Goal: Browse casually

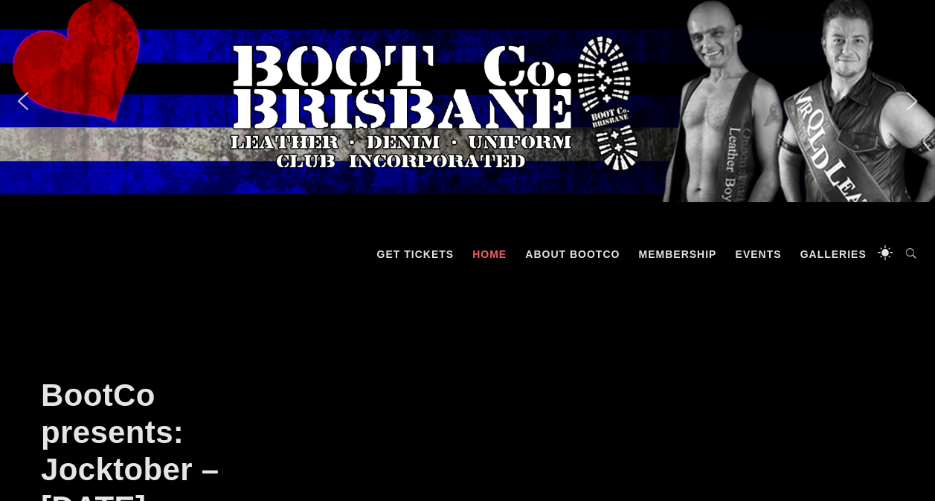
scroll to position [670, 0]
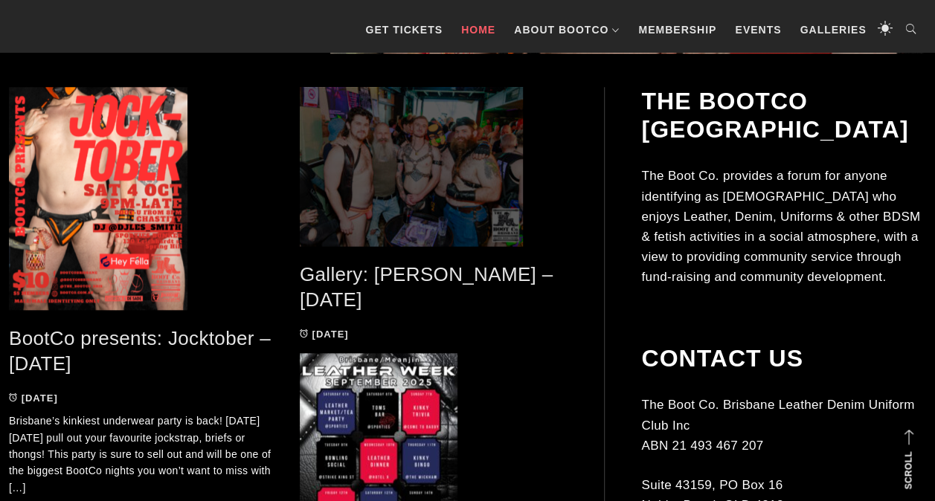
click at [399, 123] on span at bounding box center [434, 166] width 269 height 159
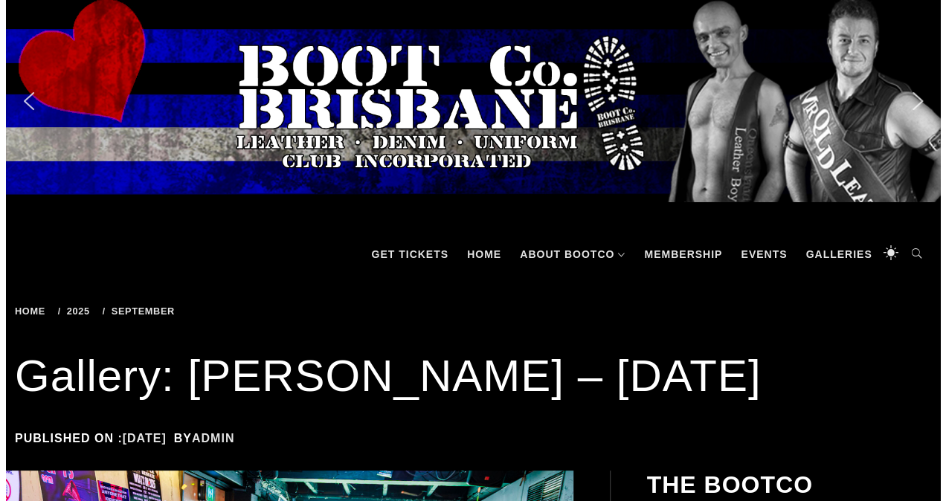
scroll to position [670, 0]
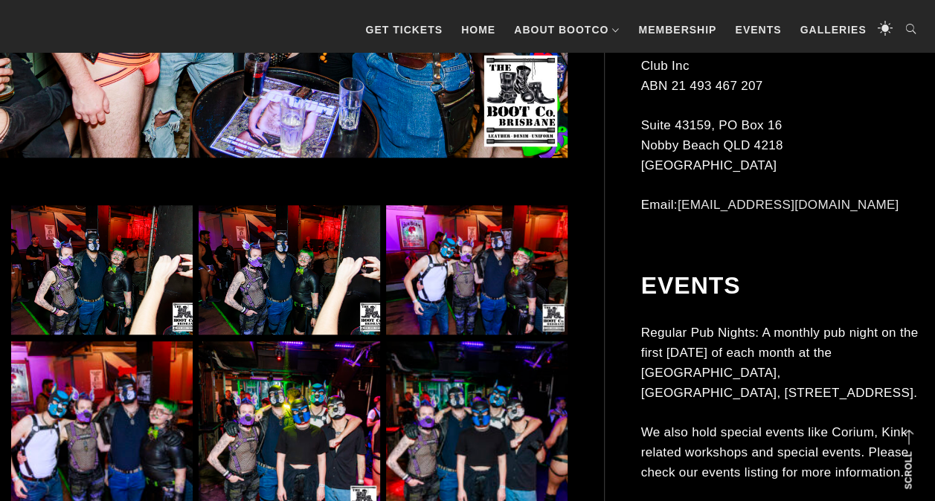
click at [301, 270] on img at bounding box center [290, 269] width 182 height 129
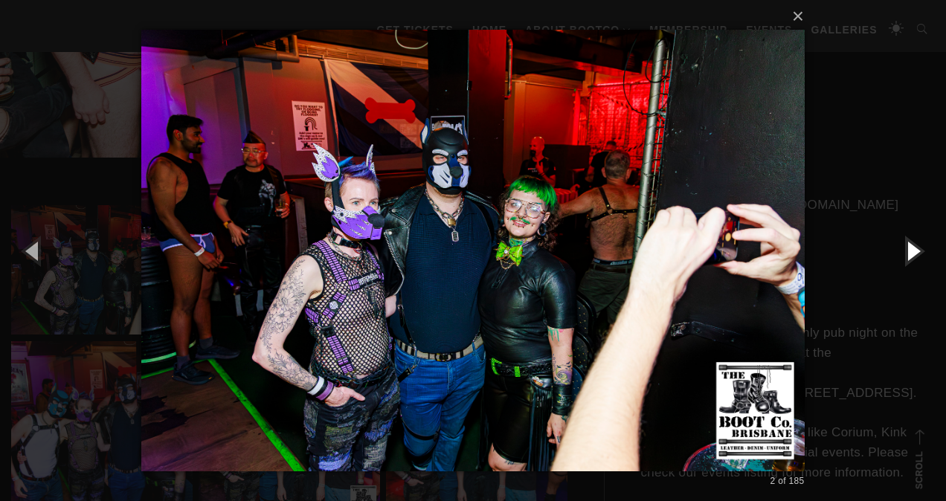
click at [915, 251] on button "button" at bounding box center [912, 251] width 67 height 82
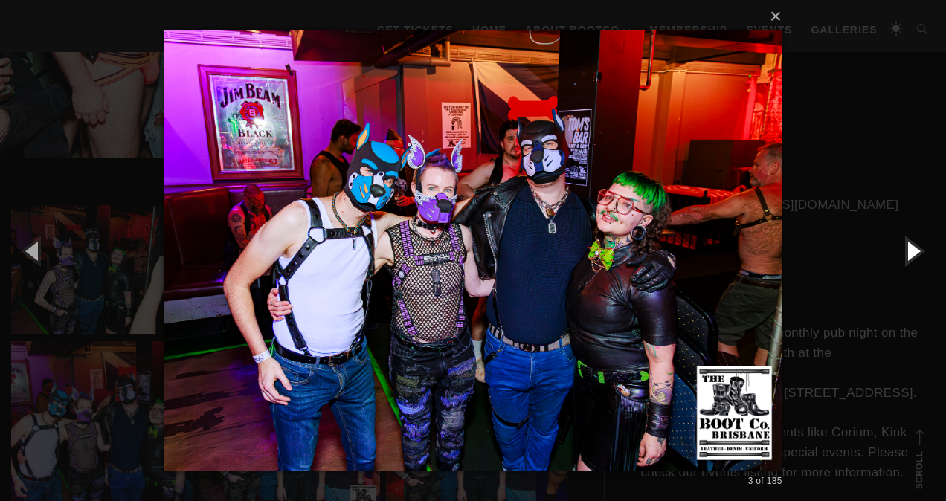
click at [915, 250] on button "button" at bounding box center [912, 251] width 67 height 82
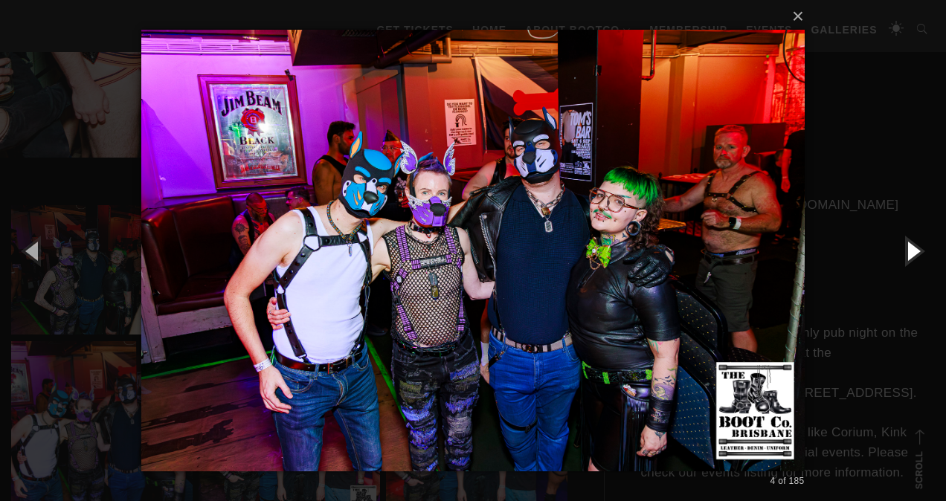
click at [914, 250] on button "button" at bounding box center [912, 251] width 67 height 82
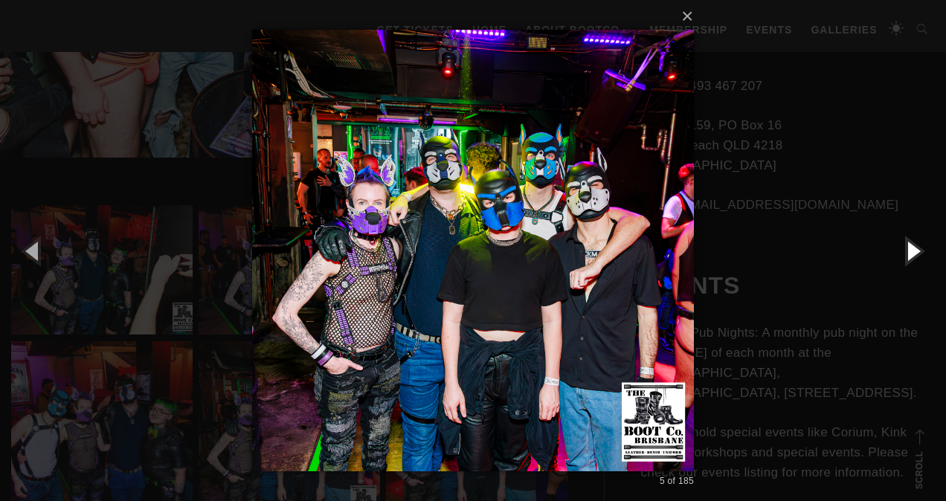
click at [914, 250] on button "button" at bounding box center [912, 251] width 67 height 82
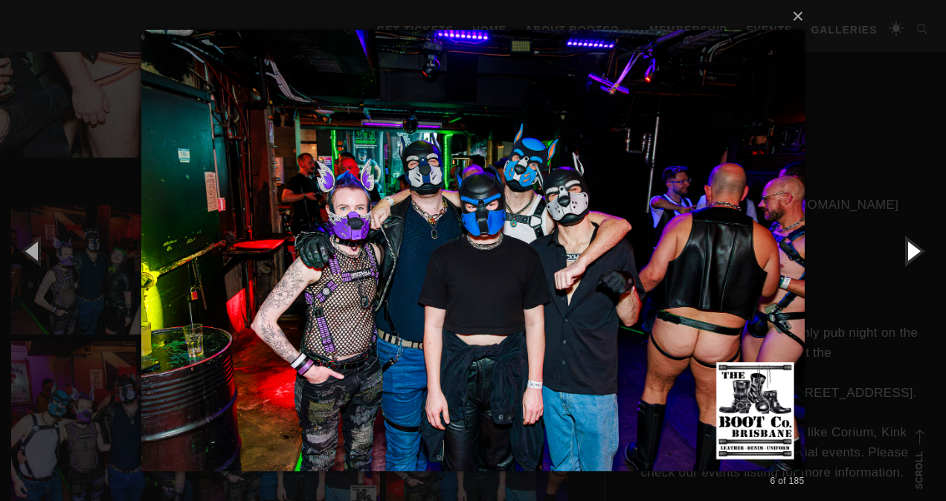
click at [911, 251] on button "button" at bounding box center [912, 251] width 67 height 82
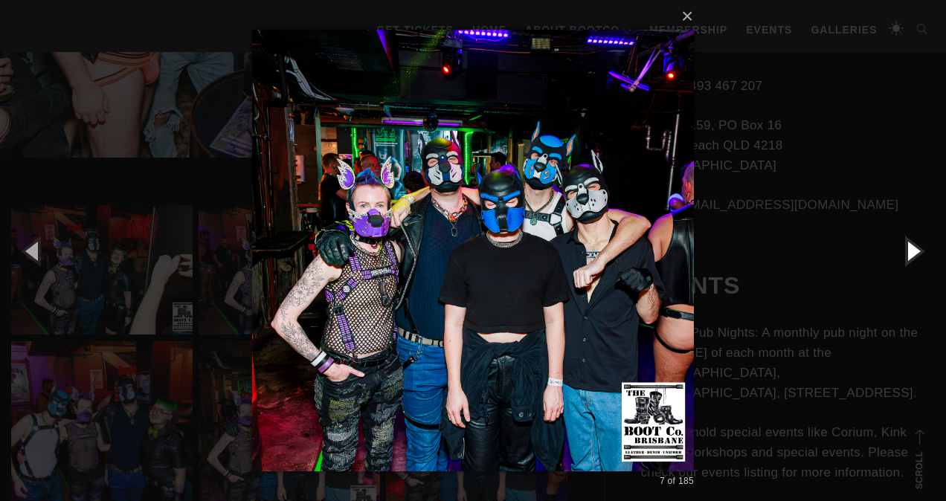
click at [911, 251] on button "button" at bounding box center [912, 251] width 67 height 82
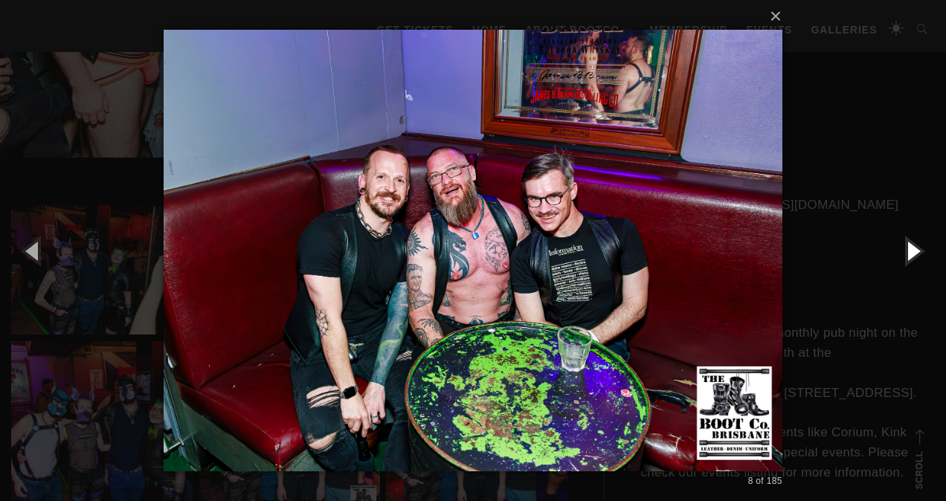
click at [910, 251] on button "button" at bounding box center [912, 251] width 67 height 82
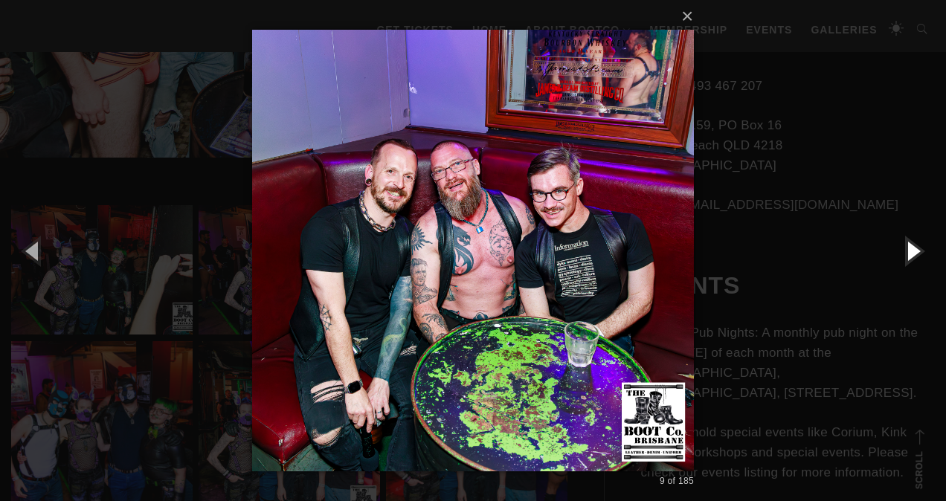
click at [910, 251] on button "button" at bounding box center [912, 251] width 67 height 82
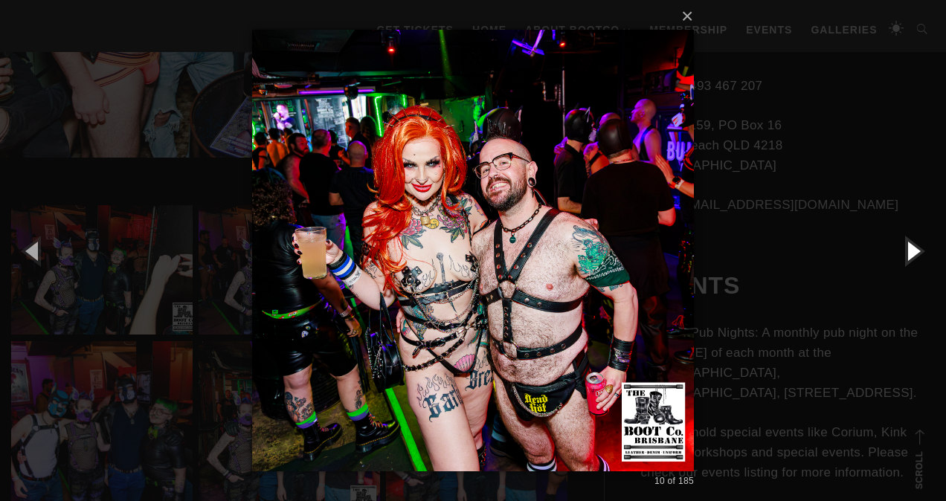
click at [908, 250] on button "button" at bounding box center [912, 251] width 67 height 82
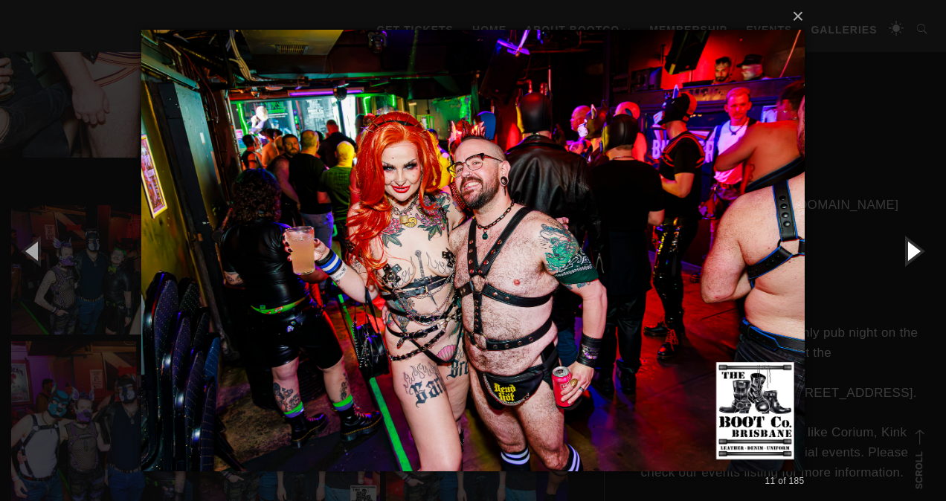
click at [907, 249] on button "button" at bounding box center [912, 251] width 67 height 82
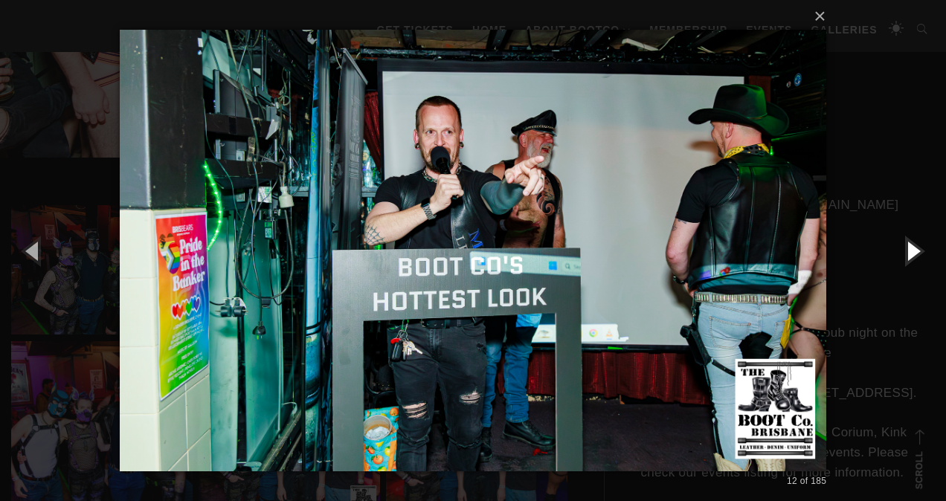
click at [907, 249] on button "button" at bounding box center [912, 251] width 67 height 82
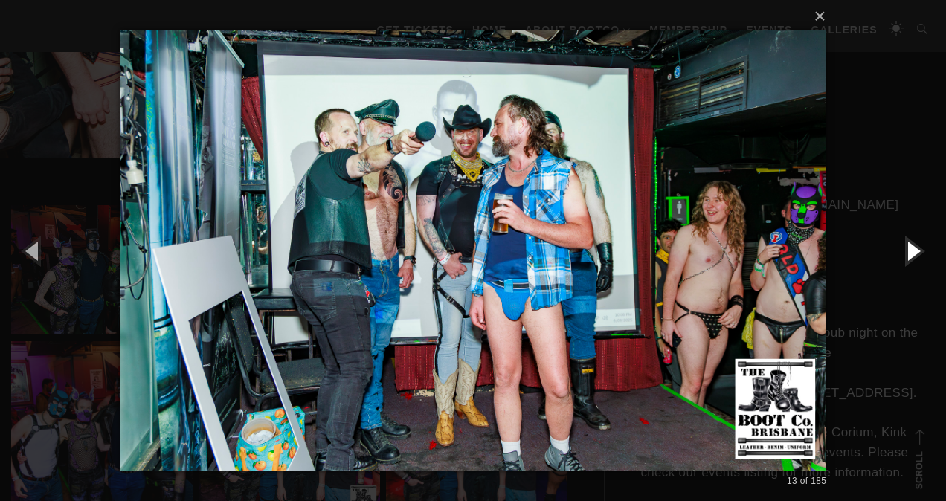
click at [907, 249] on button "button" at bounding box center [912, 251] width 67 height 82
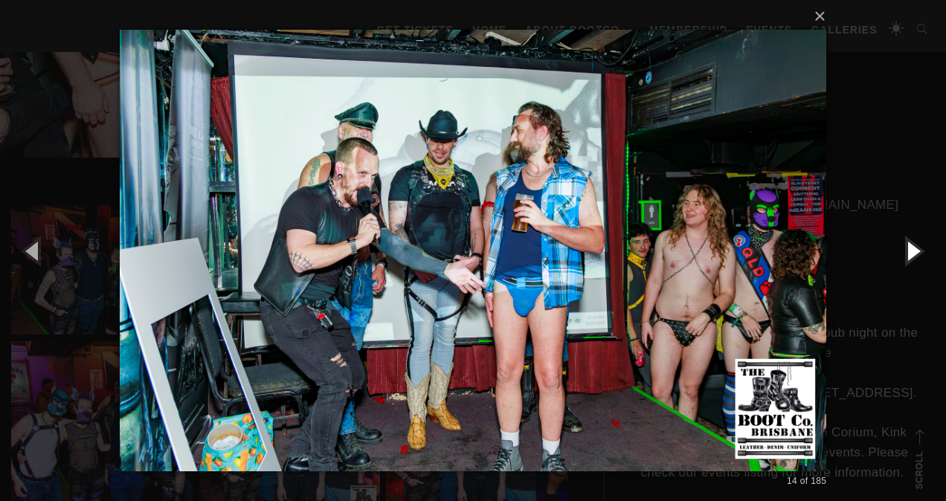
click at [907, 249] on button "button" at bounding box center [912, 251] width 67 height 82
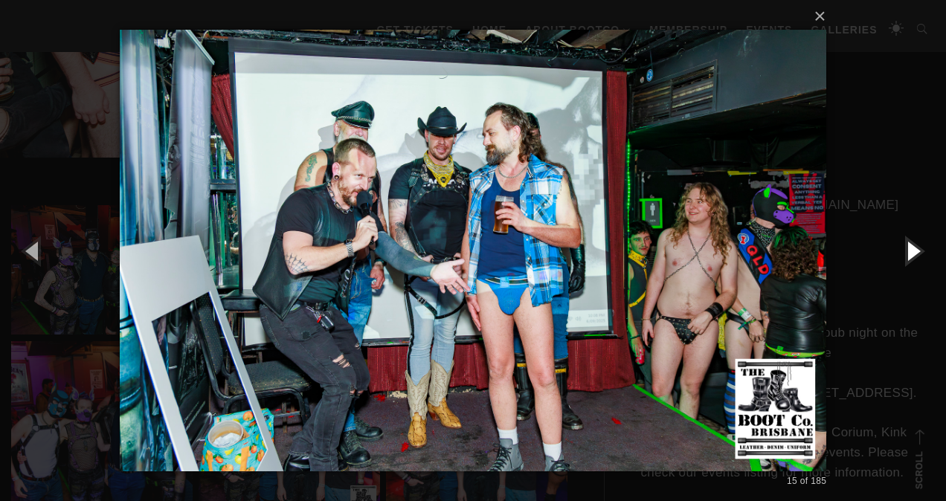
click at [907, 249] on button "button" at bounding box center [912, 251] width 67 height 82
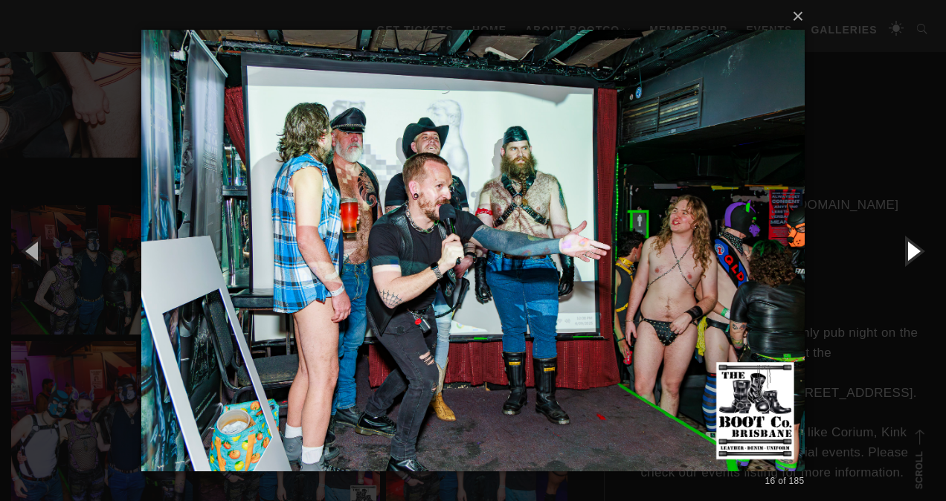
click at [907, 249] on button "button" at bounding box center [912, 251] width 67 height 82
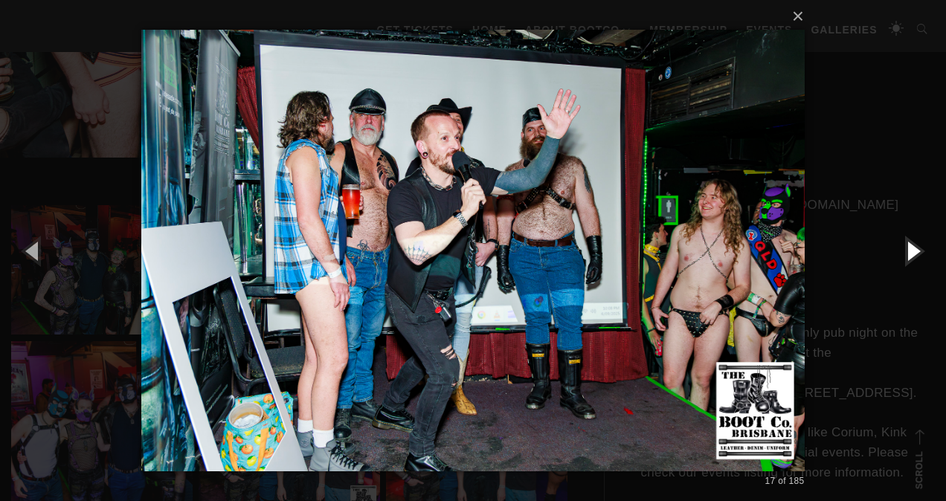
click at [907, 248] on button "button" at bounding box center [912, 251] width 67 height 82
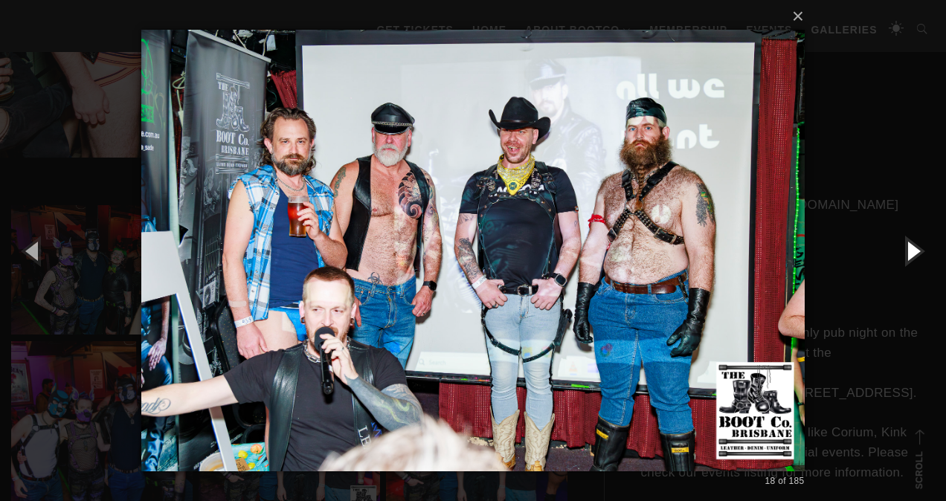
click at [907, 248] on button "button" at bounding box center [912, 251] width 67 height 82
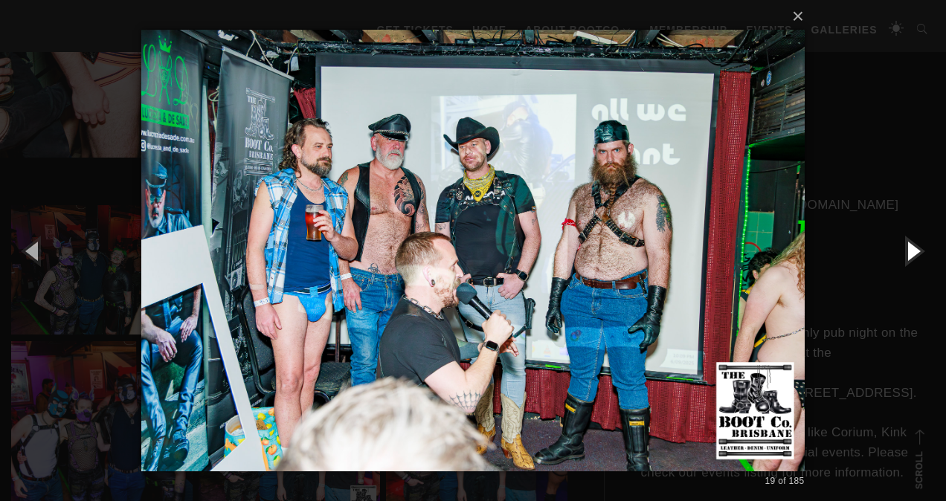
click at [907, 248] on button "button" at bounding box center [912, 251] width 67 height 82
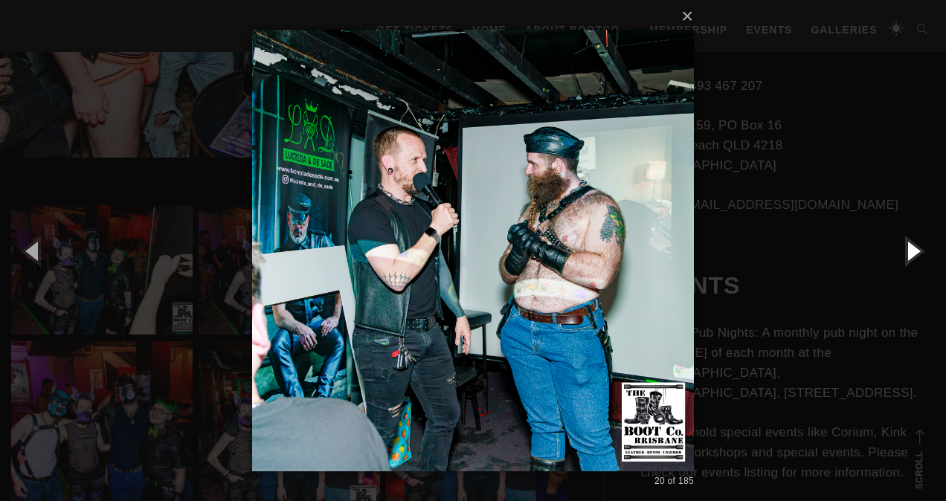
click at [907, 248] on button "button" at bounding box center [912, 251] width 67 height 82
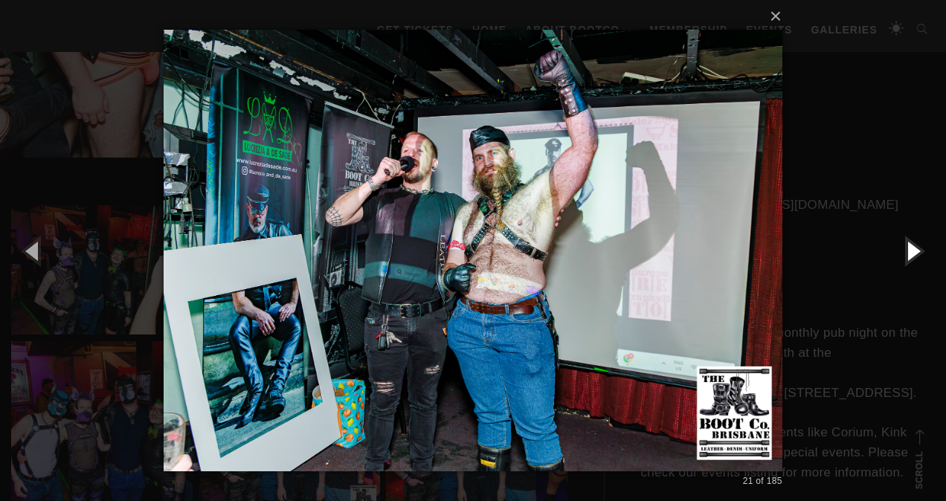
click at [906, 248] on button "button" at bounding box center [912, 251] width 67 height 82
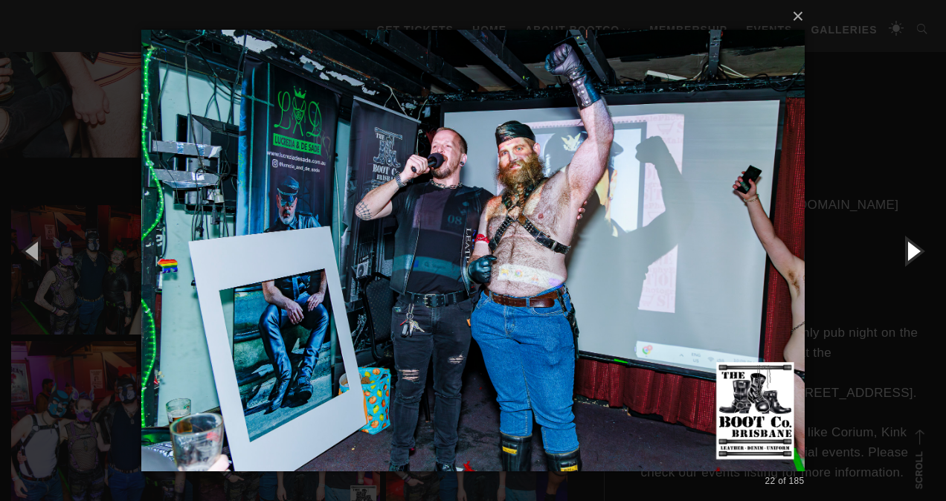
click at [906, 248] on button "button" at bounding box center [912, 251] width 67 height 82
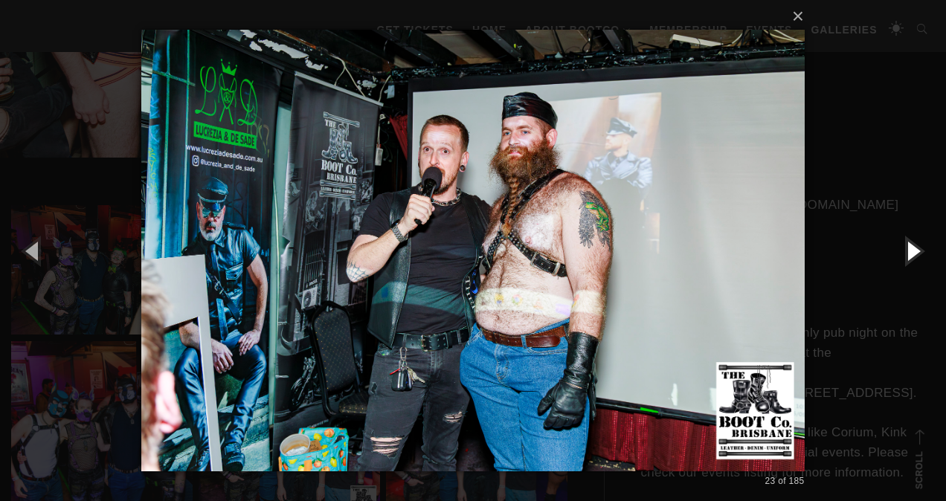
click at [906, 248] on button "button" at bounding box center [912, 251] width 67 height 82
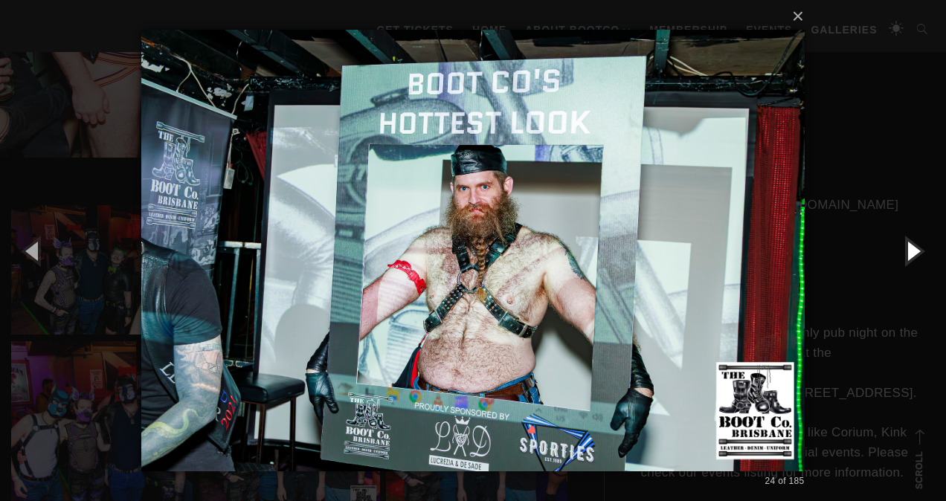
click at [906, 248] on button "button" at bounding box center [912, 251] width 67 height 82
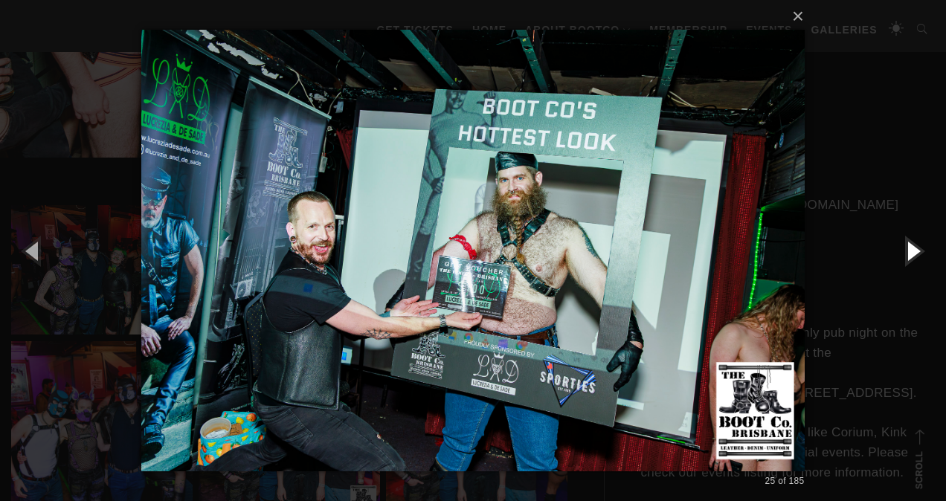
click at [906, 248] on button "button" at bounding box center [912, 251] width 67 height 82
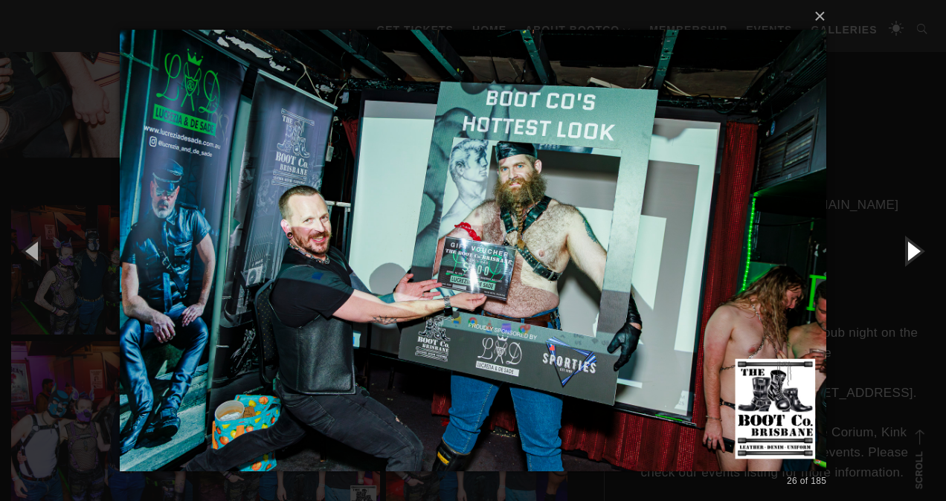
click at [906, 248] on button "button" at bounding box center [912, 251] width 67 height 82
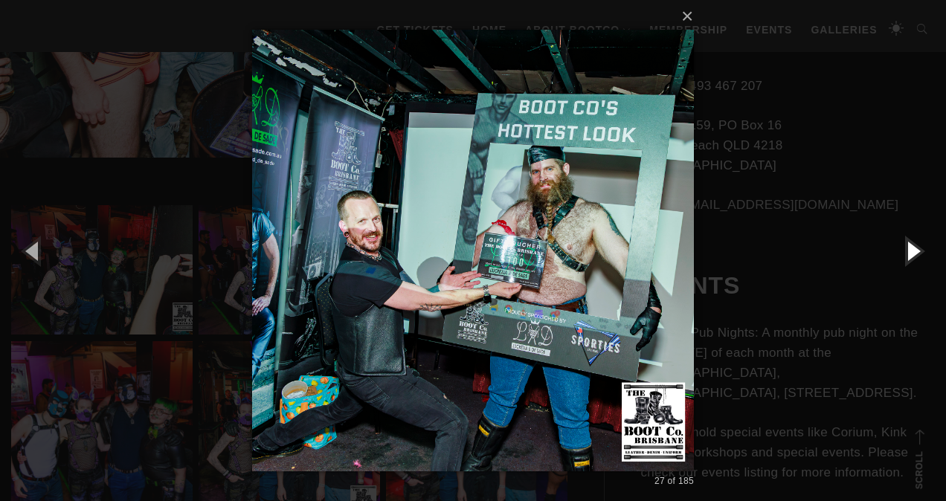
click at [906, 248] on button "button" at bounding box center [912, 251] width 67 height 82
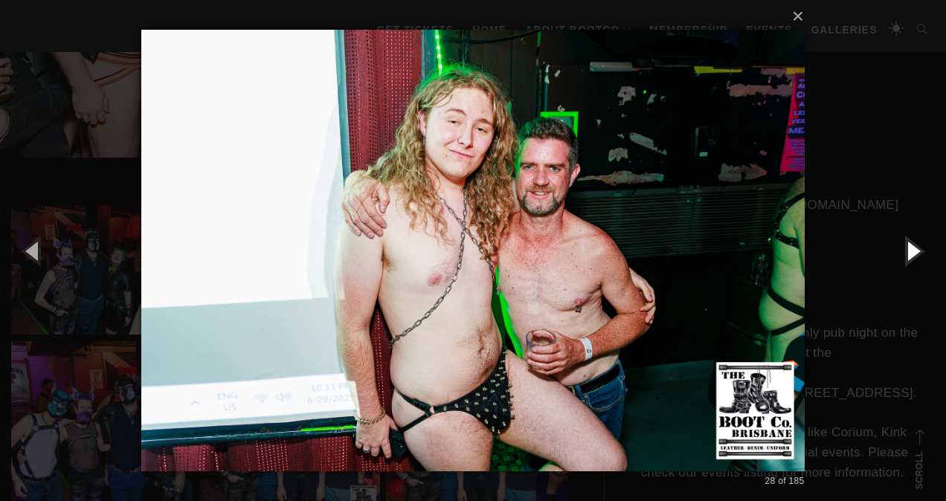
click at [905, 247] on button "button" at bounding box center [912, 251] width 67 height 82
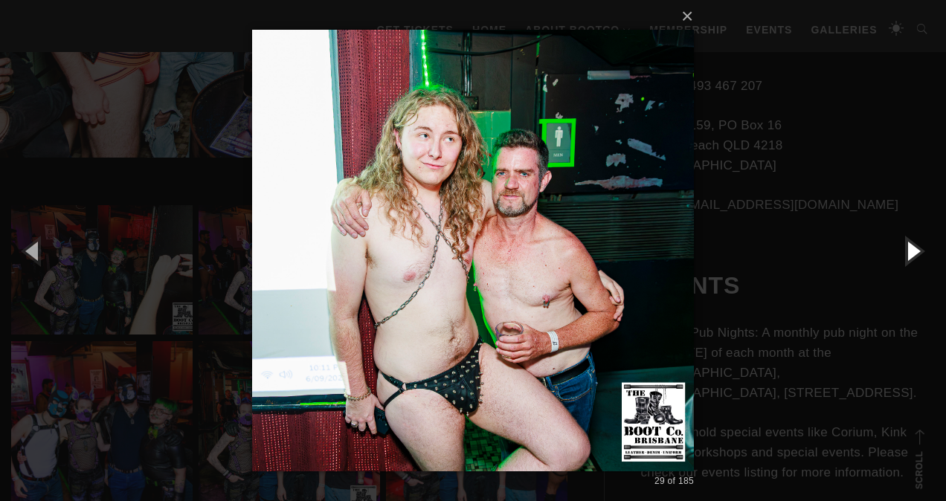
click at [905, 247] on button "button" at bounding box center [912, 251] width 67 height 82
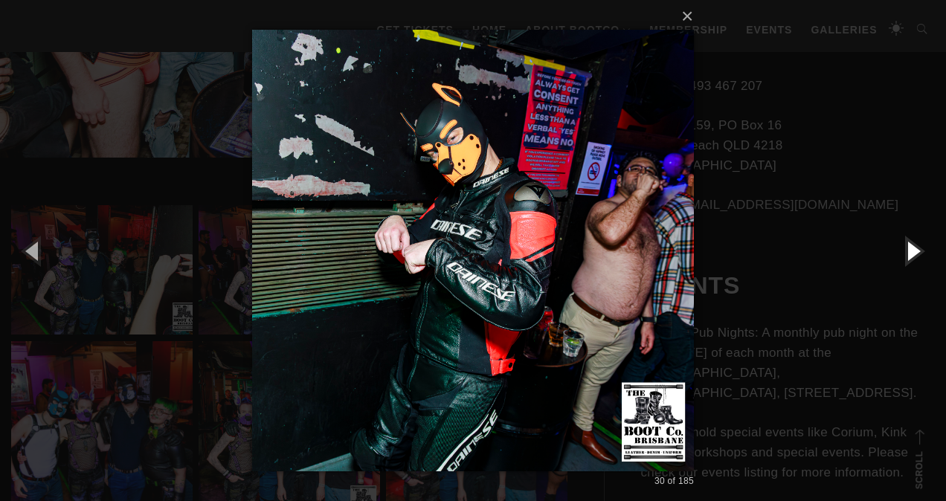
click at [905, 247] on button "button" at bounding box center [912, 251] width 67 height 82
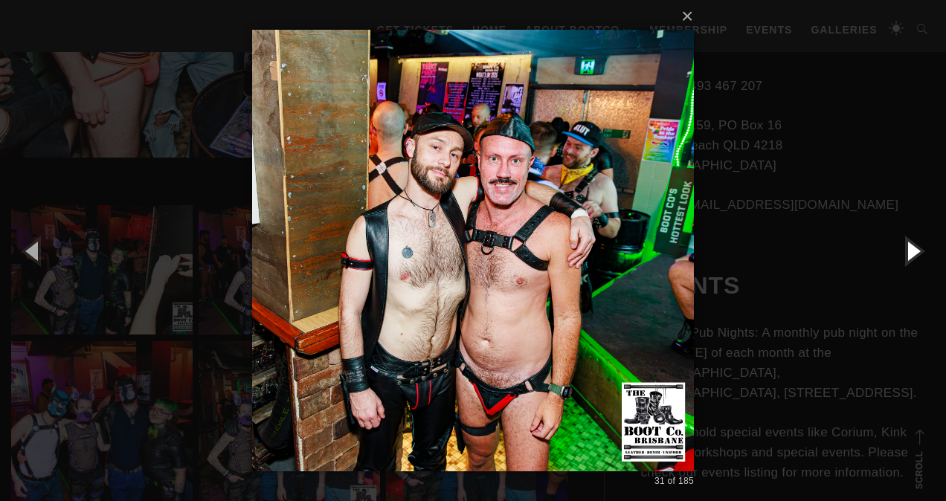
click at [905, 247] on button "button" at bounding box center [912, 251] width 67 height 82
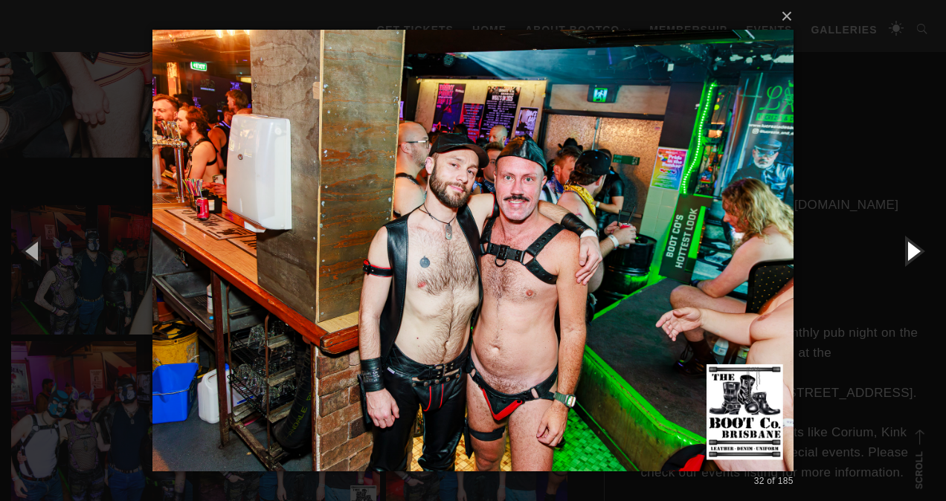
click at [905, 247] on button "button" at bounding box center [912, 251] width 67 height 82
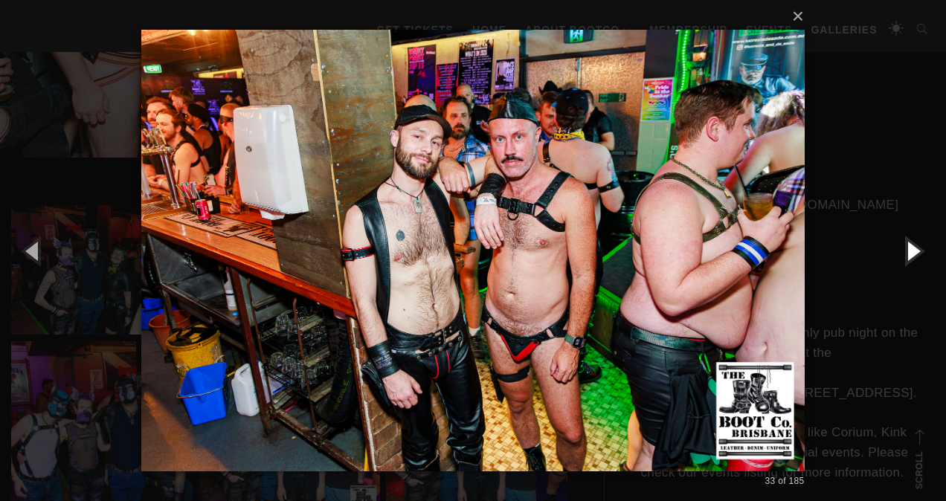
click at [905, 247] on button "button" at bounding box center [912, 251] width 67 height 82
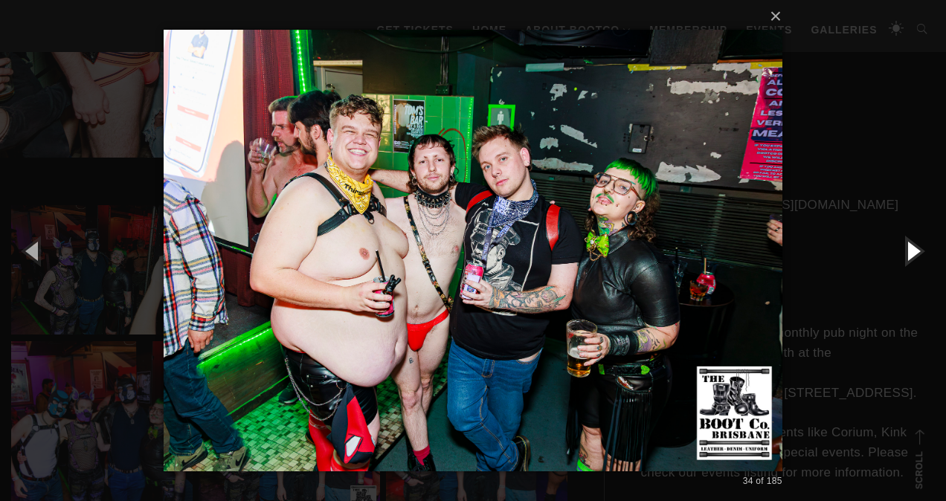
click at [905, 247] on button "button" at bounding box center [912, 251] width 67 height 82
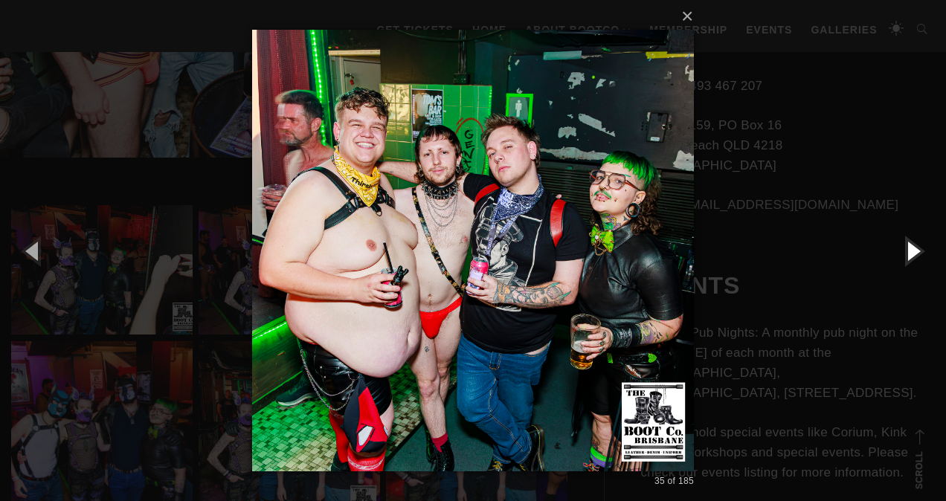
click at [905, 247] on button "button" at bounding box center [912, 251] width 67 height 82
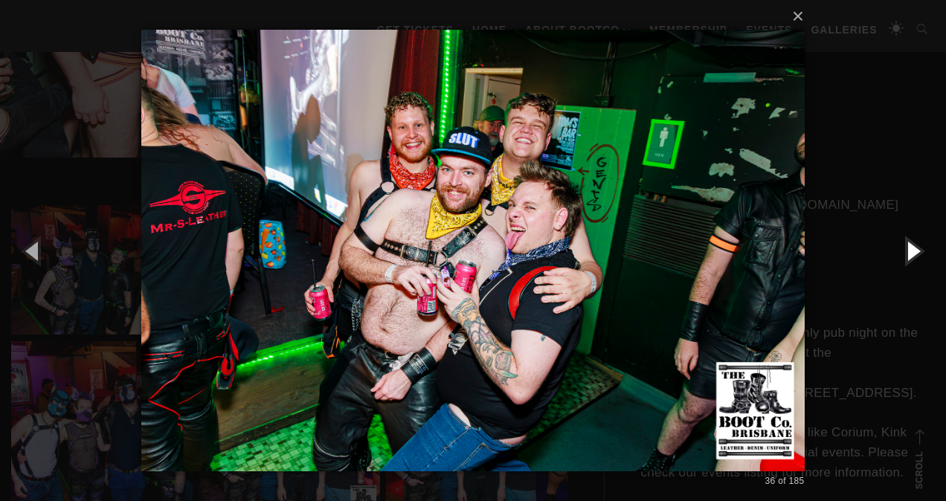
click at [902, 244] on button "button" at bounding box center [912, 251] width 67 height 82
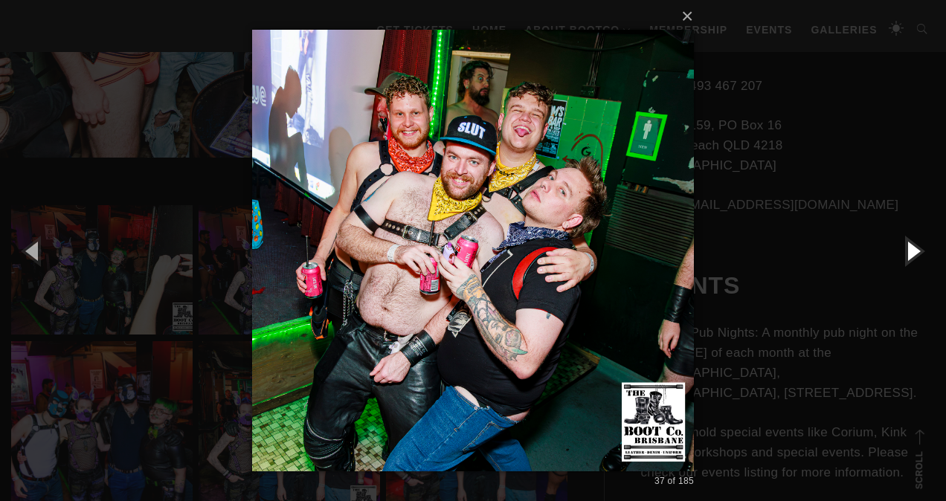
click at [902, 244] on button "button" at bounding box center [912, 251] width 67 height 82
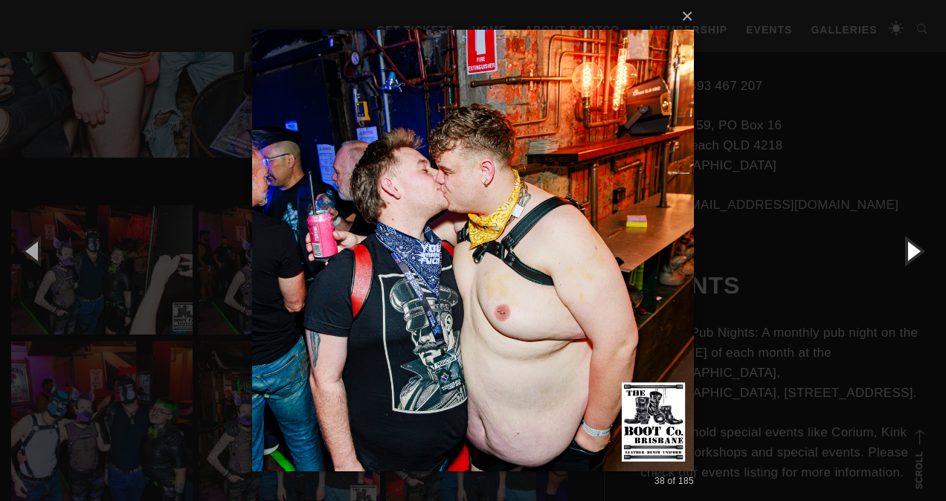
click at [902, 244] on button "button" at bounding box center [912, 251] width 67 height 82
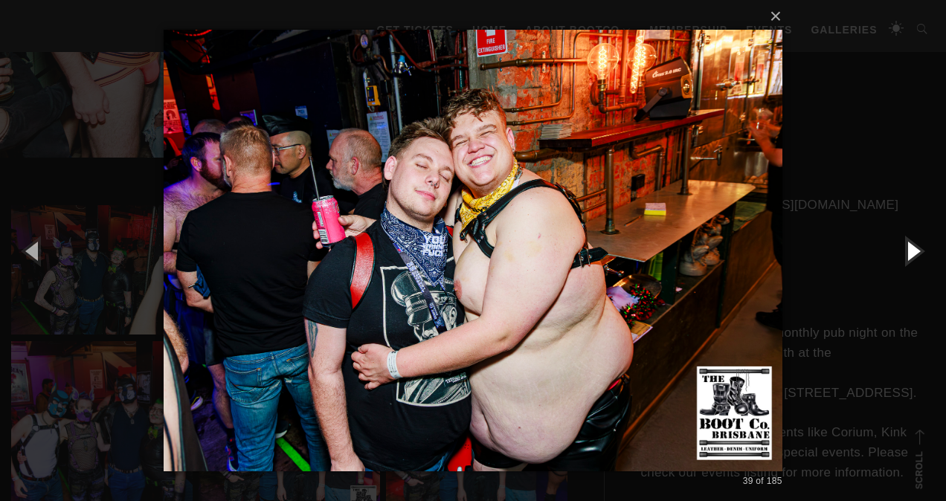
click at [902, 244] on button "button" at bounding box center [912, 251] width 67 height 82
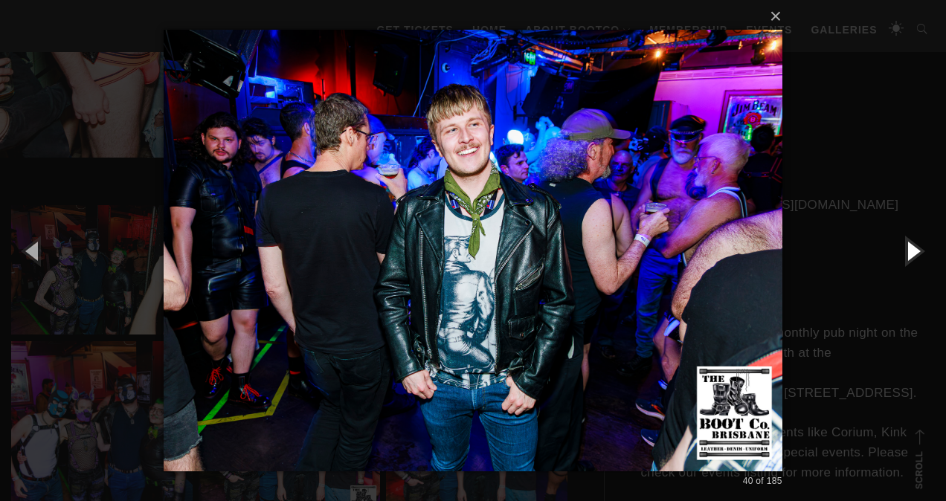
click at [902, 244] on button "button" at bounding box center [912, 251] width 67 height 82
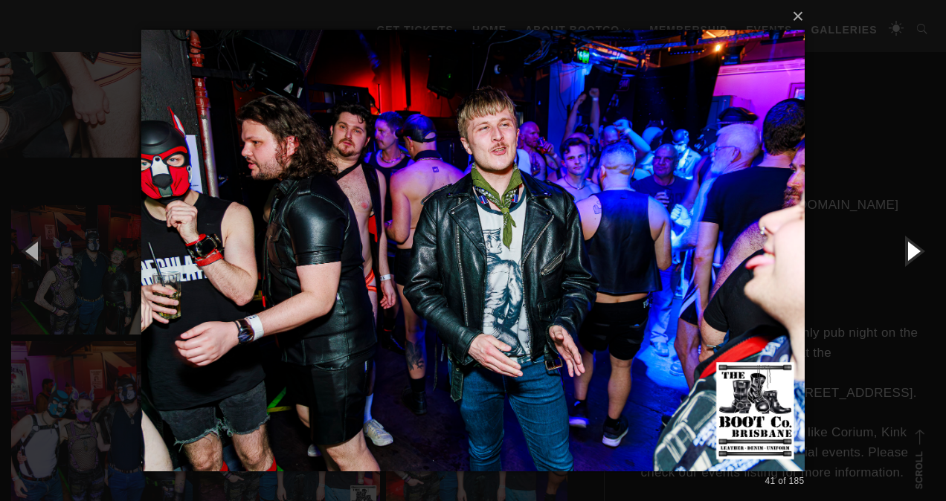
click at [909, 248] on button "button" at bounding box center [912, 251] width 67 height 82
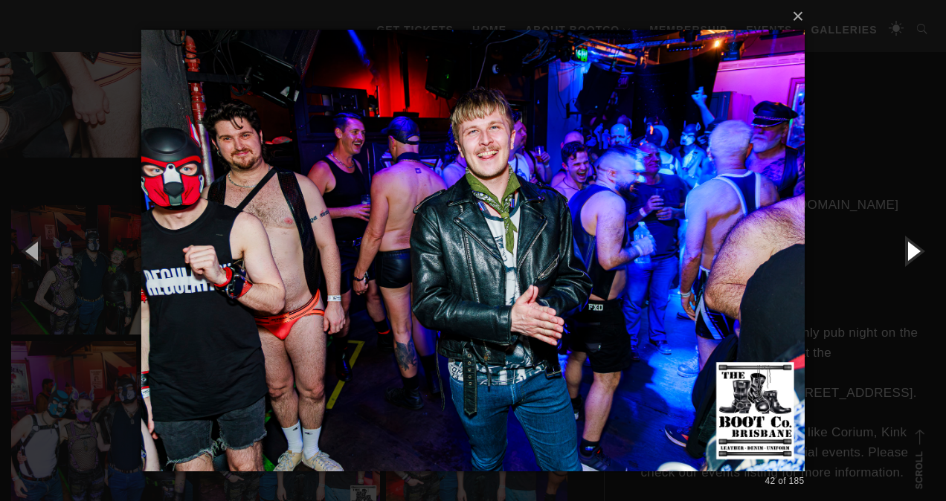
click at [909, 248] on button "button" at bounding box center [912, 251] width 67 height 82
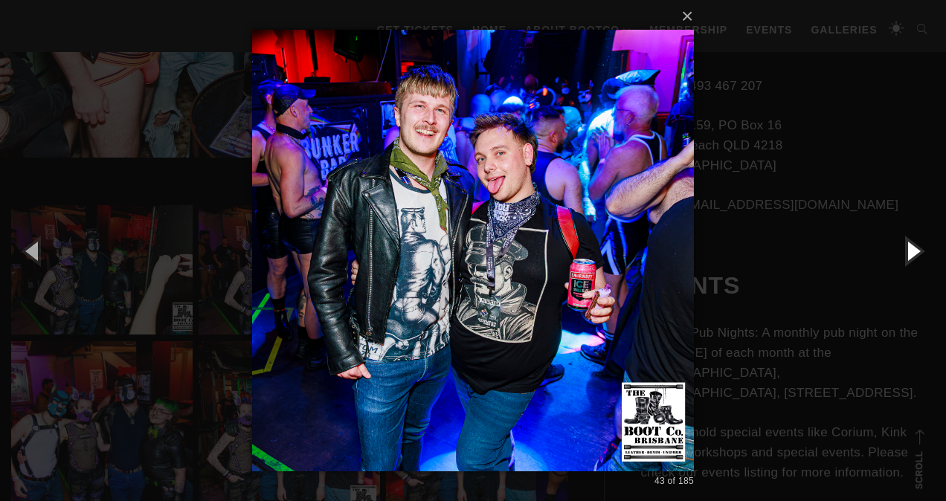
click at [909, 248] on button "button" at bounding box center [912, 251] width 67 height 82
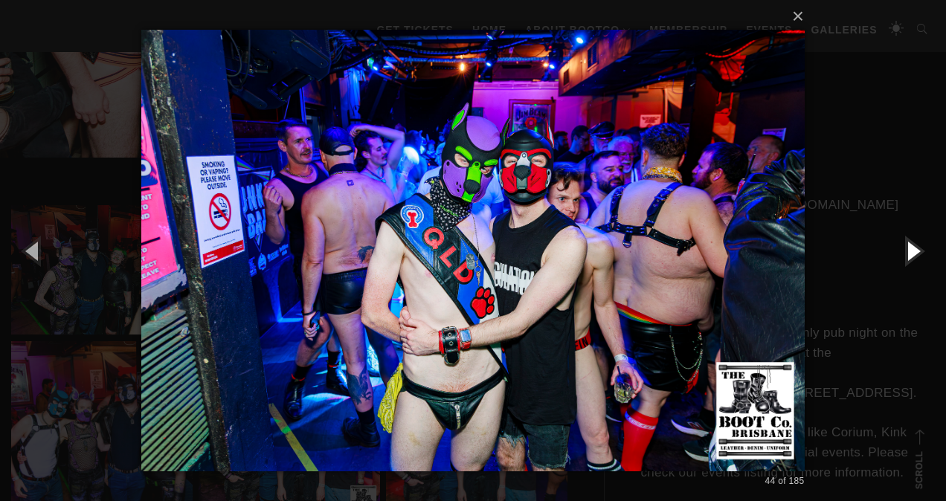
click at [909, 248] on button "button" at bounding box center [912, 251] width 67 height 82
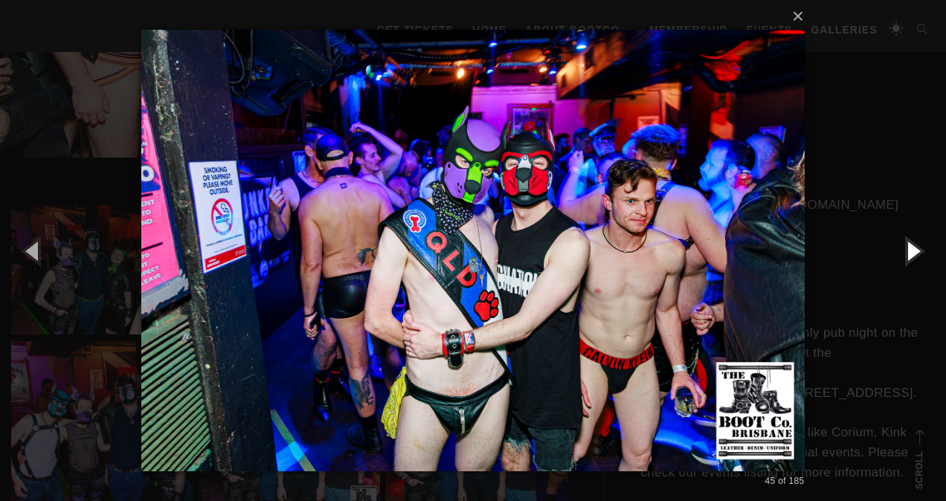
click at [909, 248] on button "button" at bounding box center [912, 251] width 67 height 82
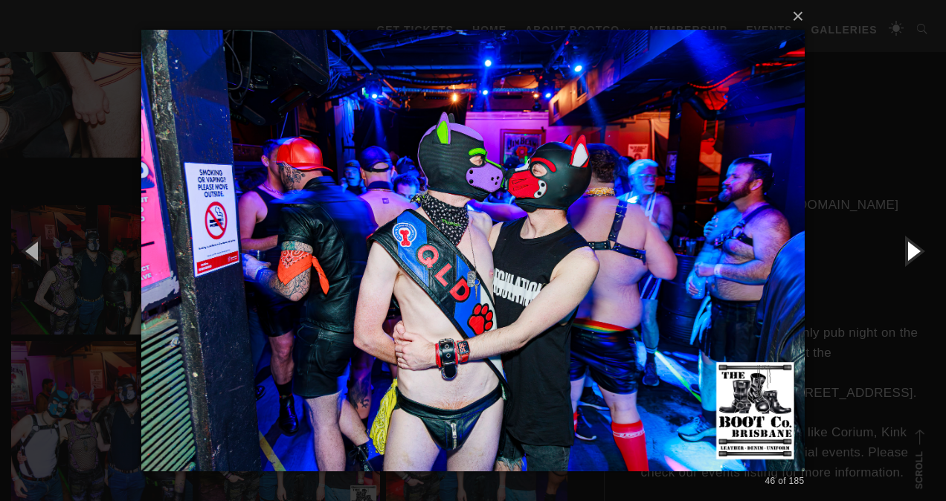
click at [909, 248] on button "button" at bounding box center [912, 251] width 67 height 82
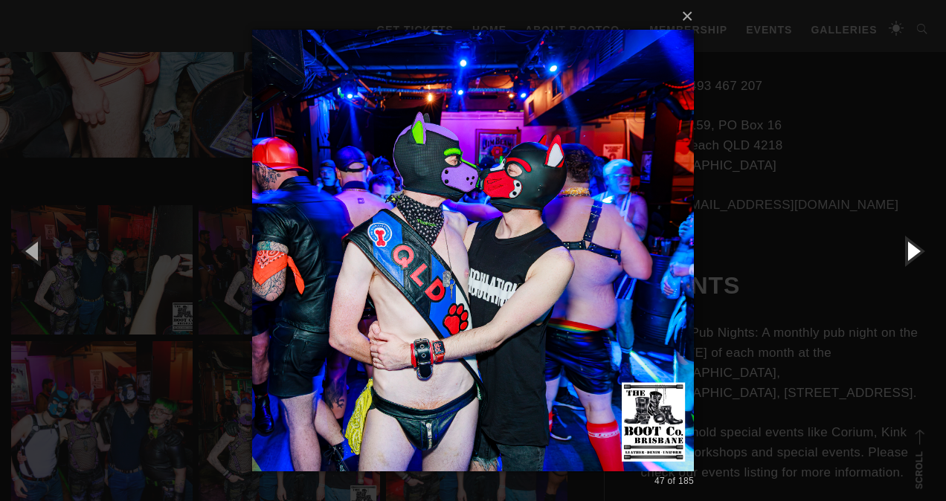
click at [909, 248] on button "button" at bounding box center [912, 251] width 67 height 82
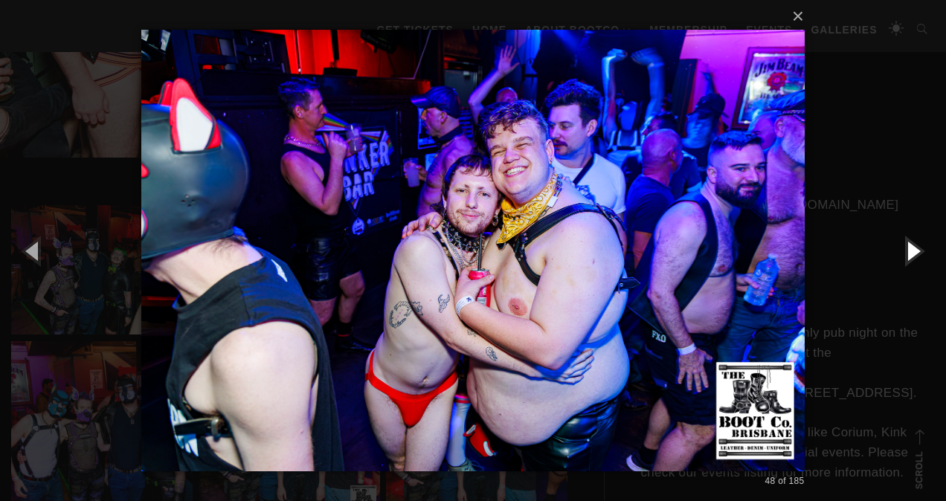
click at [909, 248] on button "button" at bounding box center [912, 251] width 67 height 82
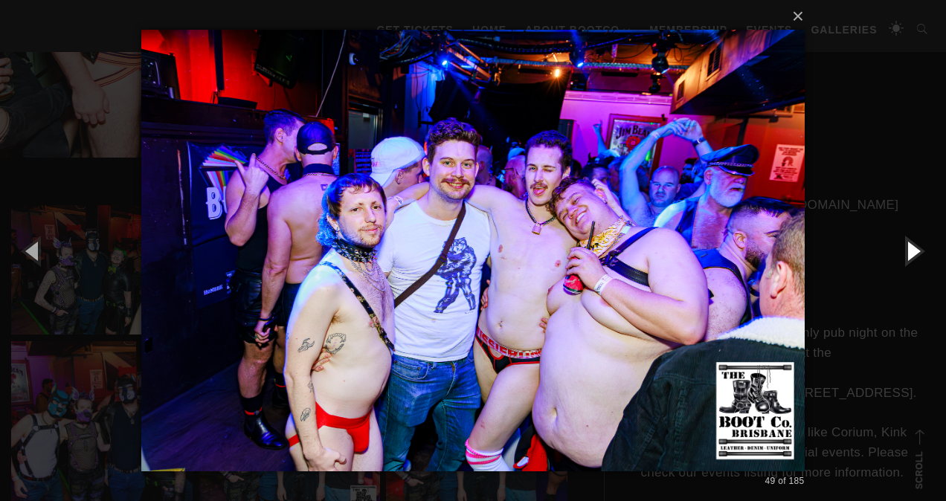
click at [909, 248] on button "button" at bounding box center [912, 251] width 67 height 82
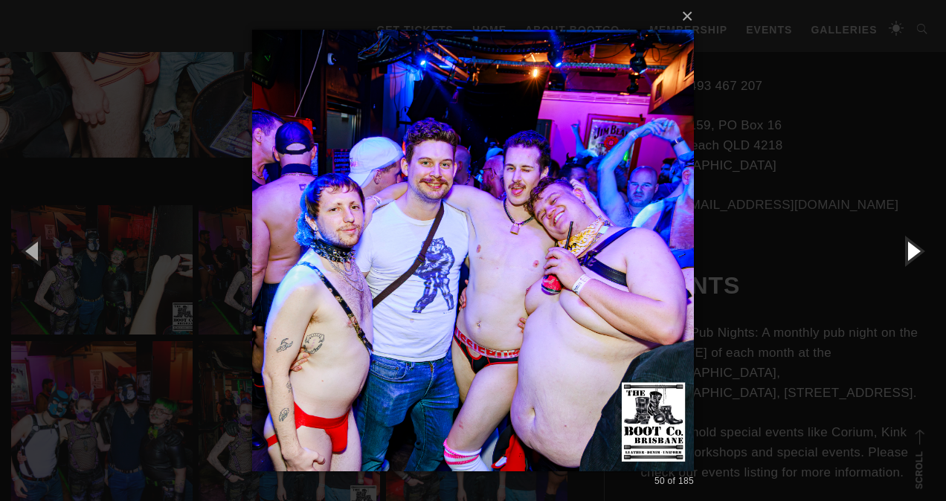
click at [909, 248] on button "button" at bounding box center [912, 251] width 67 height 82
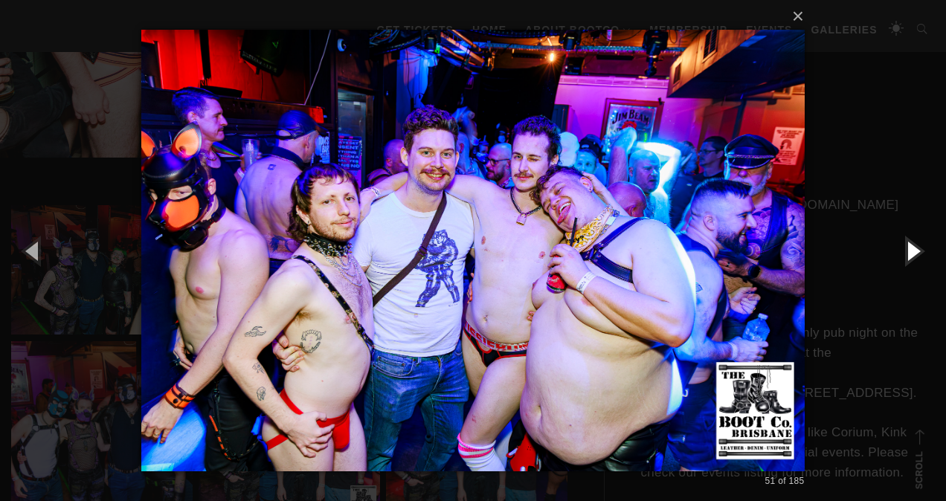
click at [909, 248] on button "button" at bounding box center [912, 251] width 67 height 82
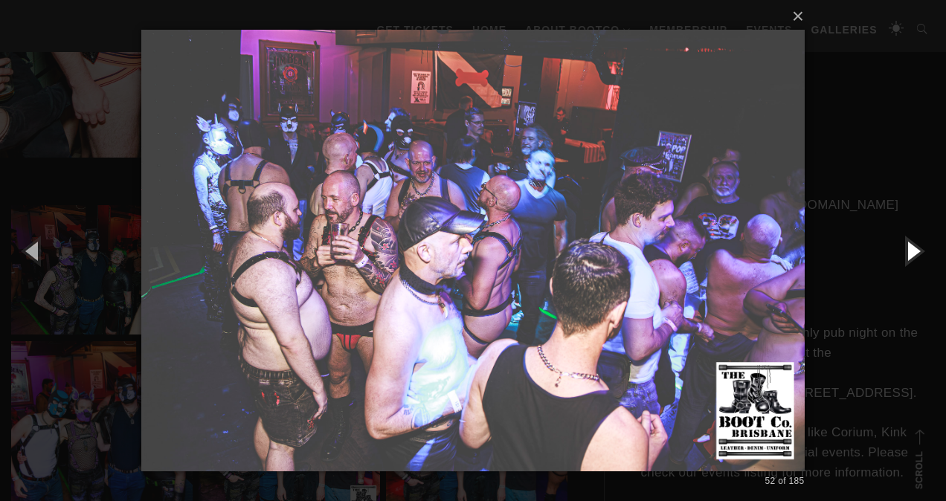
click at [909, 248] on button "button" at bounding box center [912, 251] width 67 height 82
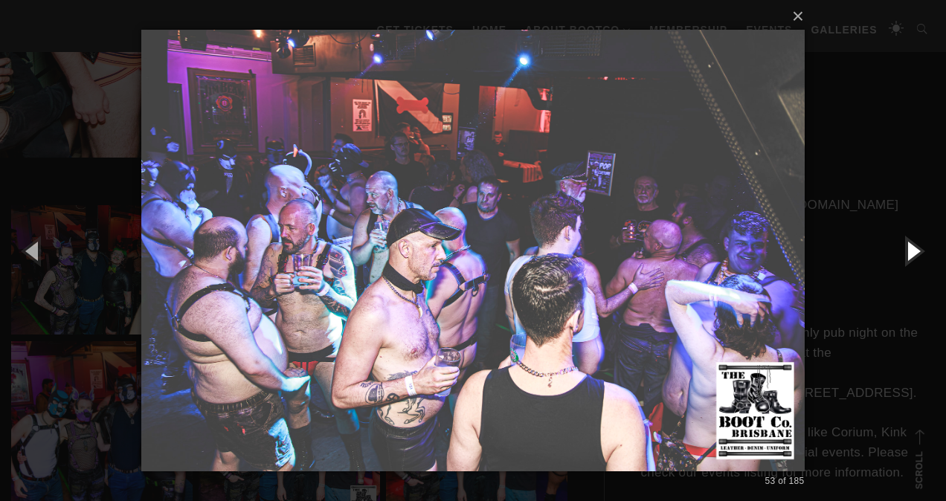
click at [909, 247] on button "button" at bounding box center [912, 251] width 67 height 82
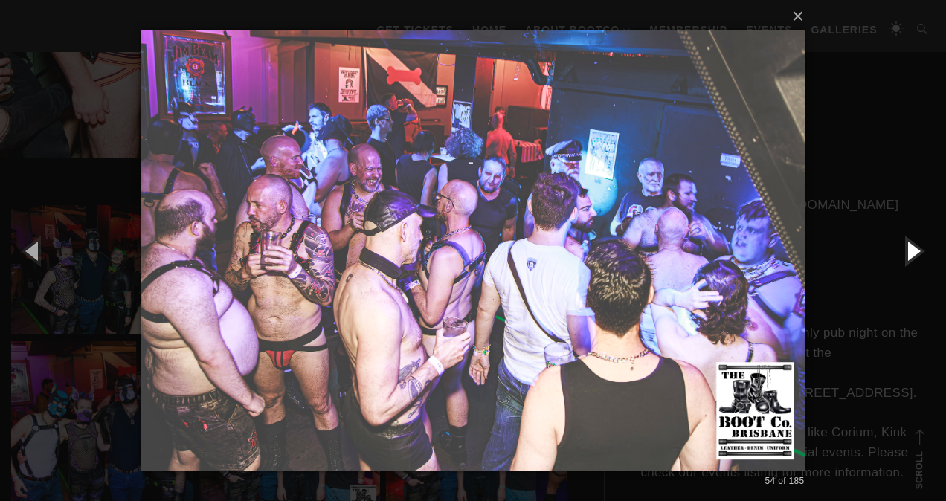
click at [908, 247] on button "button" at bounding box center [912, 251] width 67 height 82
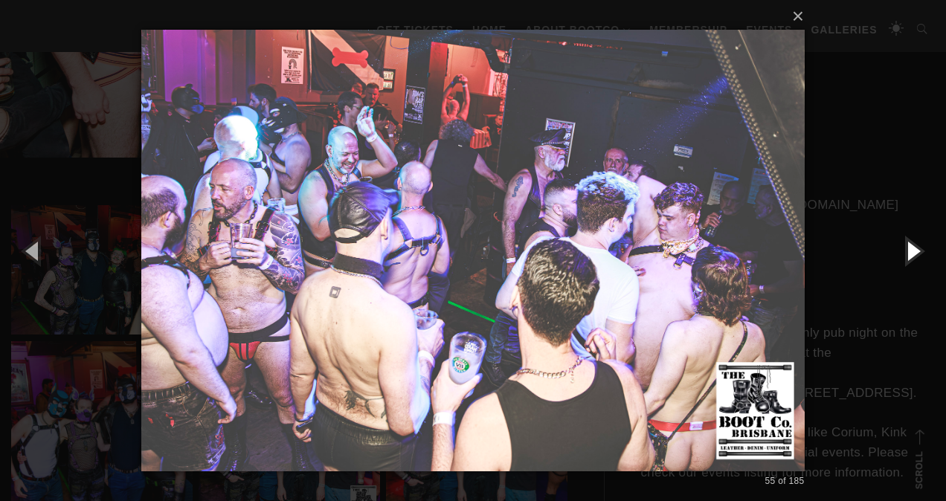
click at [908, 247] on button "button" at bounding box center [912, 251] width 67 height 82
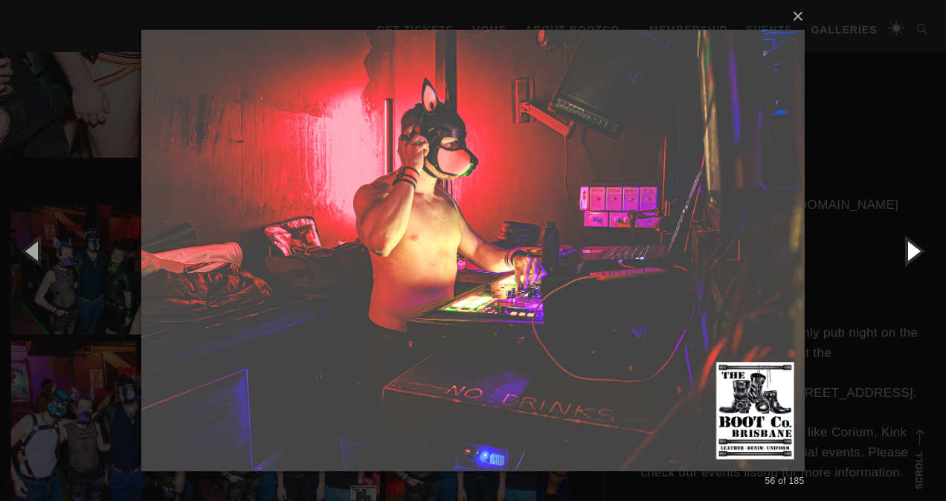
click at [908, 247] on button "button" at bounding box center [912, 251] width 67 height 82
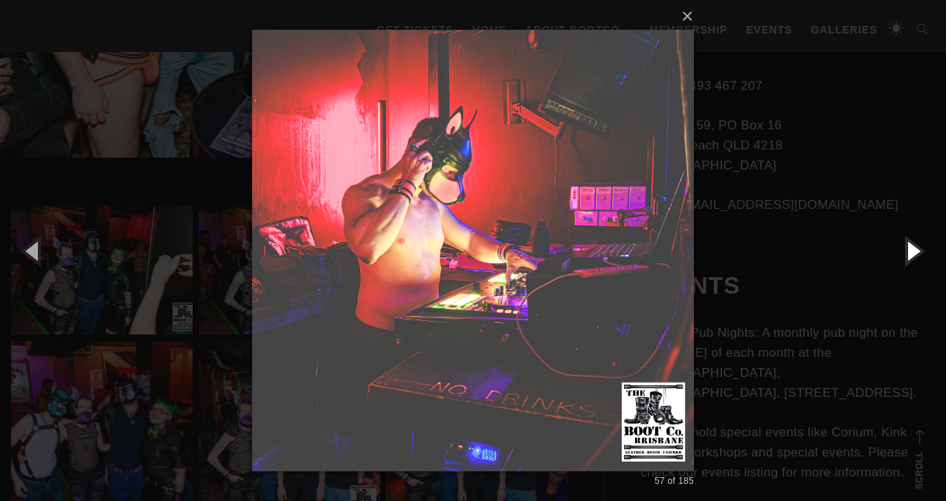
click at [908, 246] on button "button" at bounding box center [912, 251] width 67 height 82
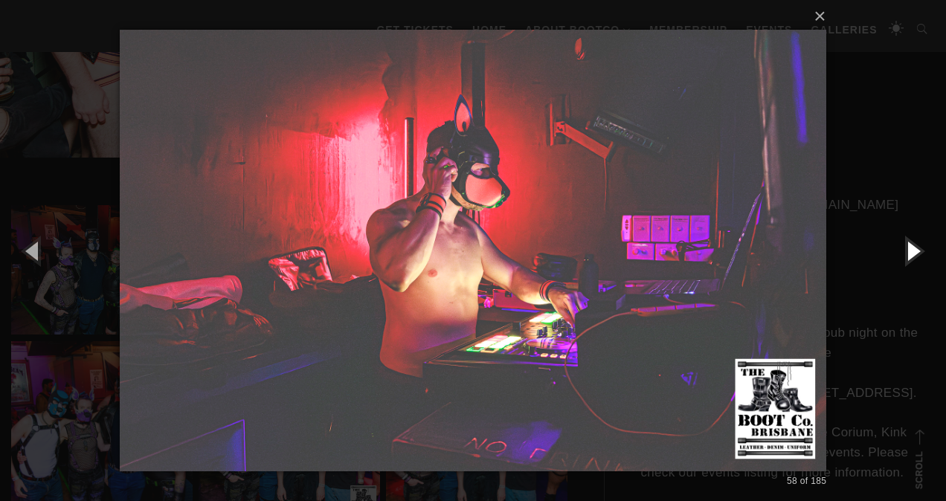
click at [908, 246] on button "button" at bounding box center [912, 251] width 67 height 82
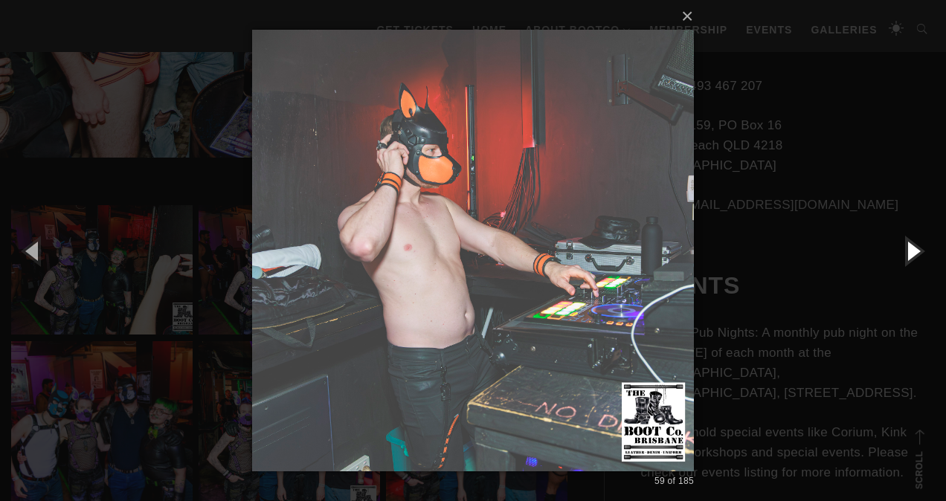
click at [908, 246] on button "button" at bounding box center [912, 251] width 67 height 82
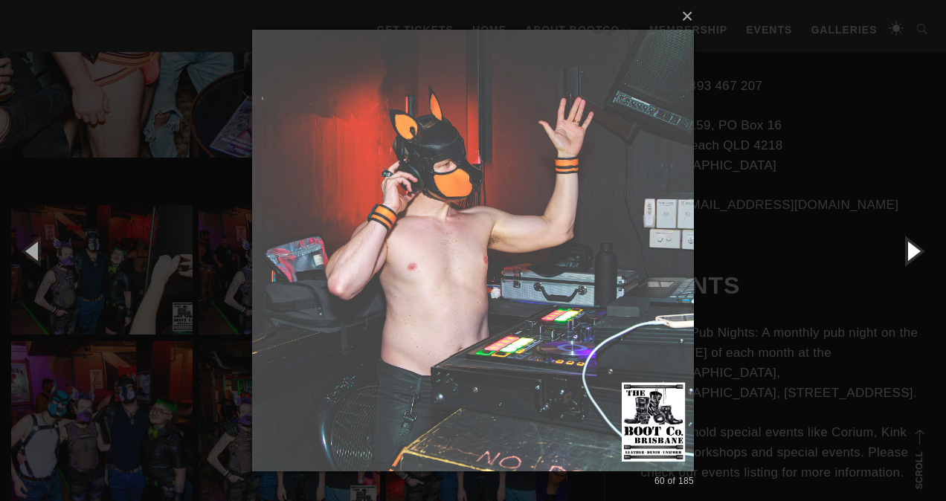
click at [908, 246] on button "button" at bounding box center [912, 251] width 67 height 82
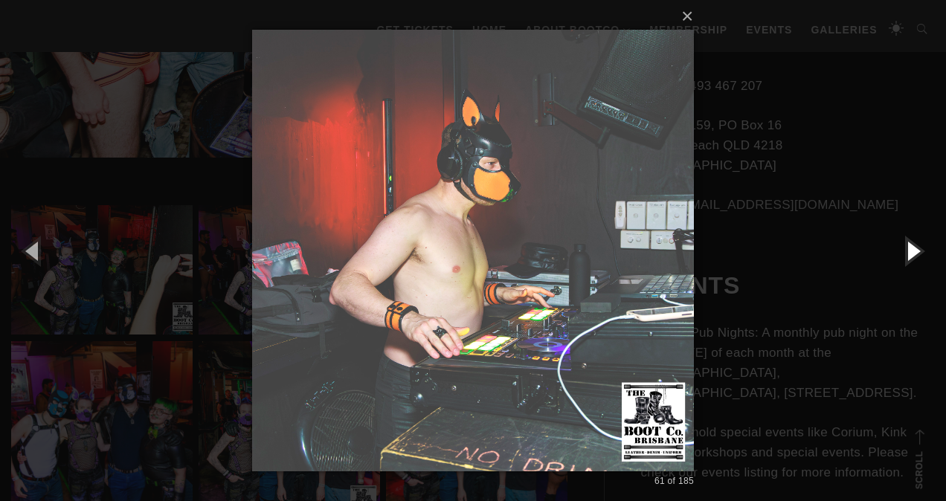
click at [908, 246] on button "button" at bounding box center [912, 251] width 67 height 82
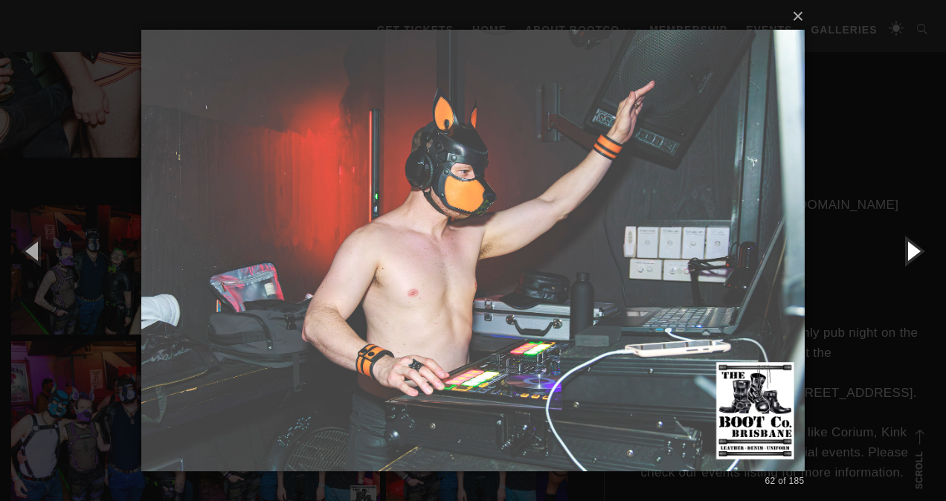
click at [908, 246] on button "button" at bounding box center [912, 251] width 67 height 82
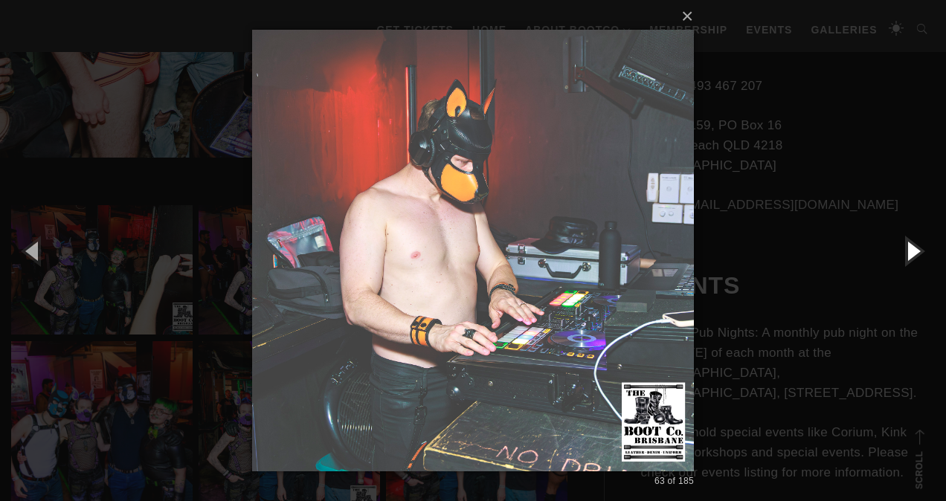
click at [908, 246] on button "button" at bounding box center [912, 251] width 67 height 82
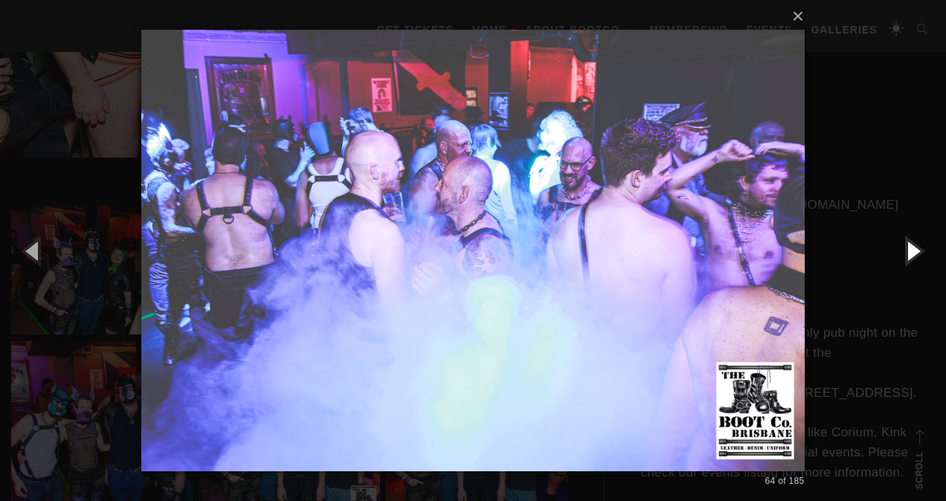
click at [908, 246] on button "button" at bounding box center [912, 251] width 67 height 82
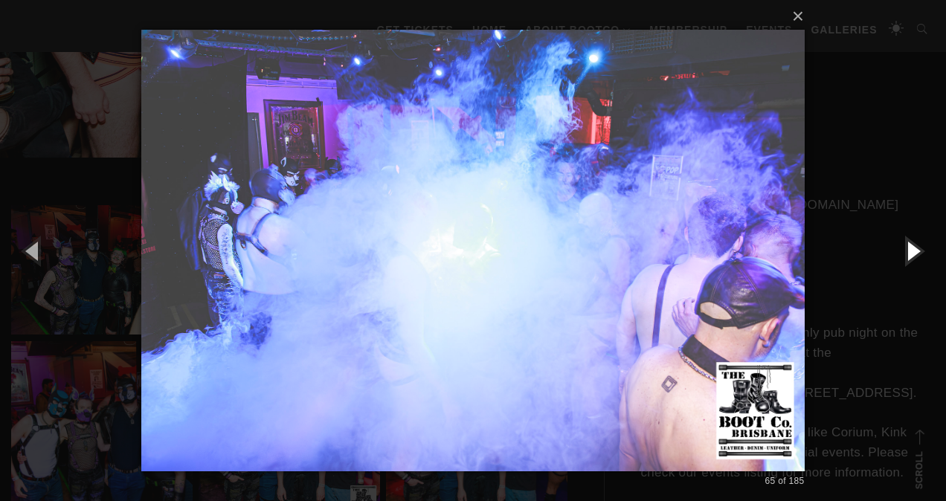
click at [908, 246] on button "button" at bounding box center [912, 251] width 67 height 82
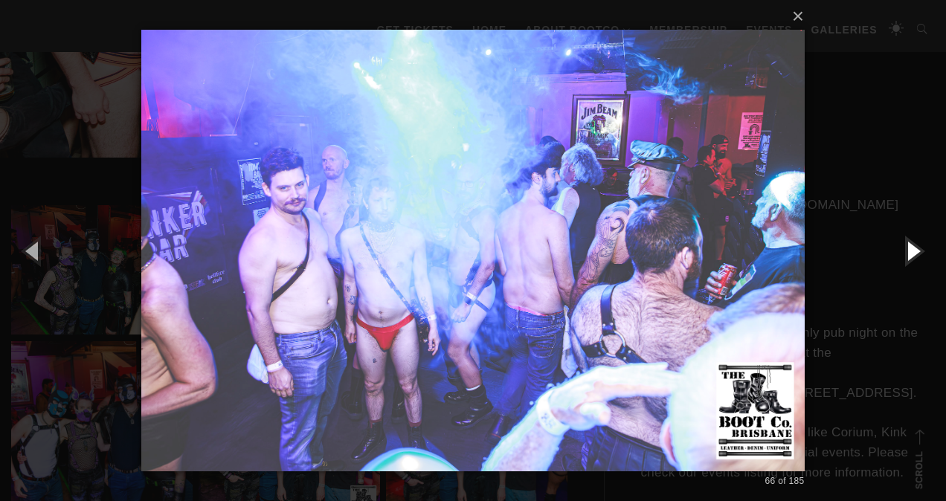
click at [908, 246] on button "button" at bounding box center [912, 251] width 67 height 82
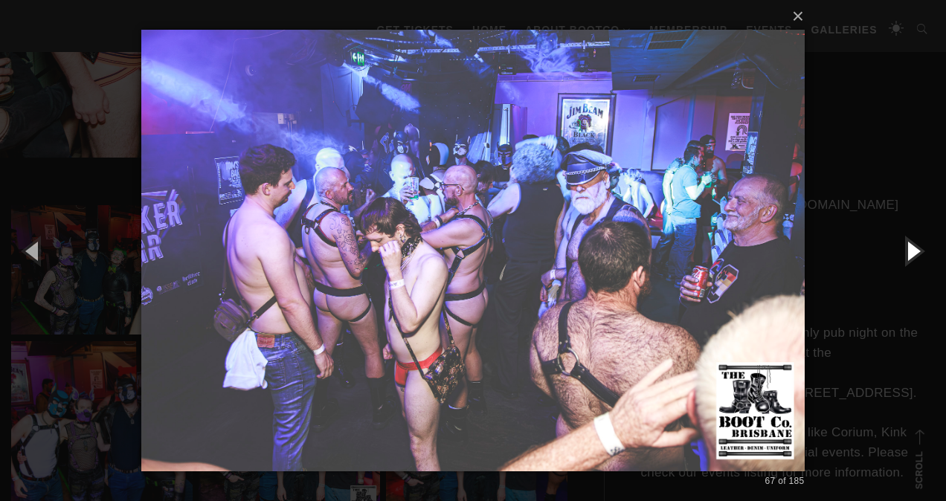
click at [908, 246] on button "button" at bounding box center [912, 251] width 67 height 82
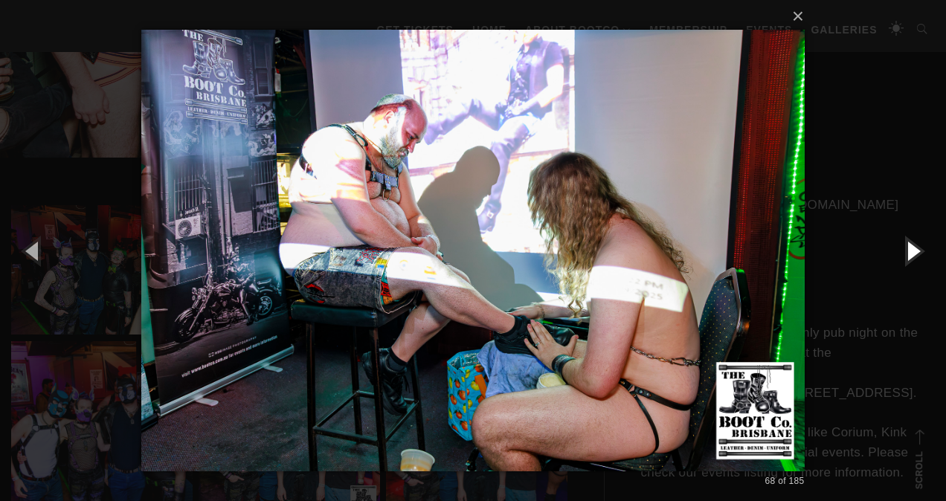
click at [908, 245] on button "button" at bounding box center [912, 251] width 67 height 82
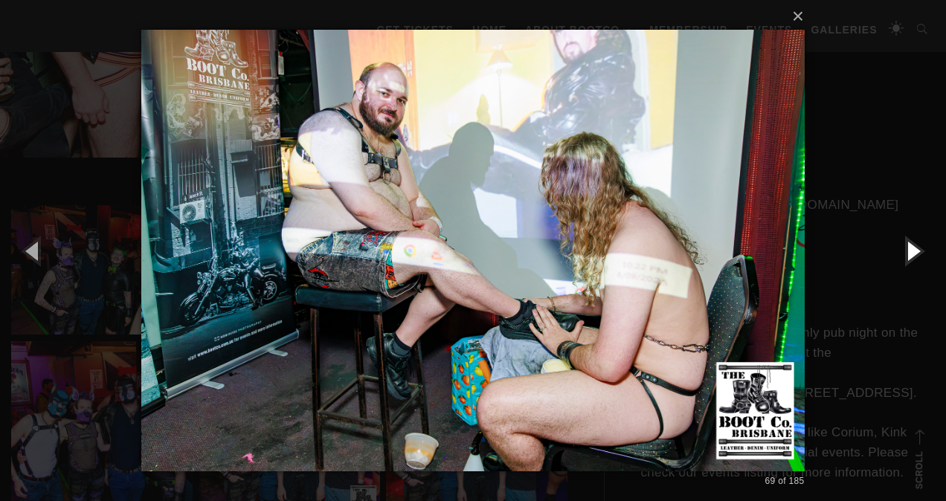
click at [908, 245] on button "button" at bounding box center [912, 251] width 67 height 82
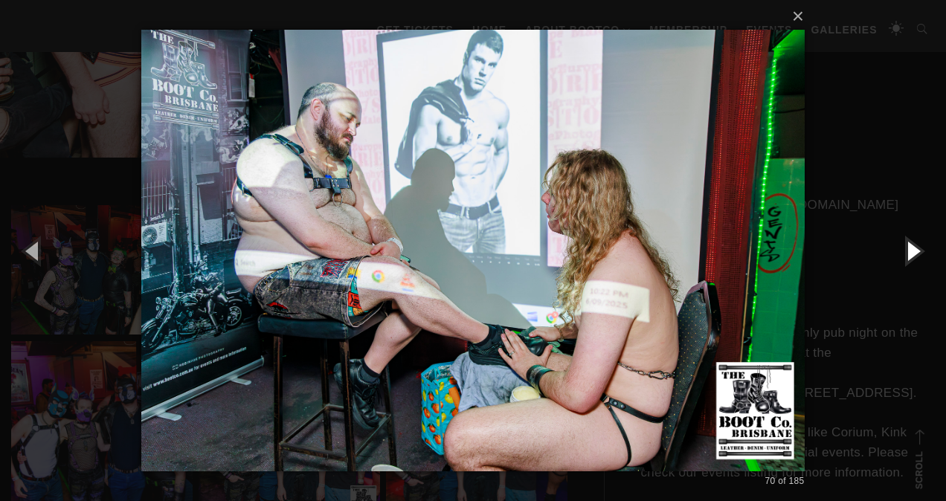
click at [908, 245] on button "button" at bounding box center [912, 251] width 67 height 82
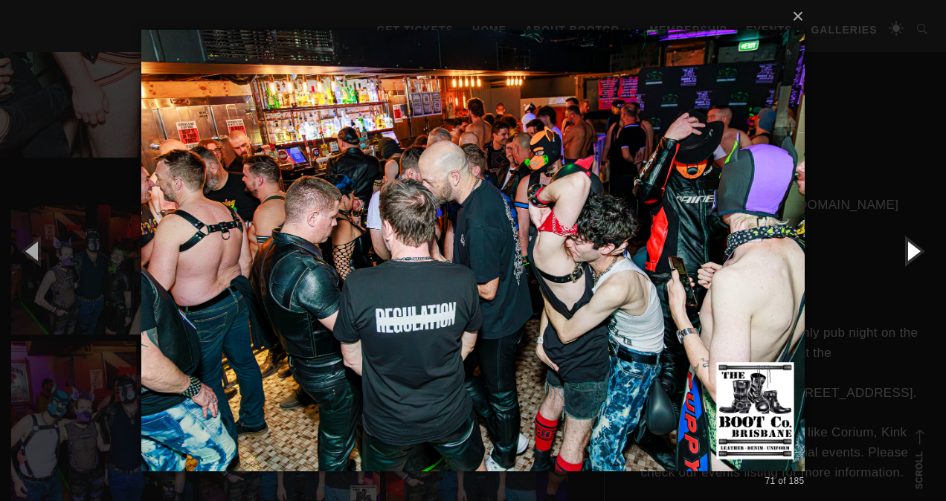
click at [906, 245] on button "button" at bounding box center [912, 251] width 67 height 82
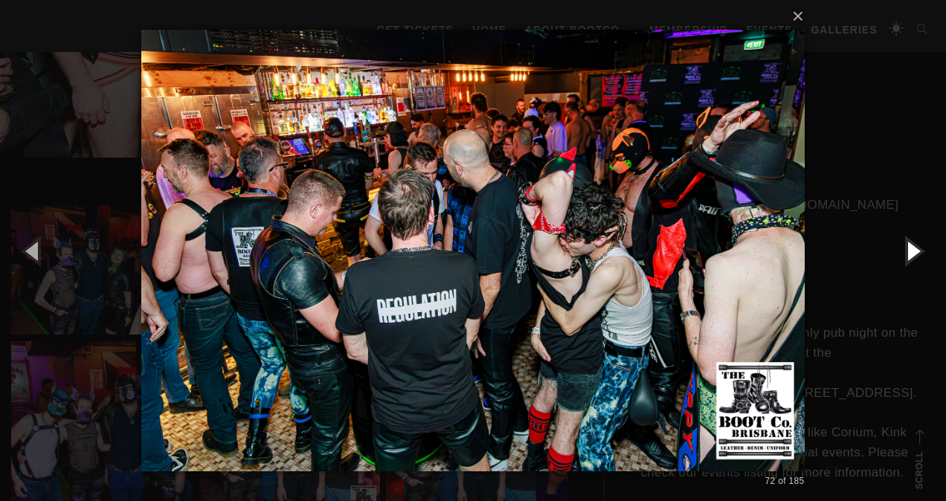
click at [906, 245] on button "button" at bounding box center [912, 251] width 67 height 82
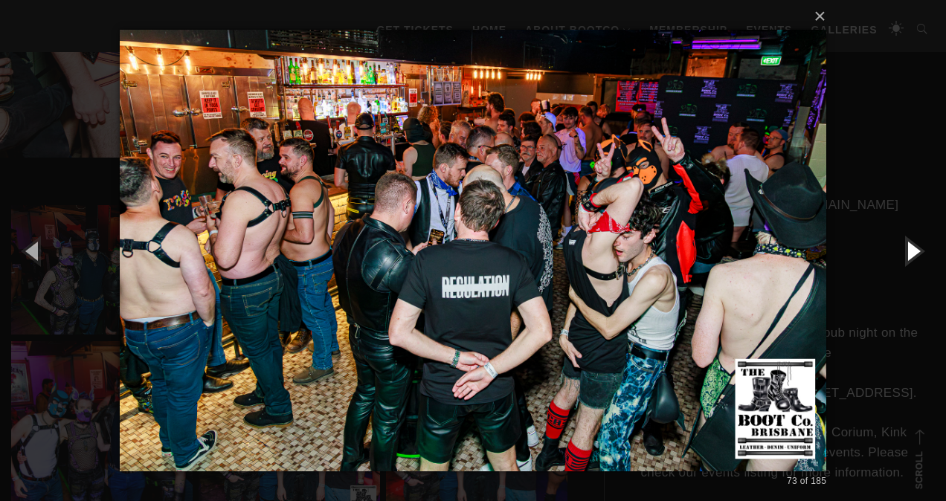
click at [906, 245] on button "button" at bounding box center [912, 251] width 67 height 82
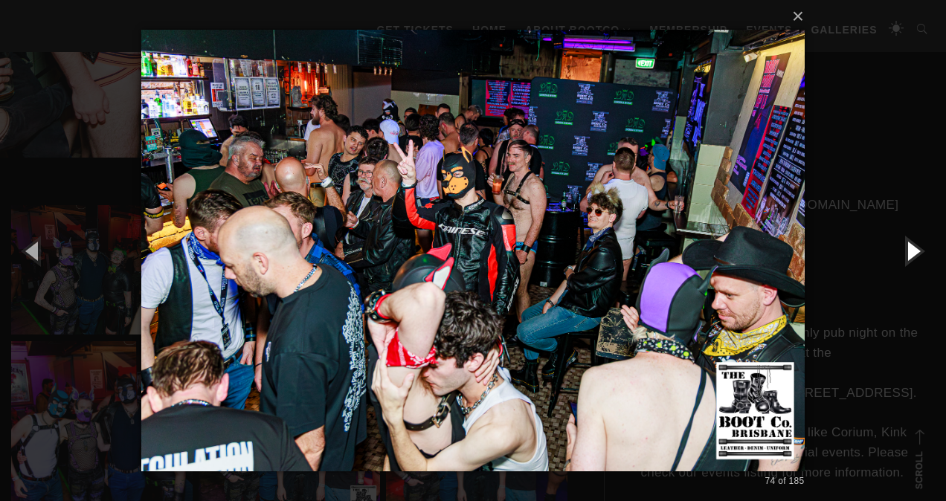
click at [906, 245] on button "button" at bounding box center [912, 251] width 67 height 82
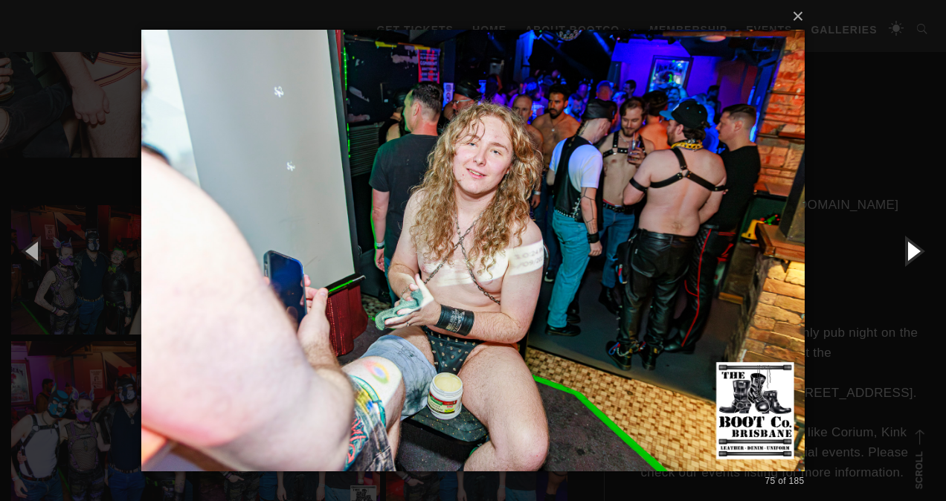
click at [906, 245] on button "button" at bounding box center [912, 251] width 67 height 82
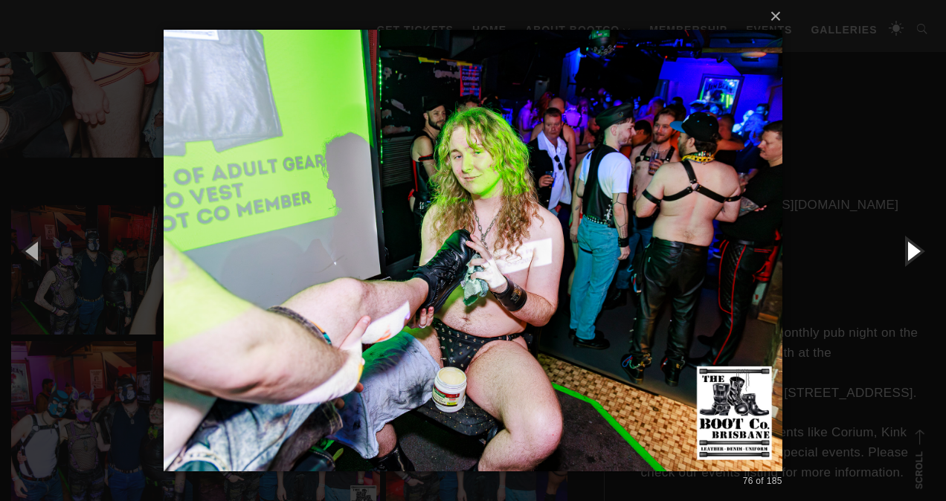
click at [906, 245] on button "button" at bounding box center [912, 251] width 67 height 82
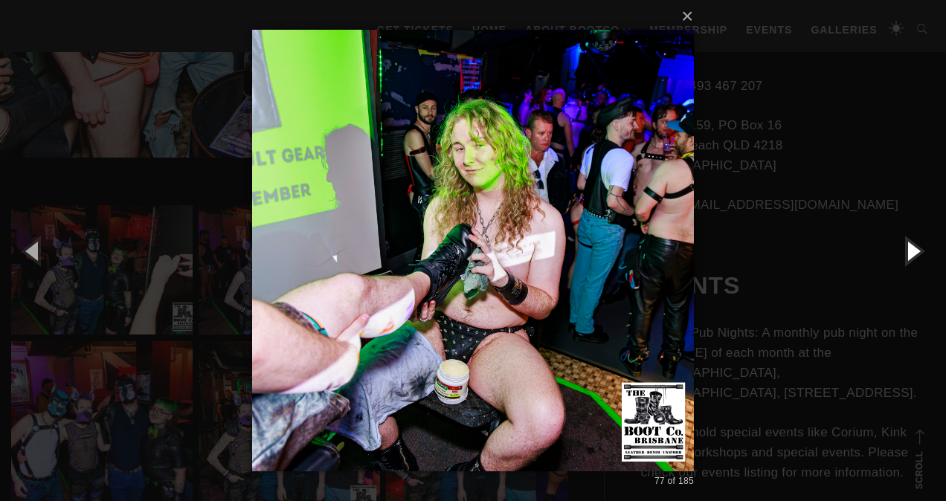
click at [906, 245] on button "button" at bounding box center [912, 251] width 67 height 82
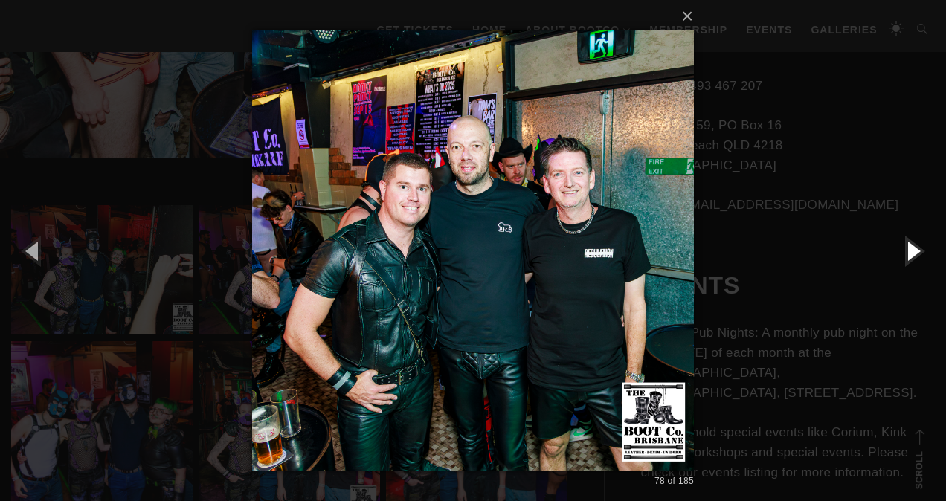
click at [906, 245] on button "button" at bounding box center [912, 251] width 67 height 82
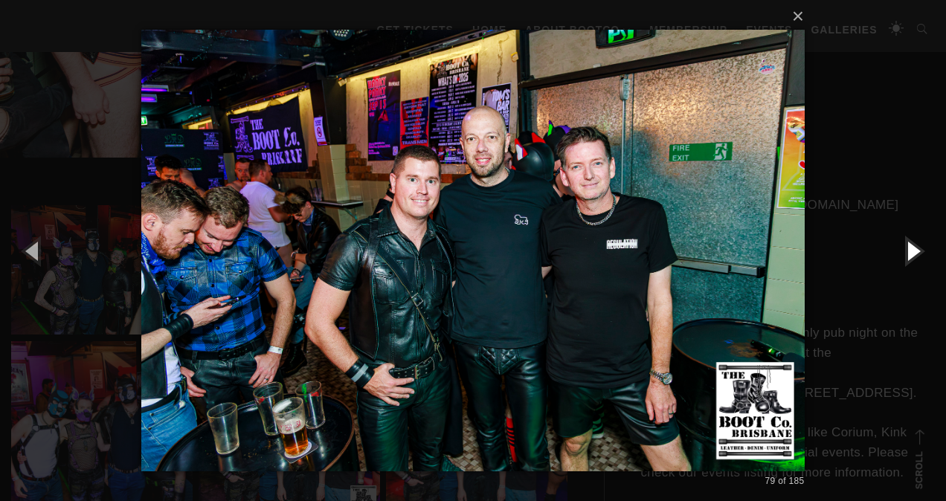
click at [906, 245] on button "button" at bounding box center [912, 251] width 67 height 82
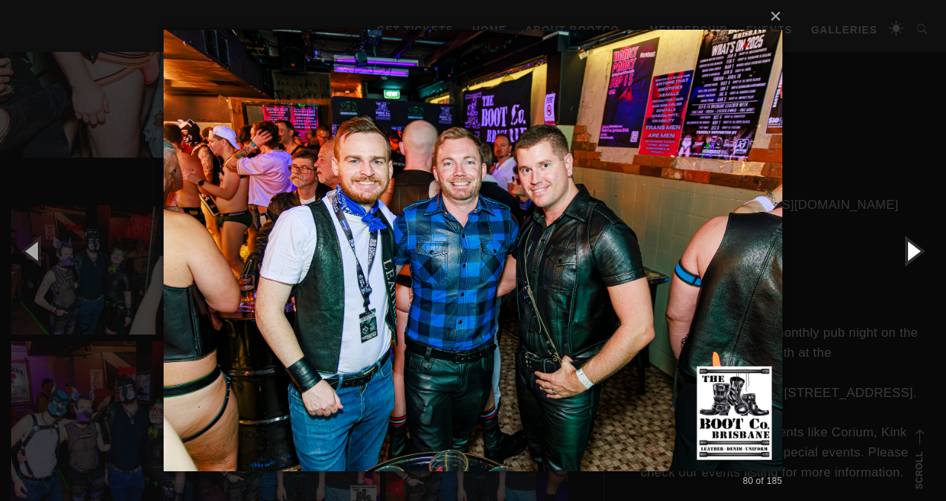
click at [906, 245] on button "button" at bounding box center [912, 251] width 67 height 82
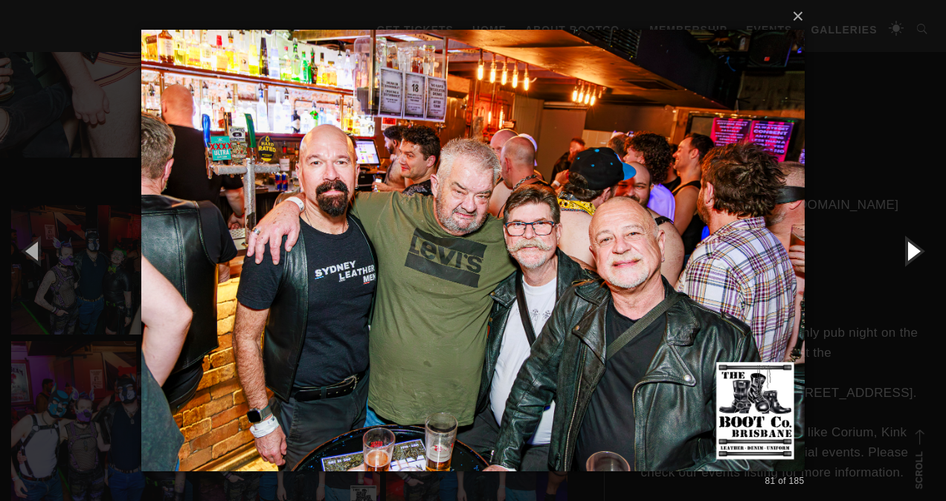
click at [906, 245] on button "button" at bounding box center [912, 251] width 67 height 82
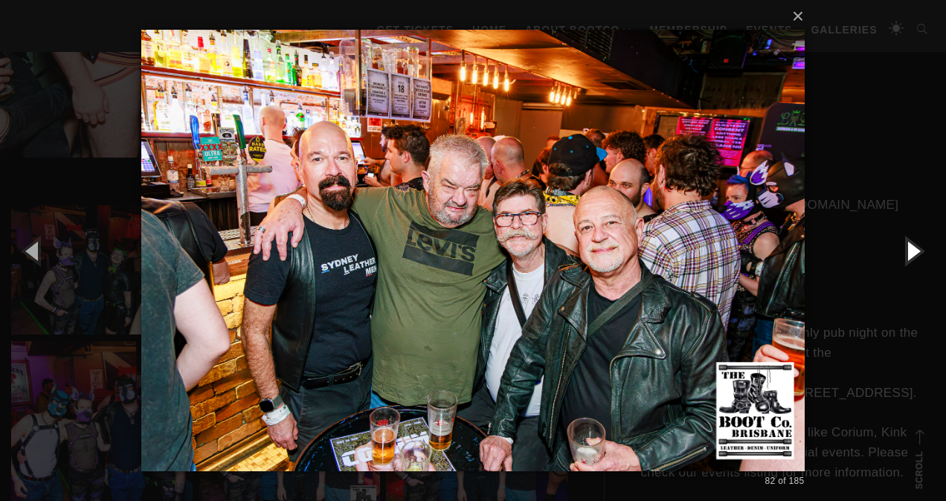
click at [906, 245] on button "button" at bounding box center [912, 251] width 67 height 82
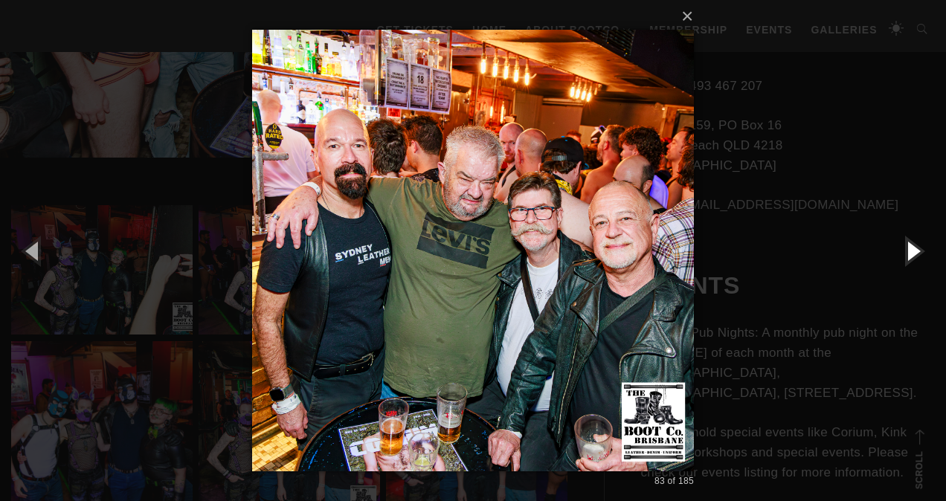
click at [906, 245] on button "button" at bounding box center [912, 251] width 67 height 82
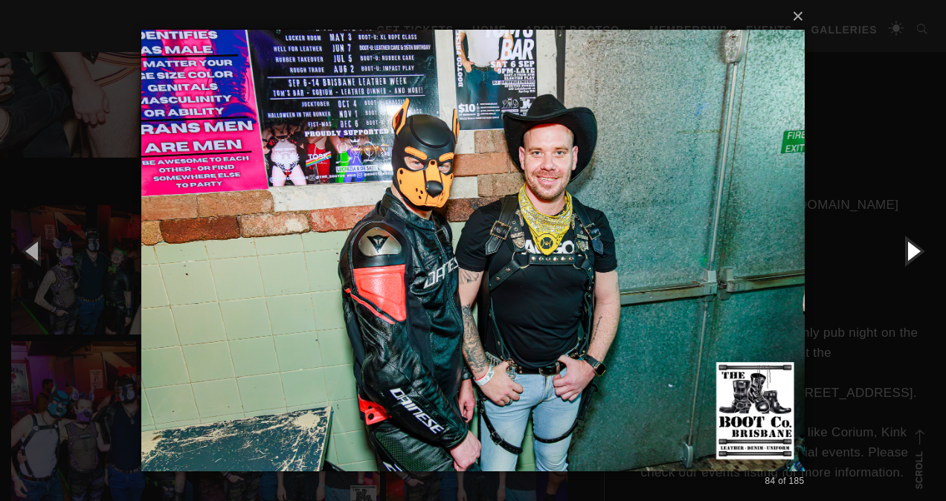
click at [906, 245] on button "button" at bounding box center [912, 251] width 67 height 82
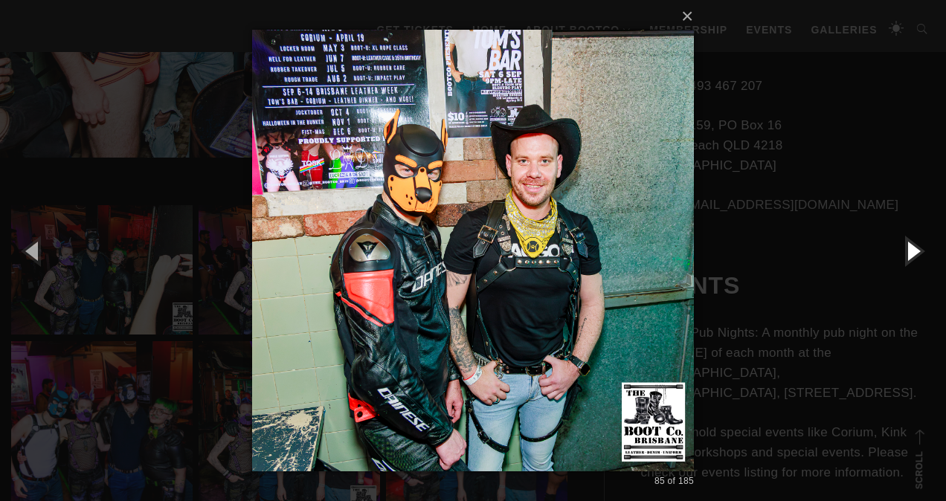
click at [906, 245] on button "button" at bounding box center [912, 251] width 67 height 82
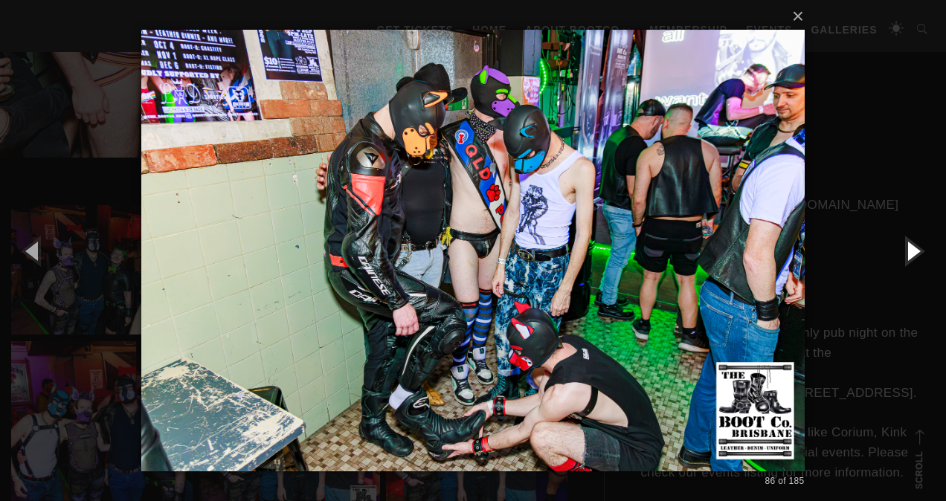
click at [906, 245] on button "button" at bounding box center [912, 251] width 67 height 82
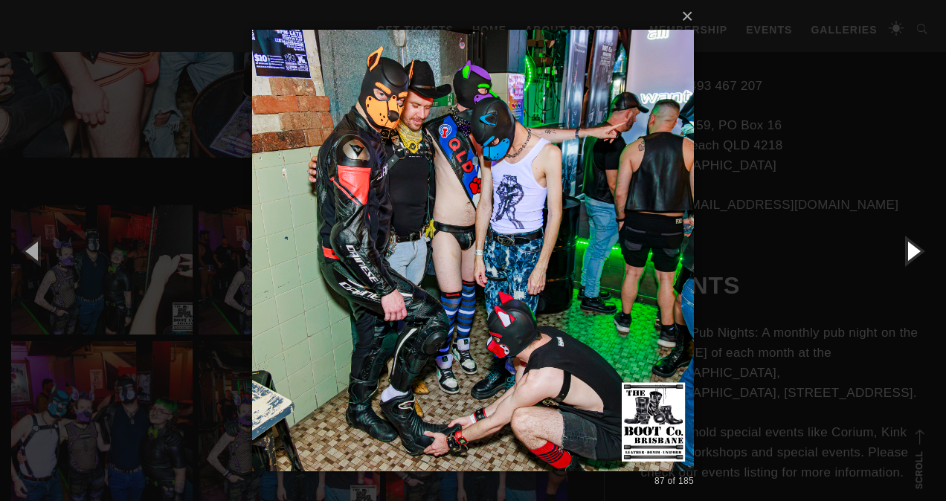
click at [906, 245] on button "button" at bounding box center [912, 251] width 67 height 82
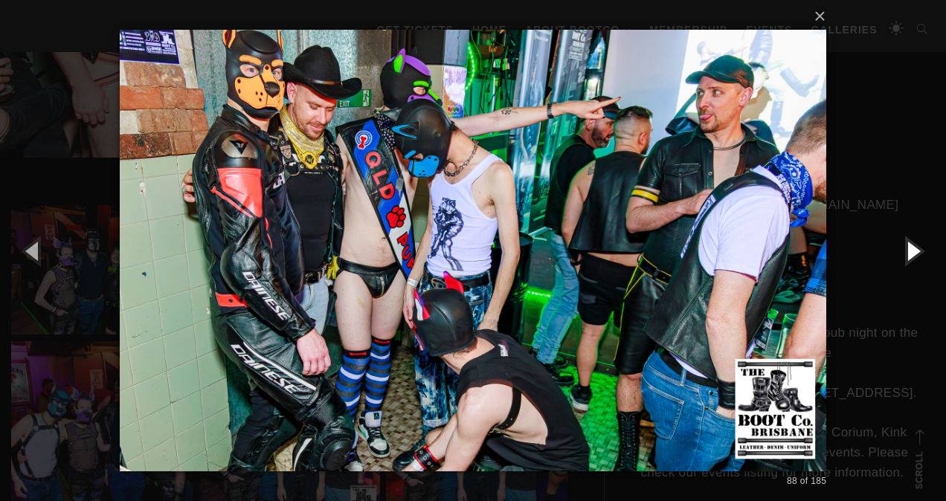
click at [906, 245] on button "button" at bounding box center [912, 251] width 67 height 82
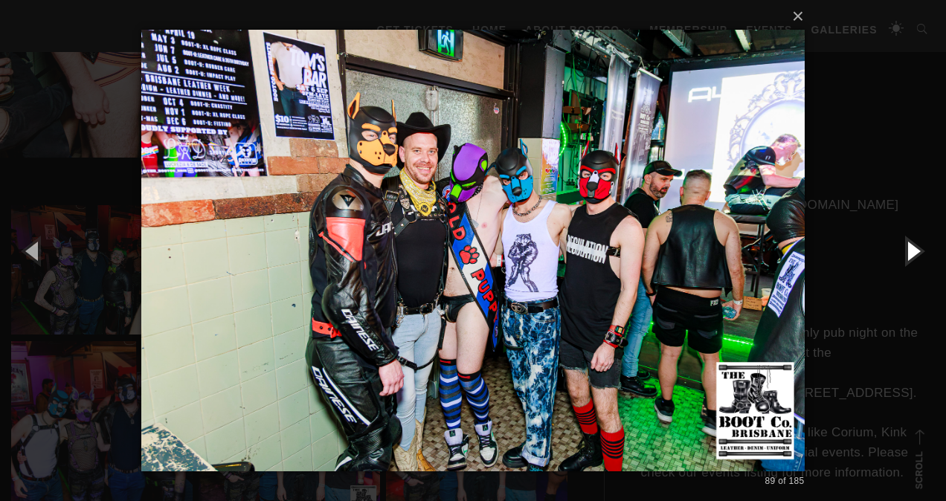
click at [906, 245] on button "button" at bounding box center [912, 251] width 67 height 82
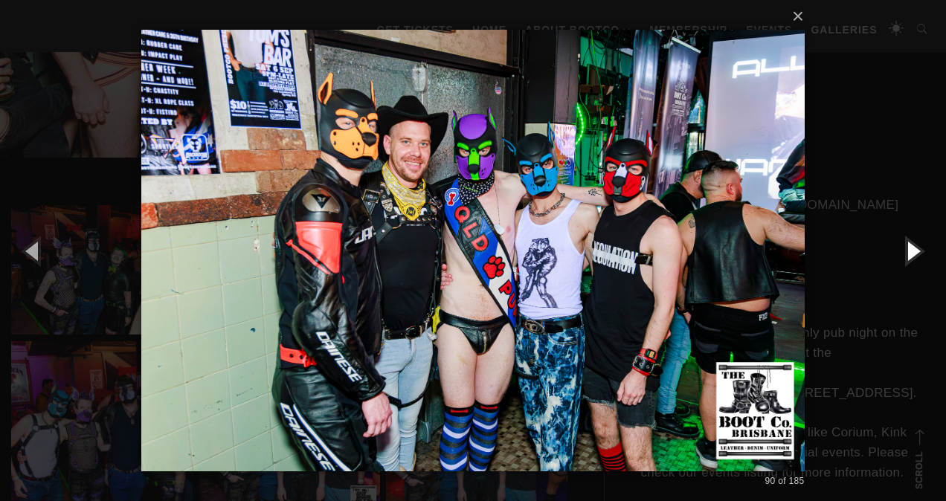
click at [905, 245] on button "button" at bounding box center [912, 251] width 67 height 82
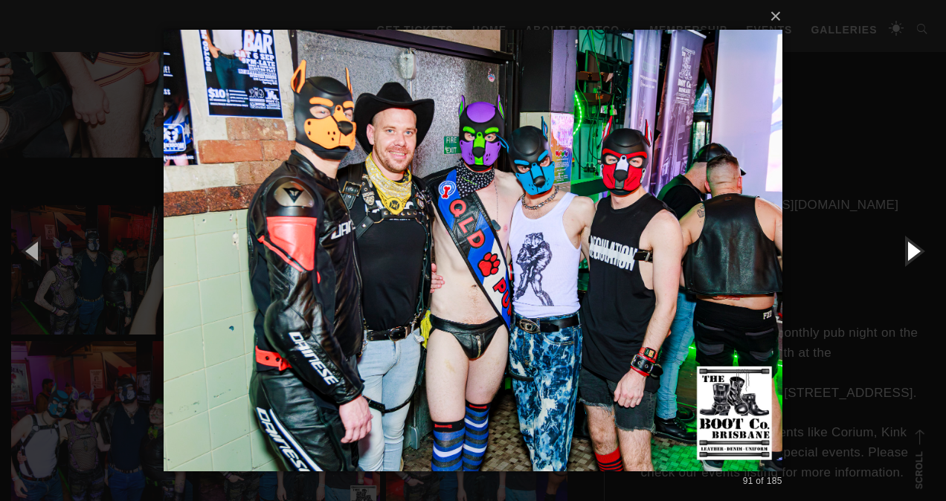
click at [905, 245] on button "button" at bounding box center [912, 251] width 67 height 82
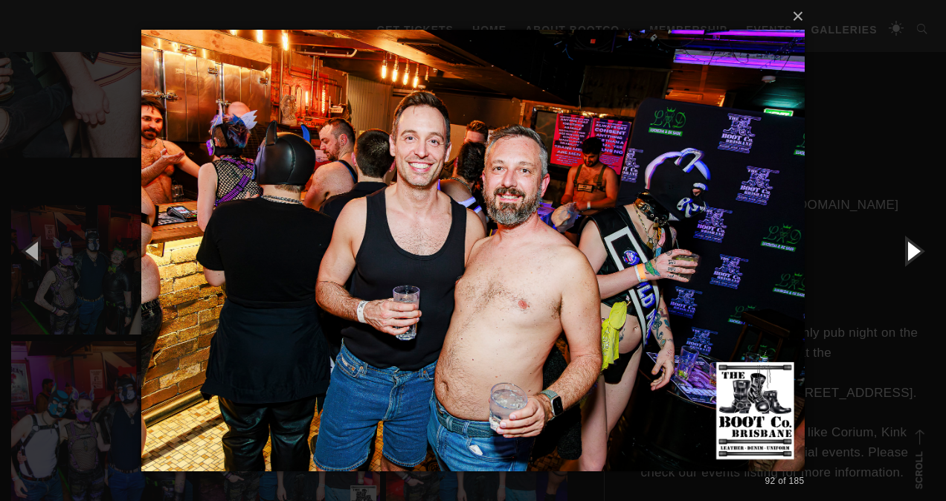
click at [905, 245] on button "button" at bounding box center [912, 251] width 67 height 82
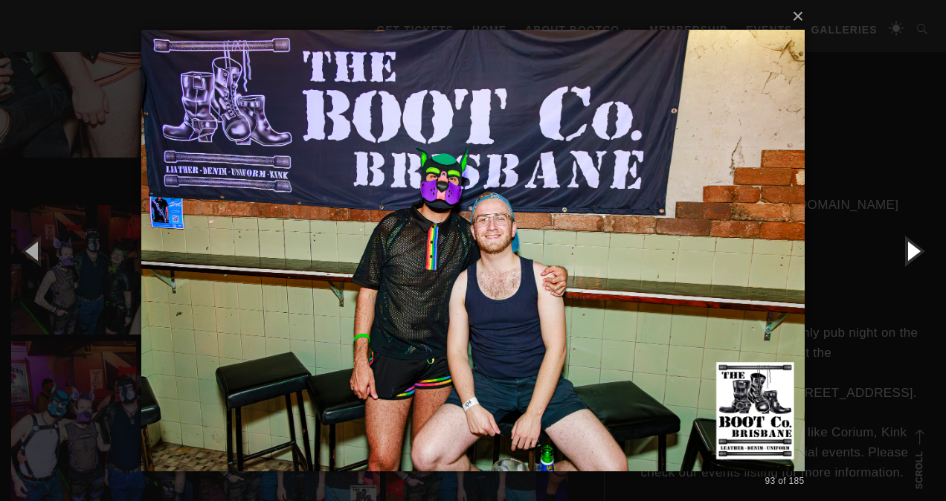
click at [905, 245] on button "button" at bounding box center [912, 251] width 67 height 82
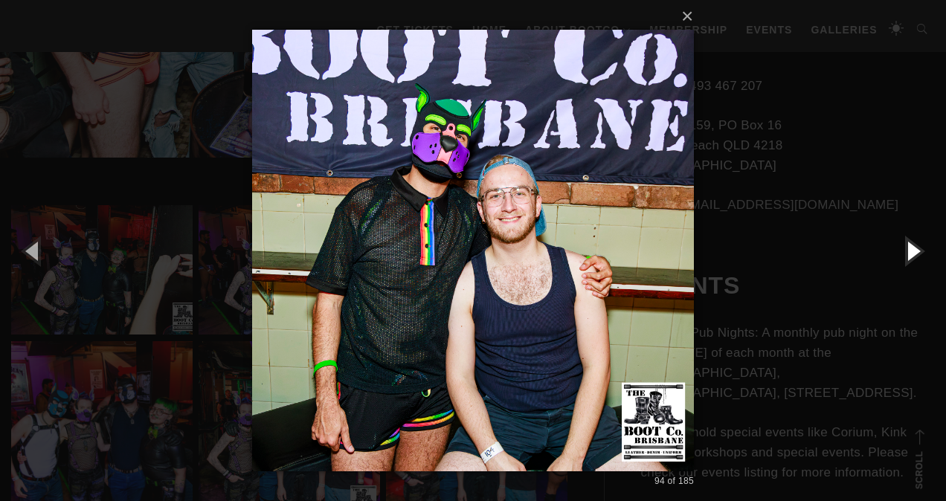
click at [905, 245] on button "button" at bounding box center [912, 251] width 67 height 82
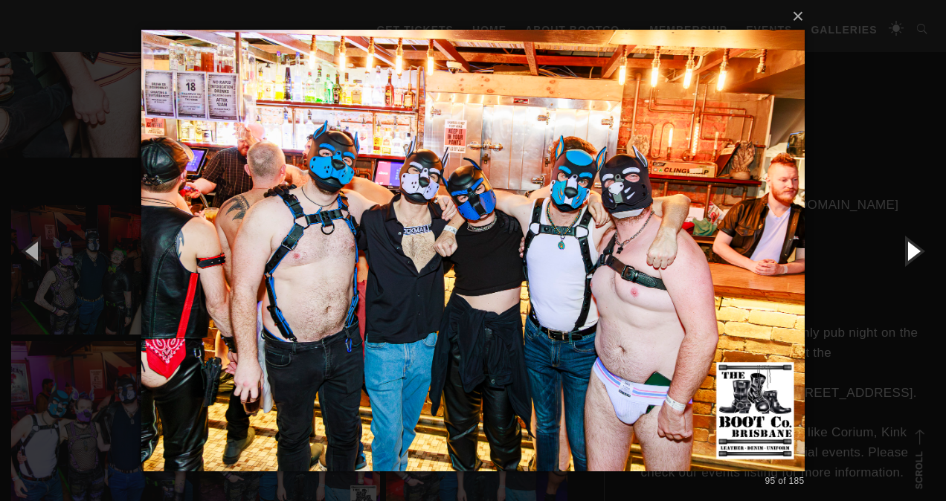
click at [905, 245] on button "button" at bounding box center [912, 251] width 67 height 82
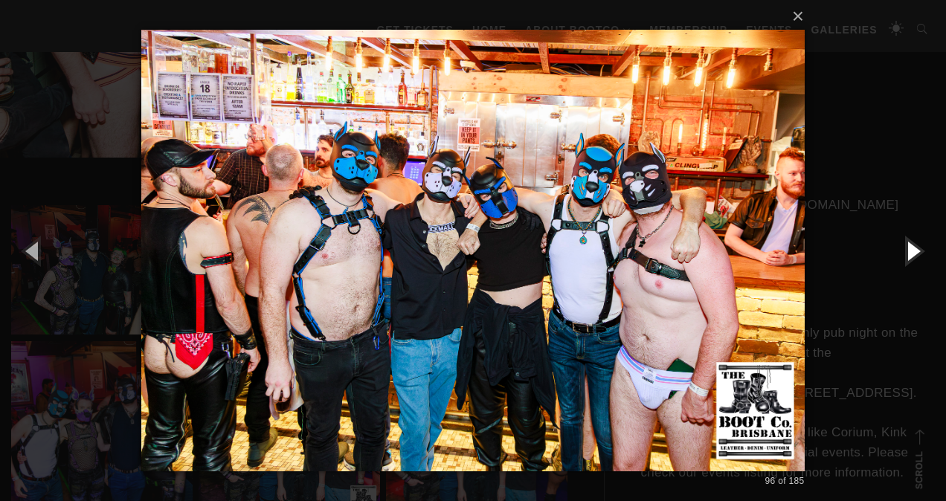
click at [905, 245] on button "button" at bounding box center [912, 251] width 67 height 82
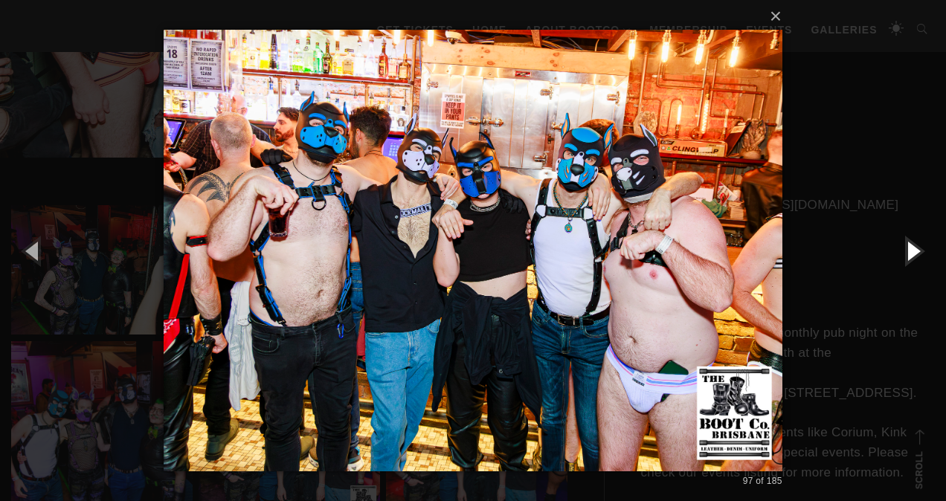
click at [905, 245] on button "button" at bounding box center [912, 251] width 67 height 82
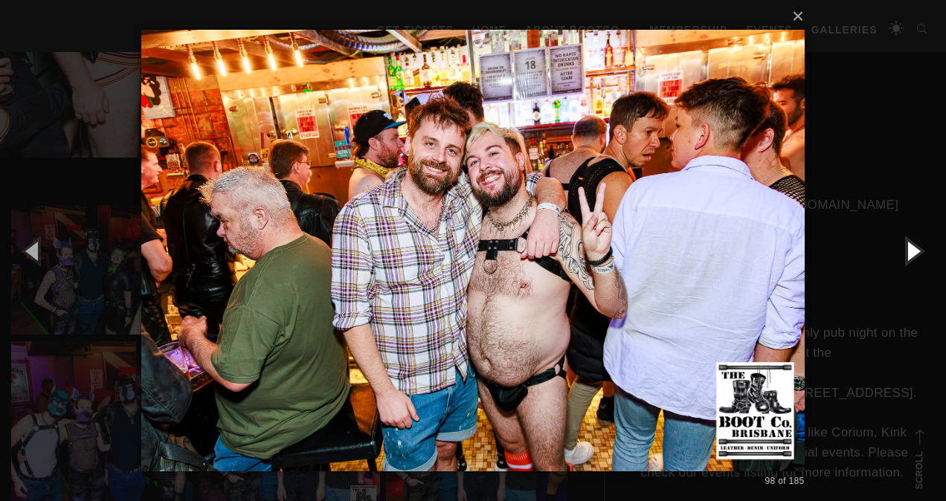
click at [905, 245] on button "button" at bounding box center [912, 251] width 67 height 82
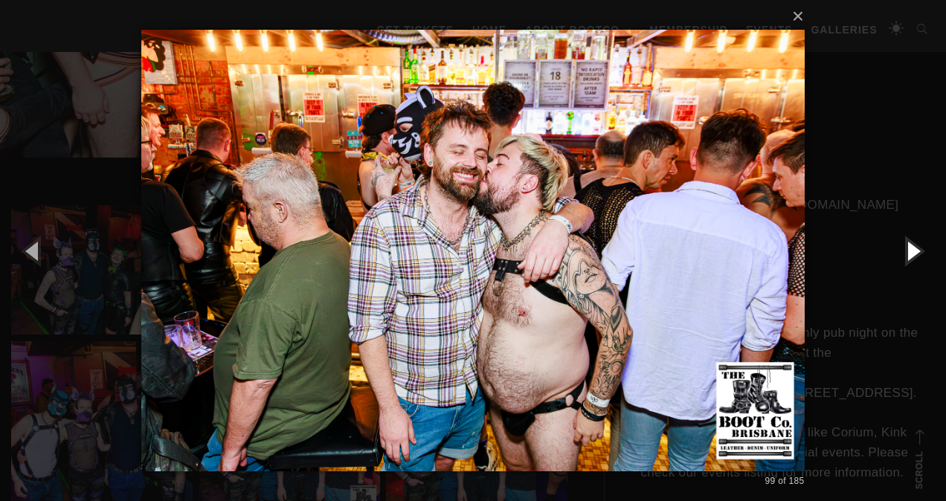
click at [905, 245] on button "button" at bounding box center [912, 251] width 67 height 82
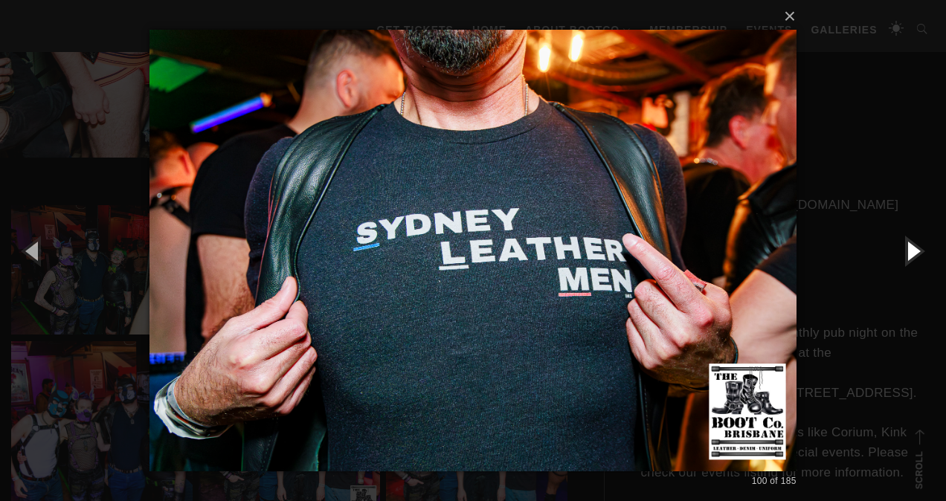
click at [905, 245] on button "button" at bounding box center [912, 251] width 67 height 82
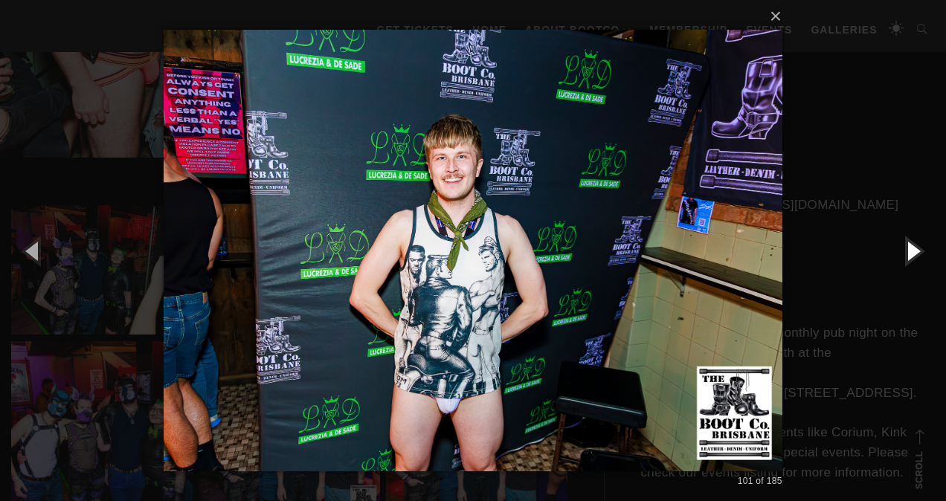
click at [905, 245] on button "button" at bounding box center [912, 251] width 67 height 82
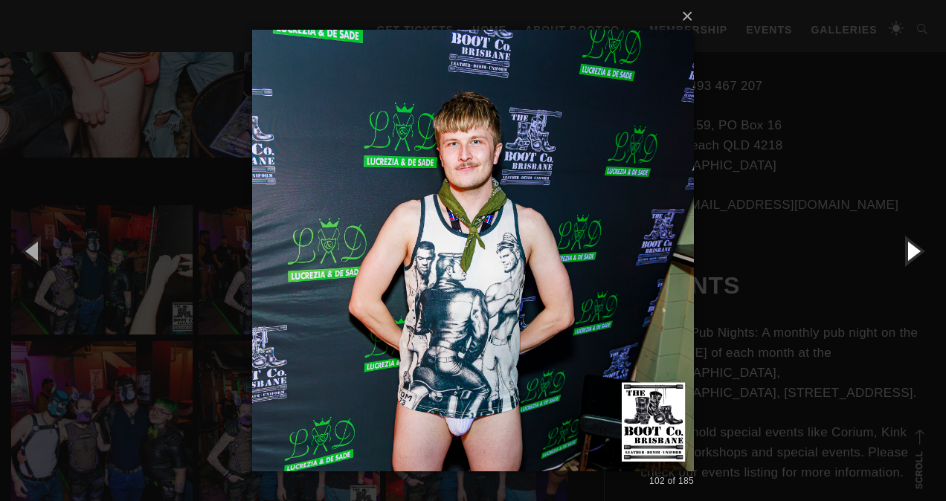
click at [905, 245] on button "button" at bounding box center [912, 251] width 67 height 82
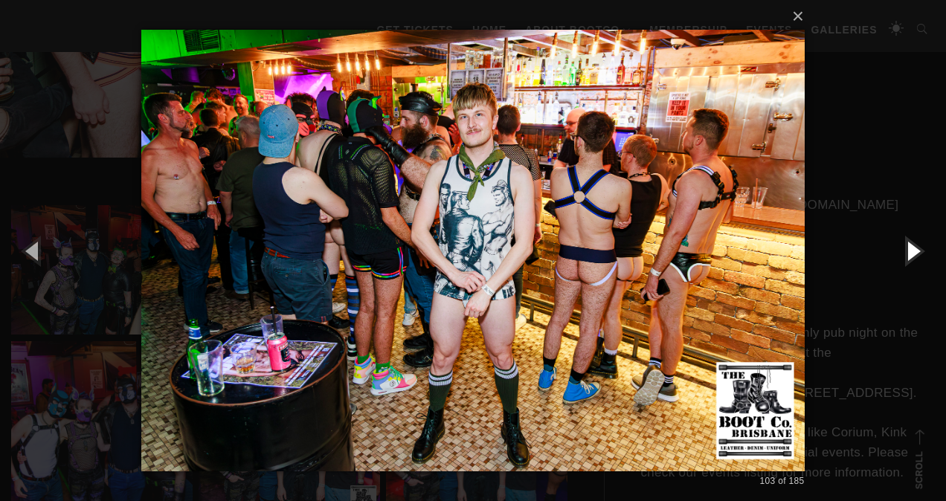
click at [905, 245] on button "button" at bounding box center [912, 251] width 67 height 82
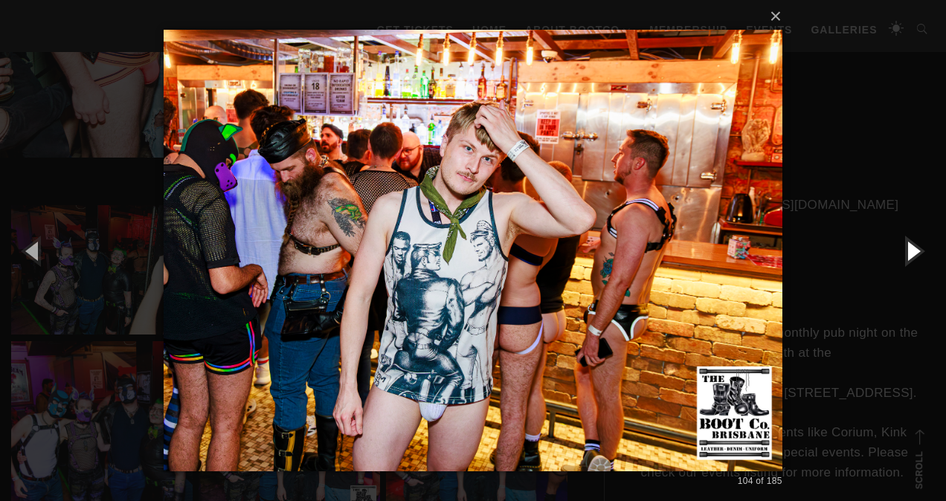
click at [905, 245] on button "button" at bounding box center [912, 251] width 67 height 82
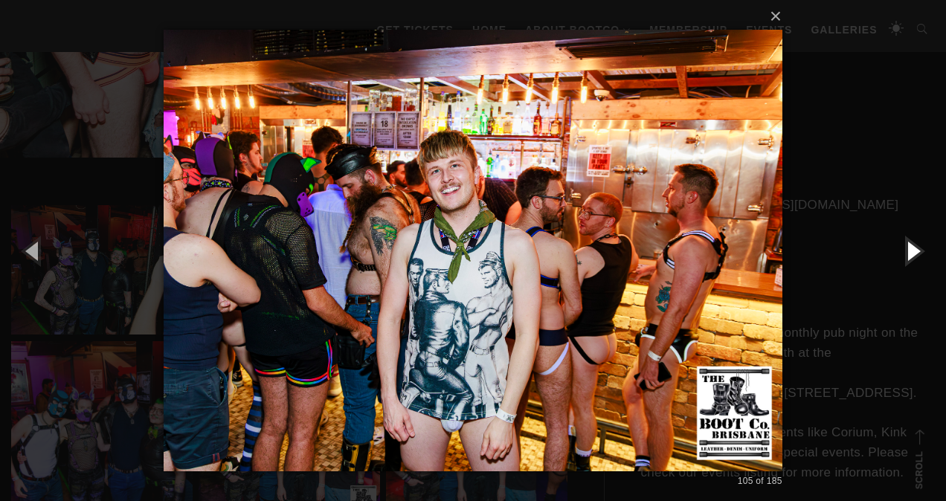
click at [905, 245] on button "button" at bounding box center [912, 251] width 67 height 82
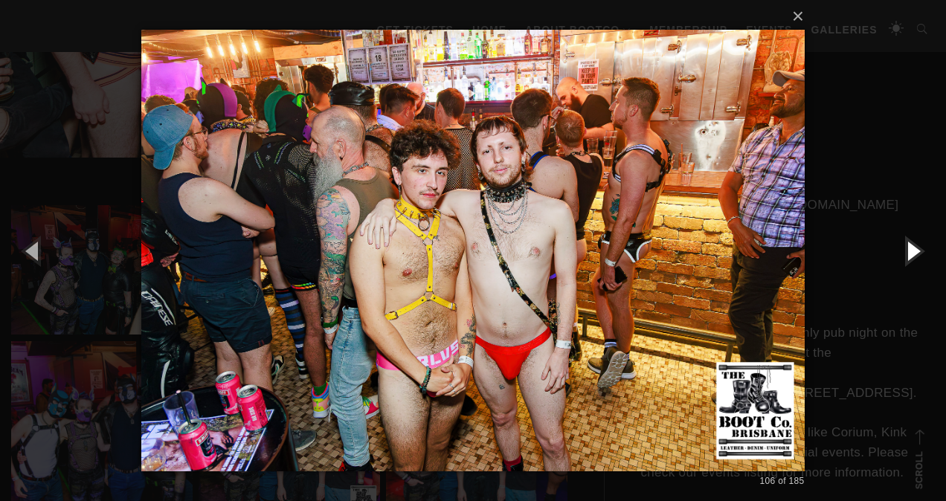
click at [905, 245] on button "button" at bounding box center [912, 251] width 67 height 82
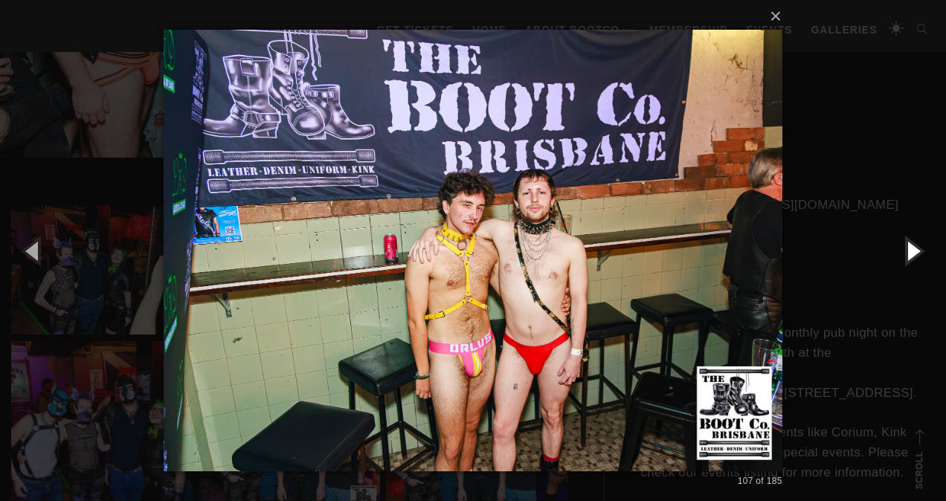
click at [905, 245] on button "button" at bounding box center [912, 251] width 67 height 82
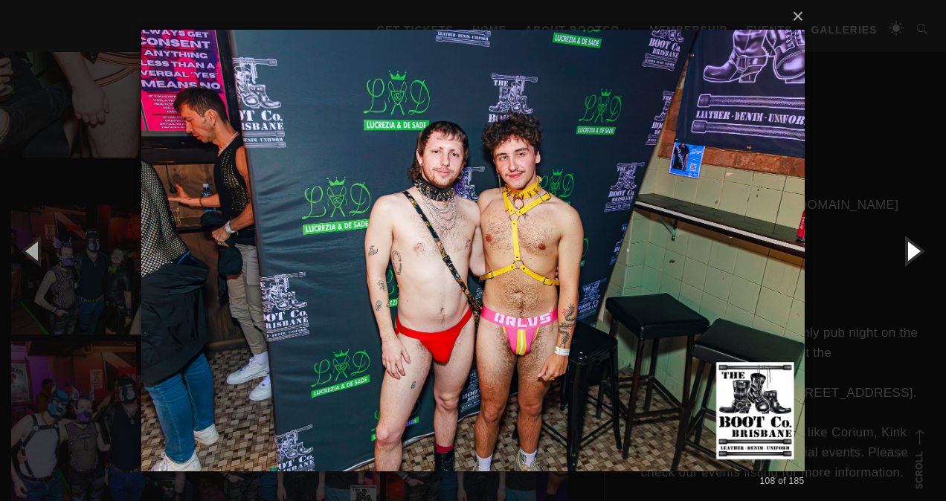
click at [905, 245] on button "button" at bounding box center [912, 251] width 67 height 82
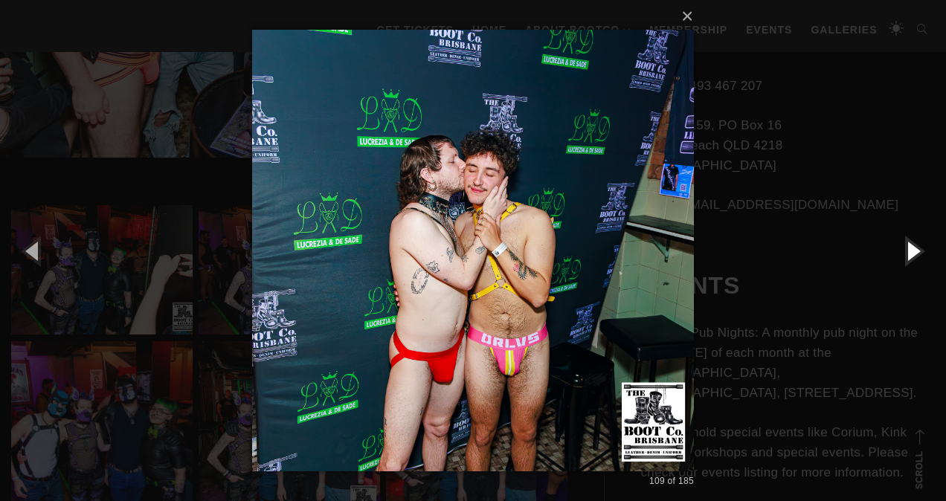
click at [905, 245] on button "button" at bounding box center [912, 251] width 67 height 82
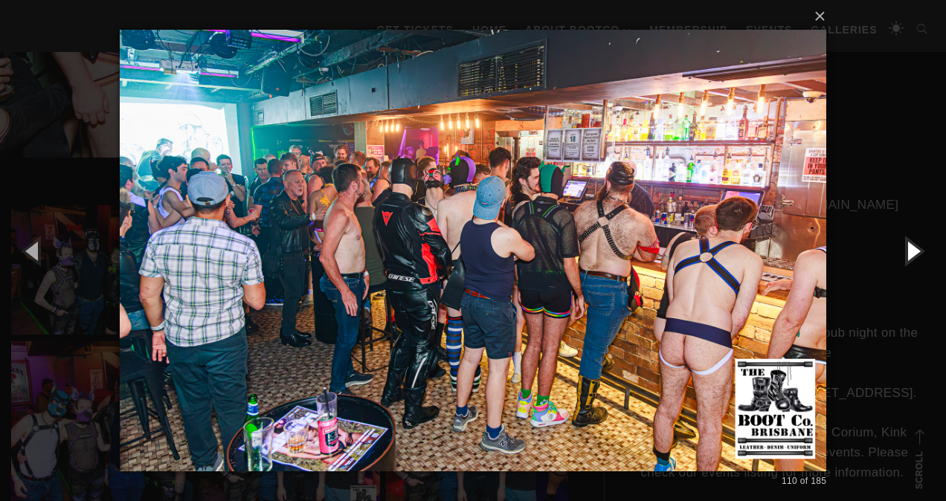
click at [905, 245] on button "button" at bounding box center [912, 251] width 67 height 82
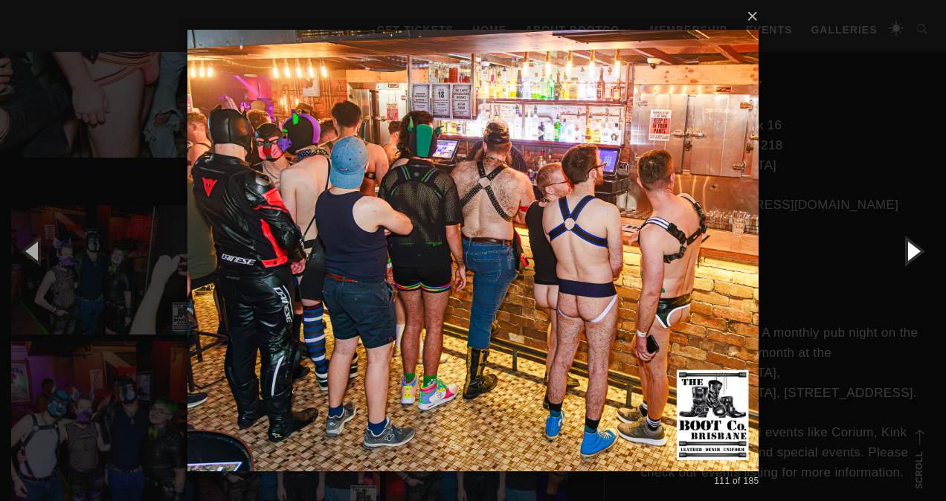
click at [905, 245] on button "button" at bounding box center [912, 251] width 67 height 82
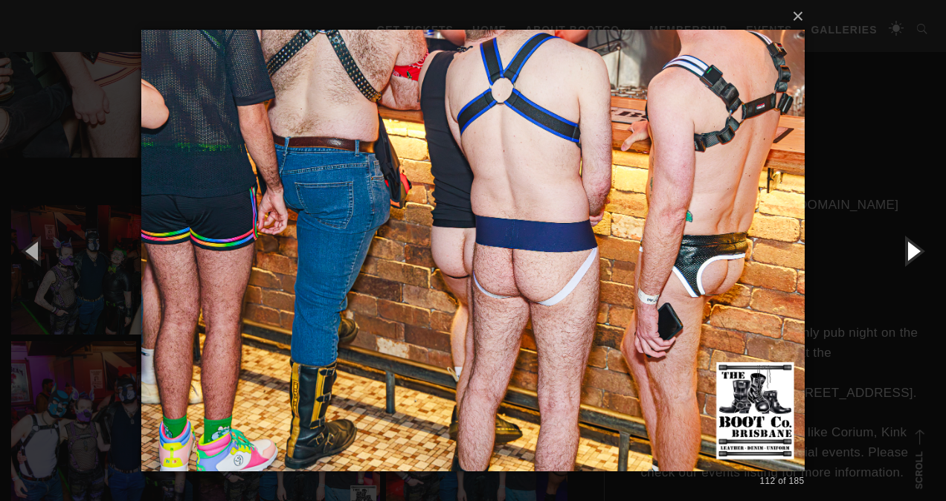
click at [904, 245] on button "button" at bounding box center [912, 251] width 67 height 82
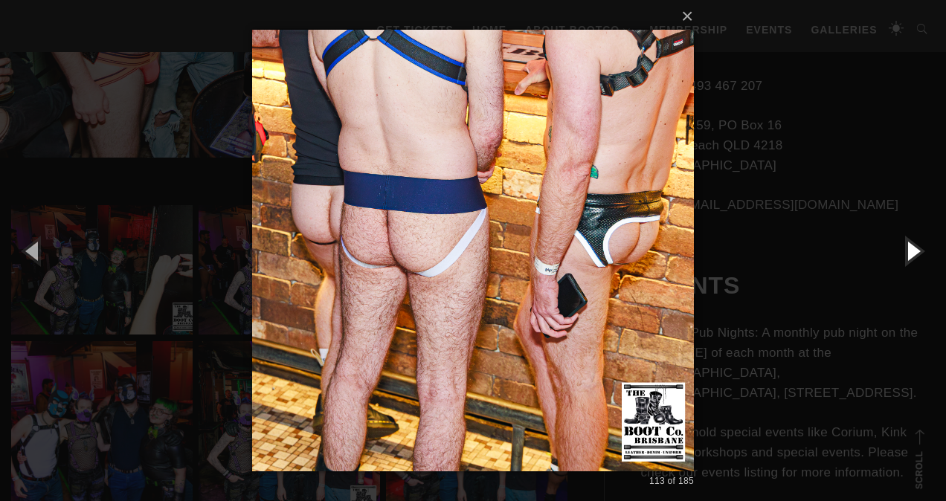
click at [904, 245] on button "button" at bounding box center [912, 251] width 67 height 82
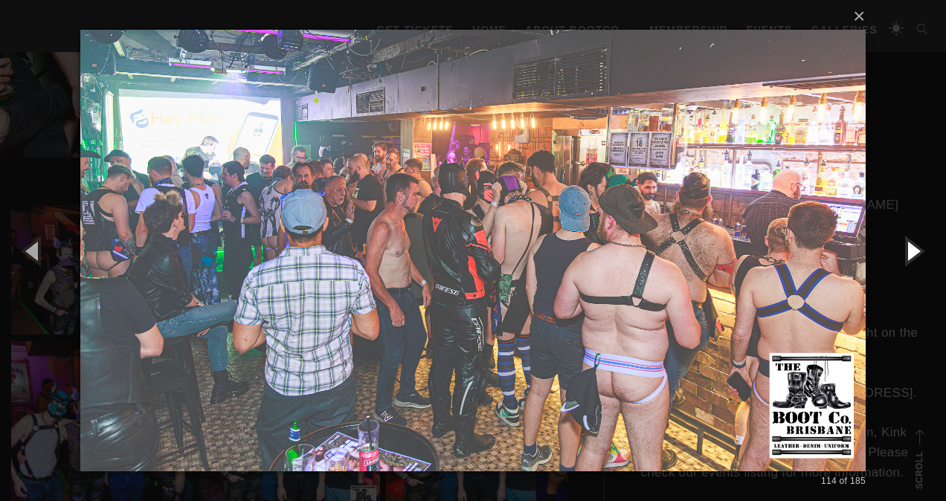
click at [904, 245] on button "button" at bounding box center [912, 251] width 67 height 82
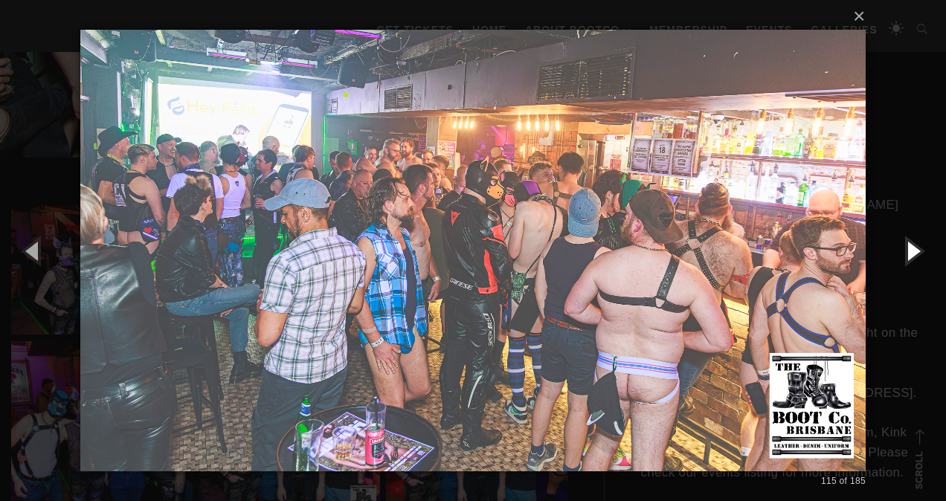
click at [904, 245] on button "button" at bounding box center [912, 251] width 67 height 82
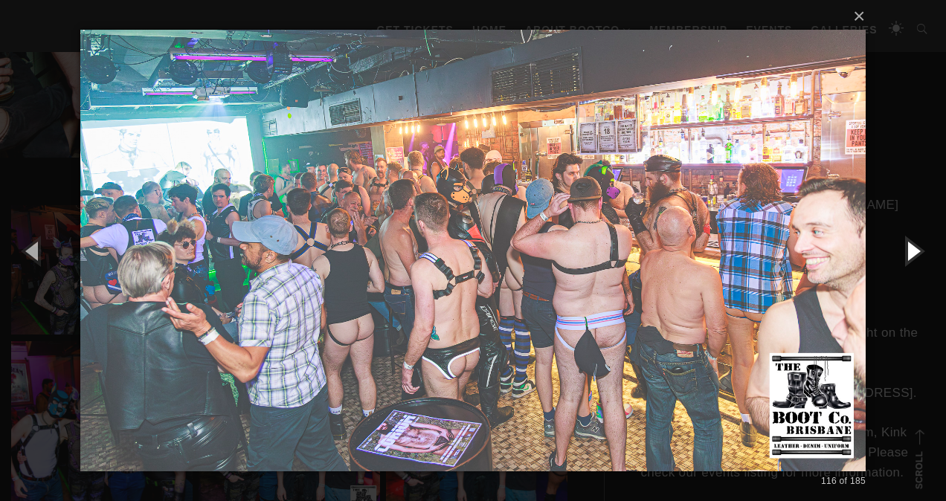
click at [904, 245] on button "button" at bounding box center [912, 251] width 67 height 82
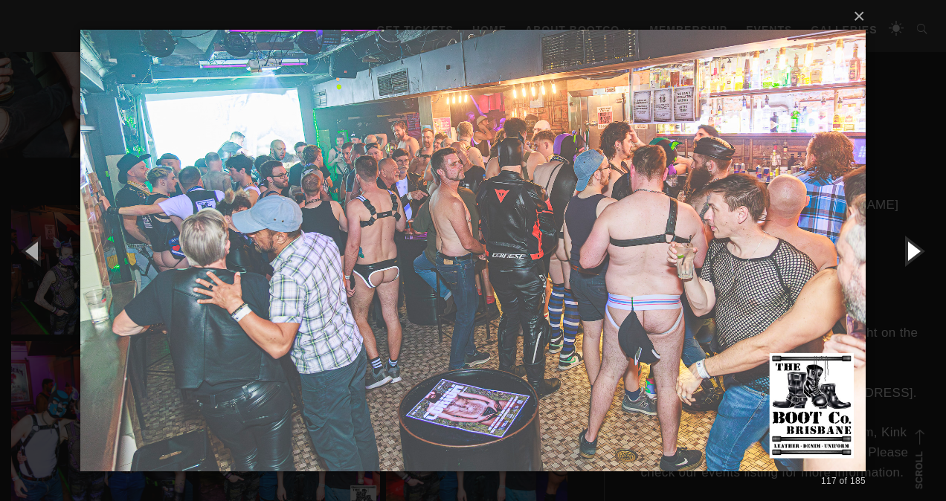
click at [904, 245] on button "button" at bounding box center [912, 251] width 67 height 82
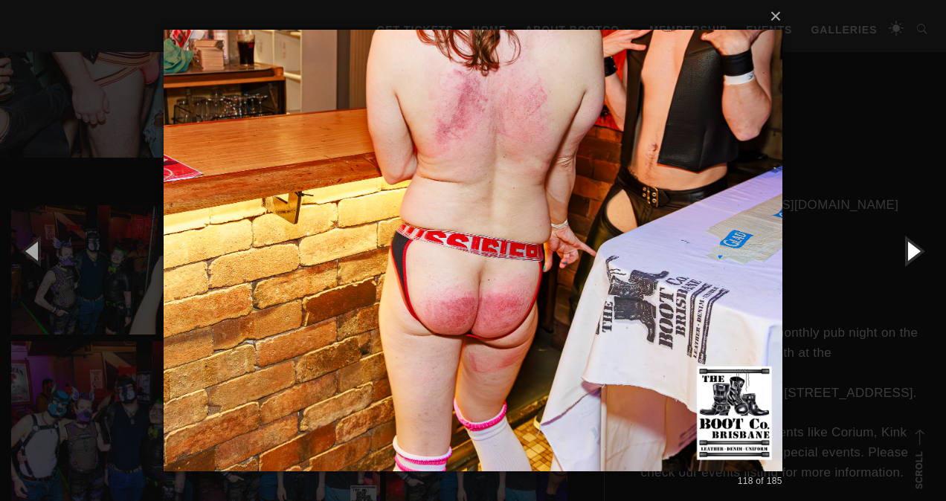
click at [904, 245] on button "button" at bounding box center [912, 251] width 67 height 82
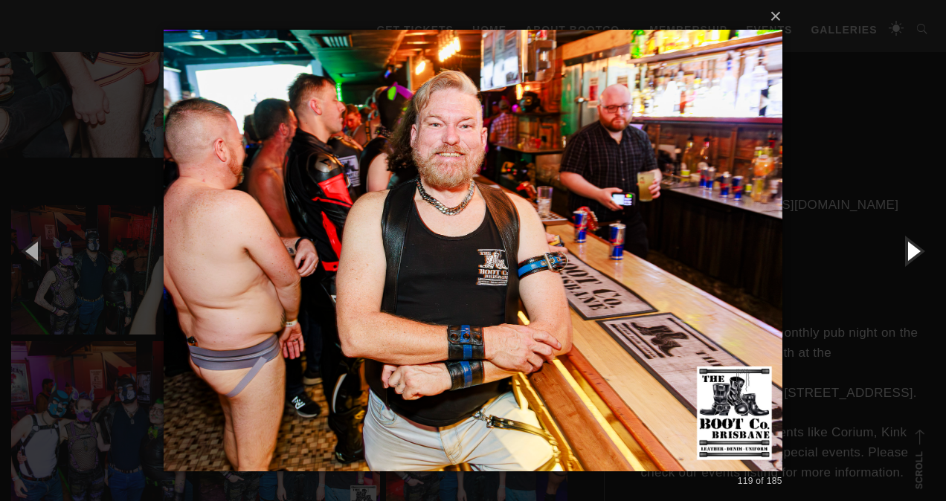
click at [904, 245] on button "button" at bounding box center [912, 251] width 67 height 82
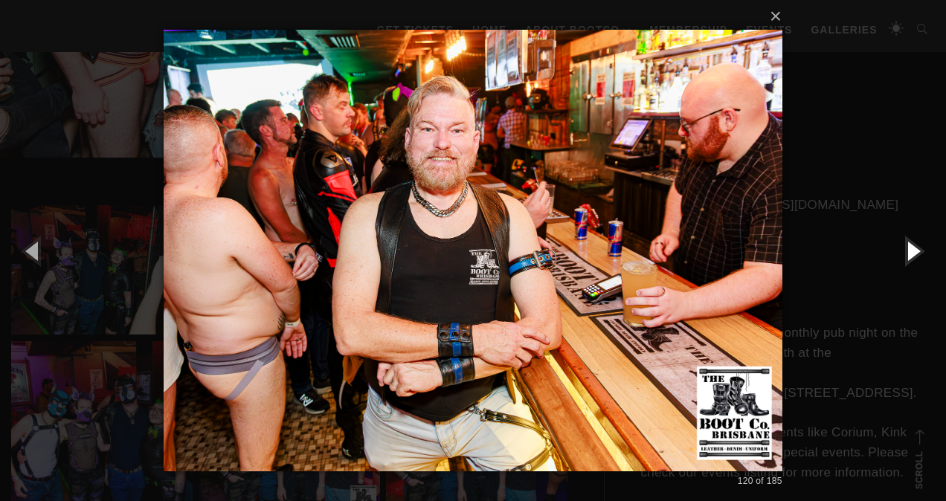
click at [904, 245] on button "button" at bounding box center [912, 251] width 67 height 82
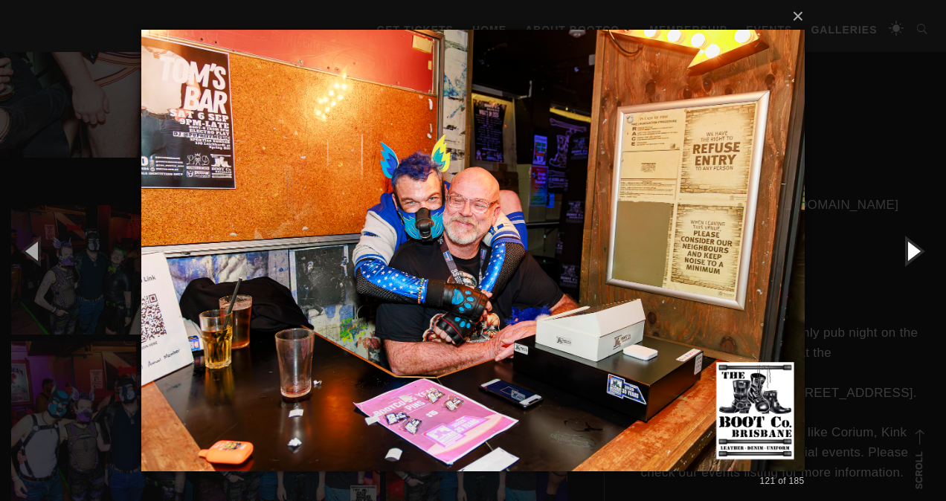
click at [904, 245] on button "button" at bounding box center [912, 251] width 67 height 82
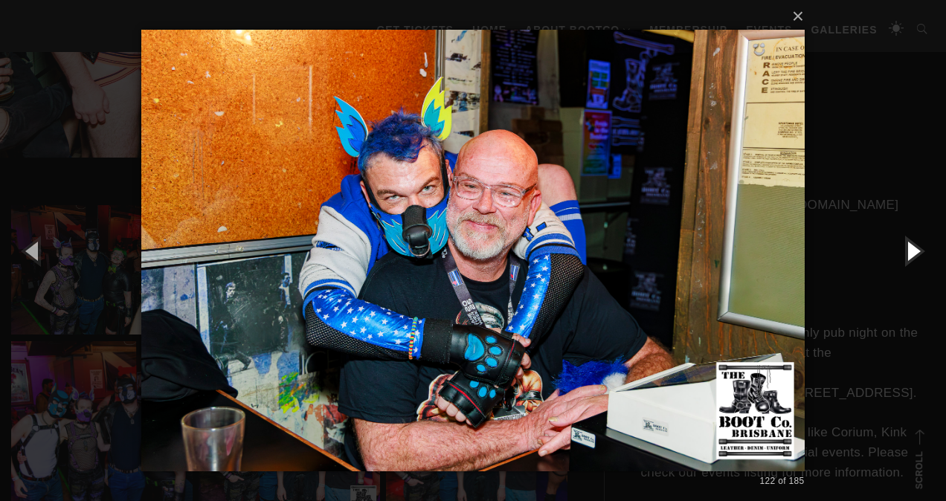
click at [904, 245] on button "button" at bounding box center [912, 251] width 67 height 82
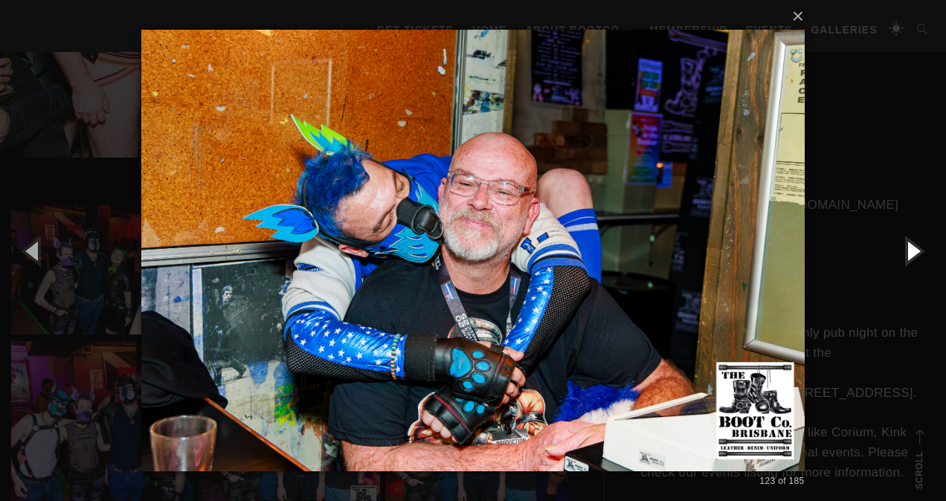
click at [904, 245] on button "button" at bounding box center [912, 251] width 67 height 82
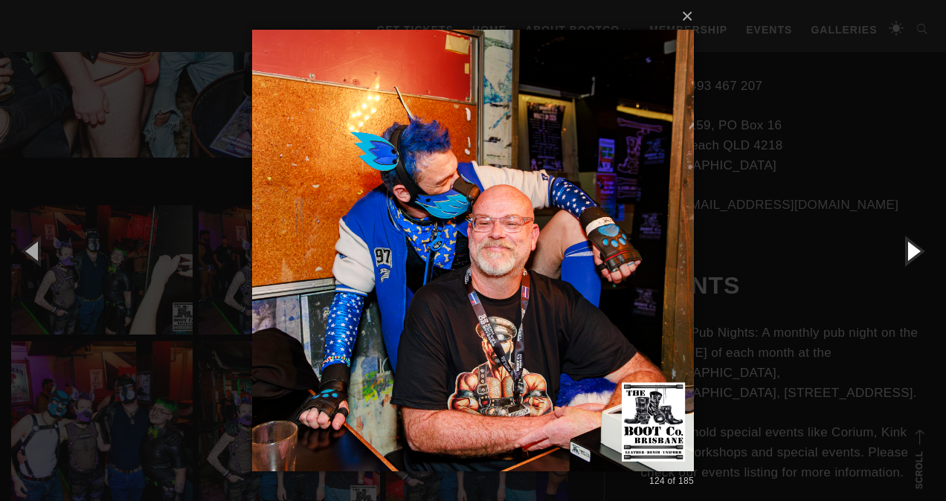
click at [904, 245] on button "button" at bounding box center [912, 251] width 67 height 82
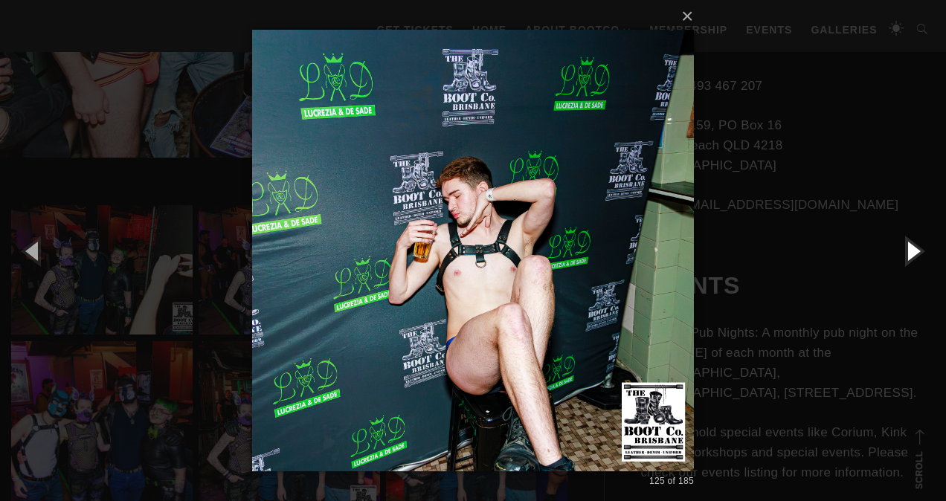
click at [904, 245] on button "button" at bounding box center [912, 251] width 67 height 82
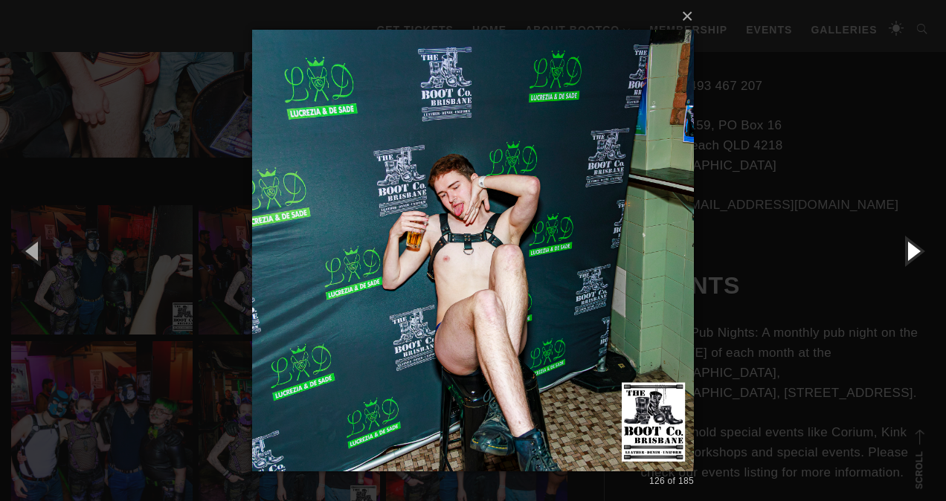
click at [904, 245] on button "button" at bounding box center [912, 251] width 67 height 82
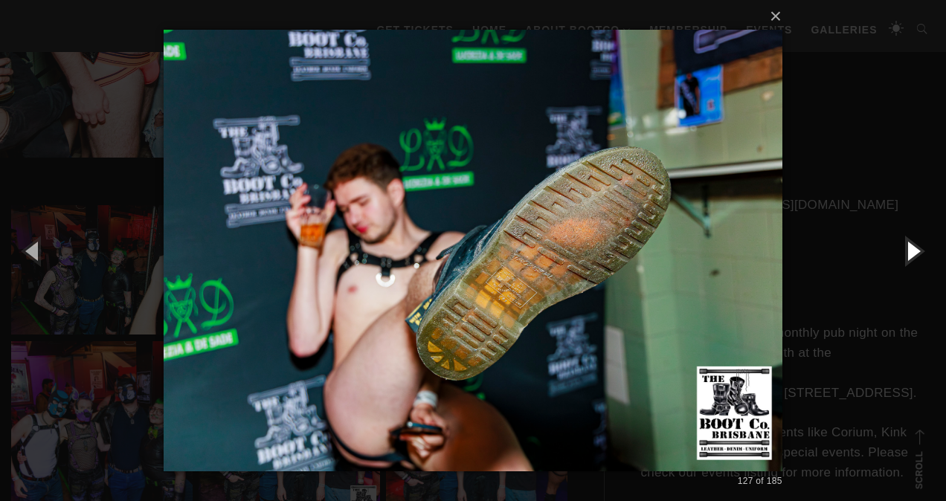
click at [904, 245] on button "button" at bounding box center [912, 251] width 67 height 82
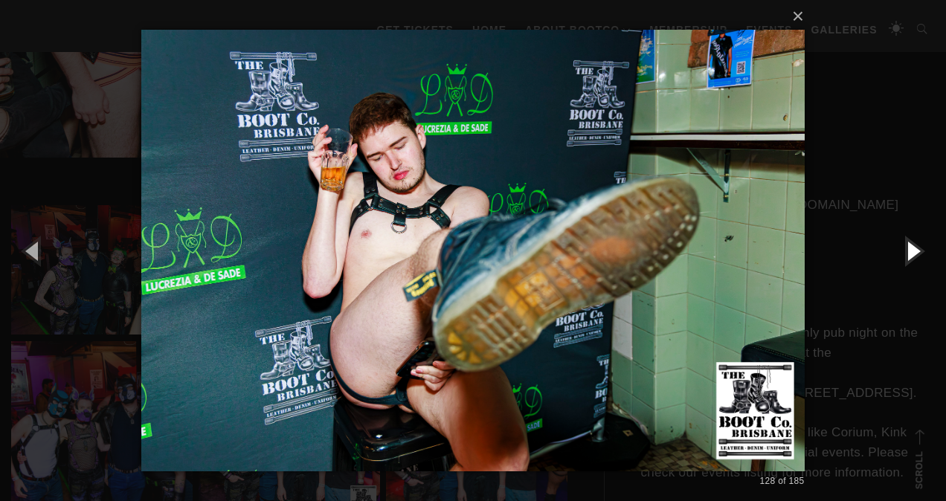
click at [904, 245] on button "button" at bounding box center [912, 251] width 67 height 82
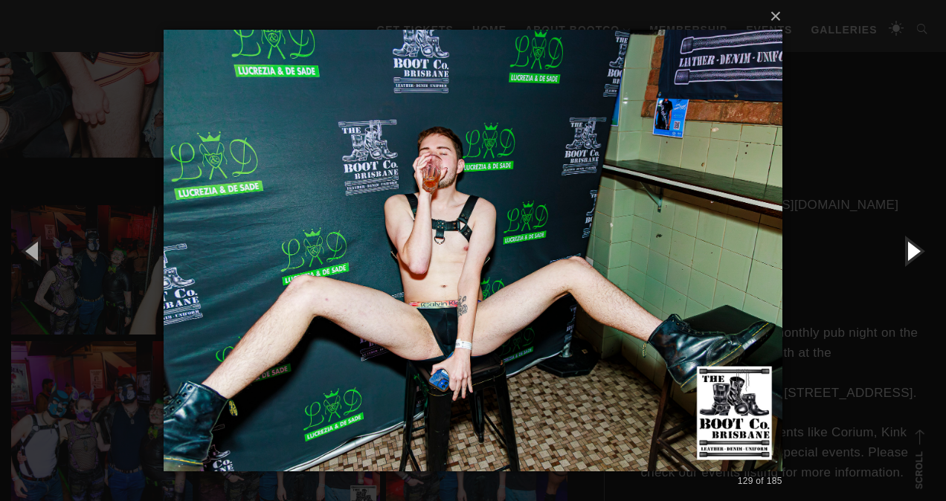
click at [904, 245] on button "button" at bounding box center [912, 251] width 67 height 82
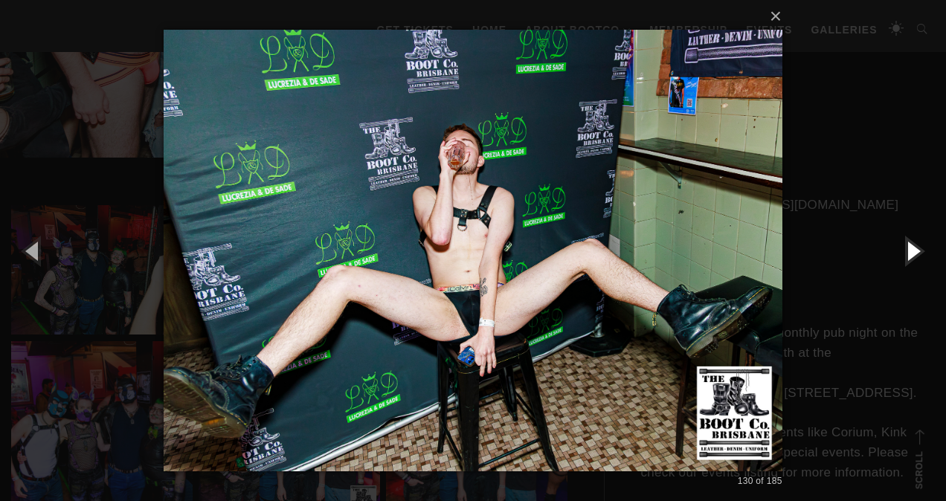
click at [904, 245] on button "button" at bounding box center [912, 251] width 67 height 82
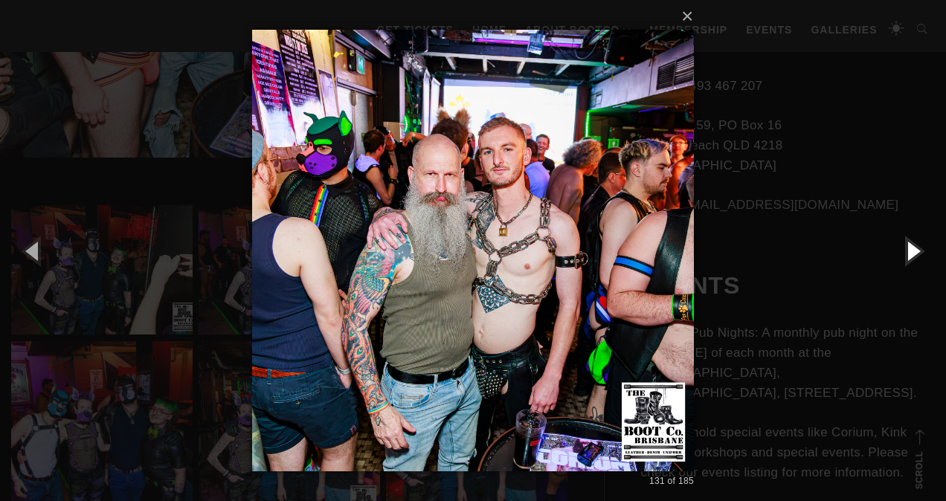
click at [903, 245] on button "button" at bounding box center [912, 251] width 67 height 82
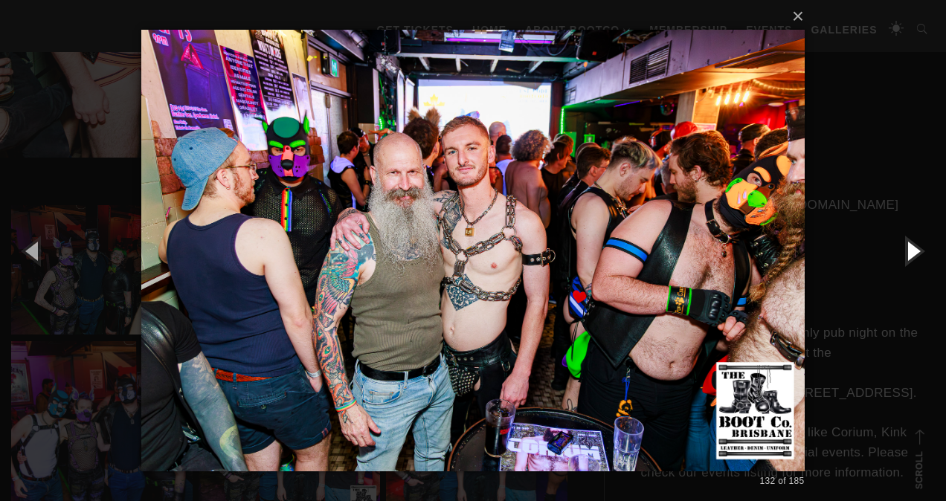
click at [903, 245] on button "button" at bounding box center [912, 251] width 67 height 82
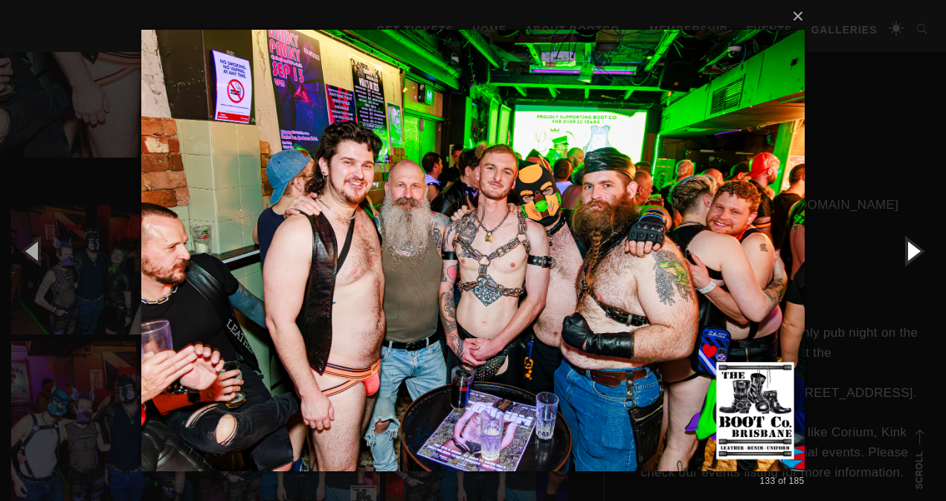
click at [903, 245] on button "button" at bounding box center [912, 251] width 67 height 82
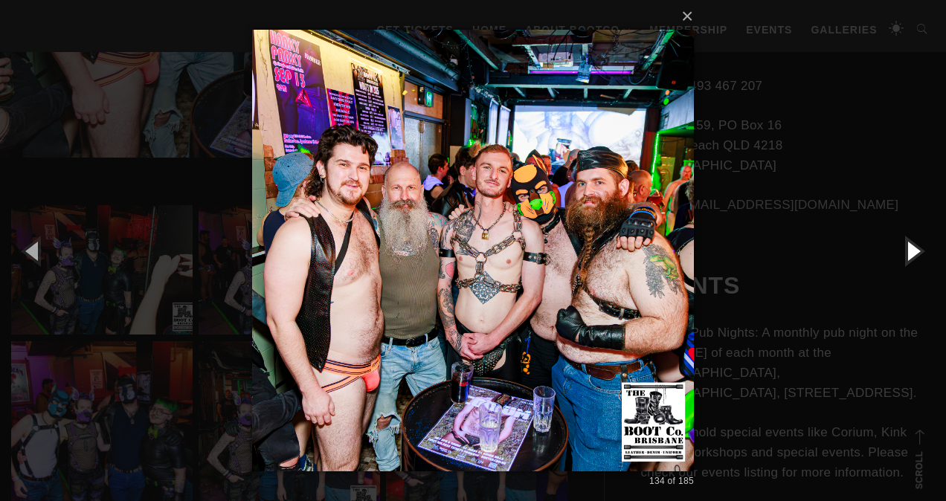
click at [903, 245] on button "button" at bounding box center [912, 251] width 67 height 82
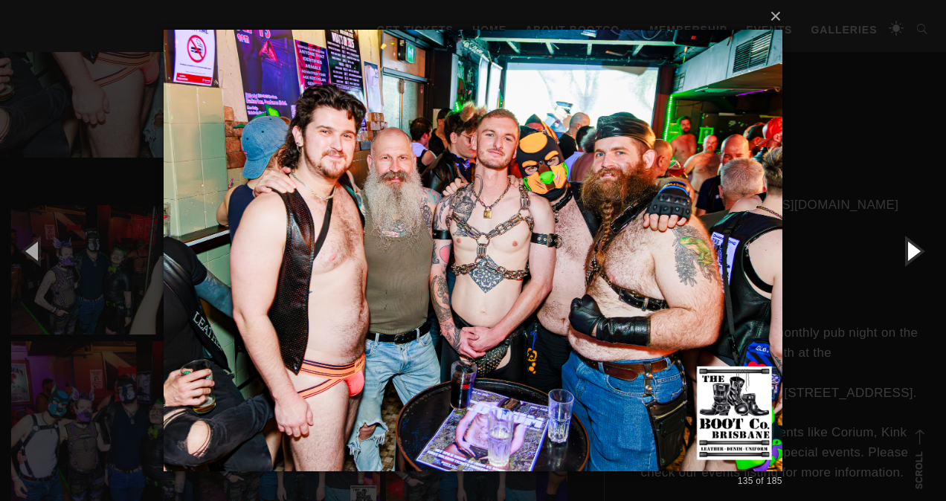
click at [903, 245] on button "button" at bounding box center [912, 251] width 67 height 82
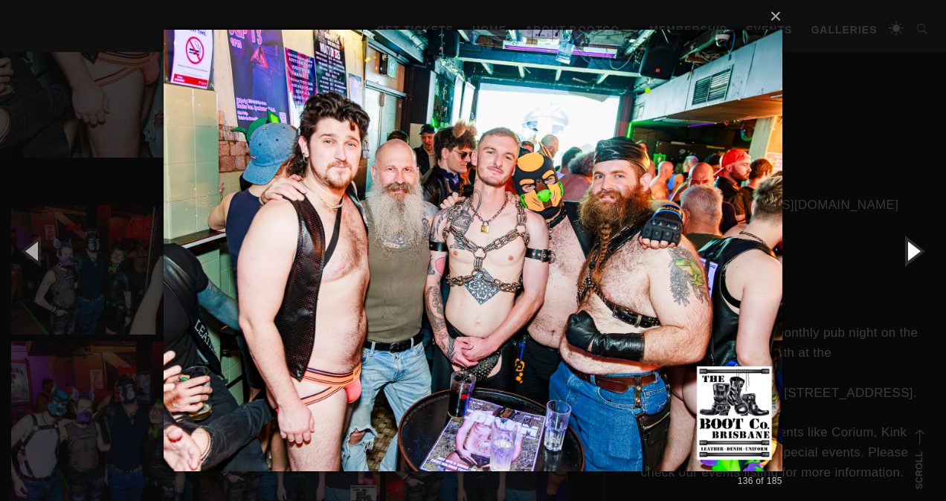
click at [903, 245] on button "button" at bounding box center [912, 251] width 67 height 82
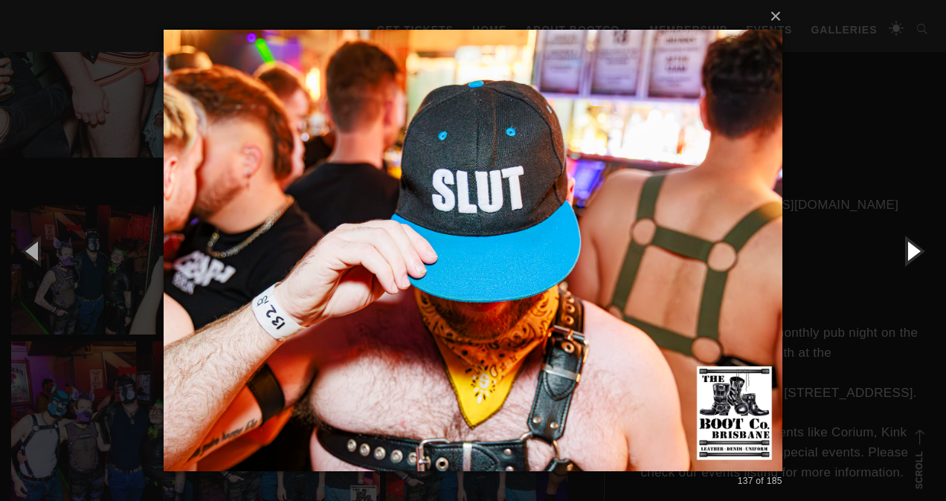
click at [903, 245] on button "button" at bounding box center [912, 251] width 67 height 82
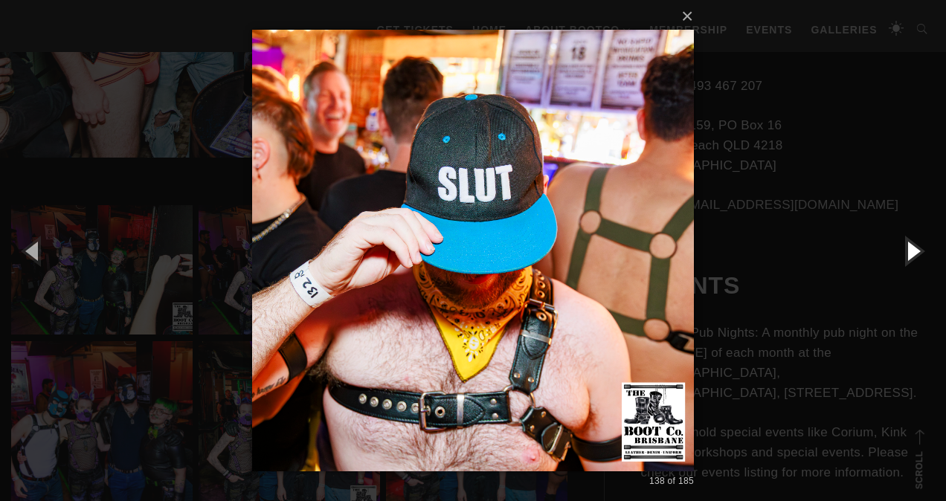
click at [903, 245] on button "button" at bounding box center [912, 251] width 67 height 82
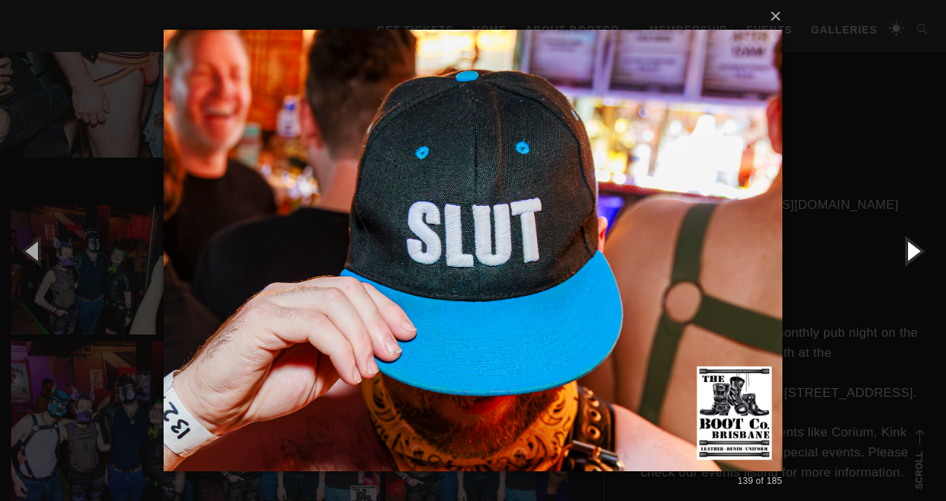
click at [903, 245] on button "button" at bounding box center [912, 251] width 67 height 82
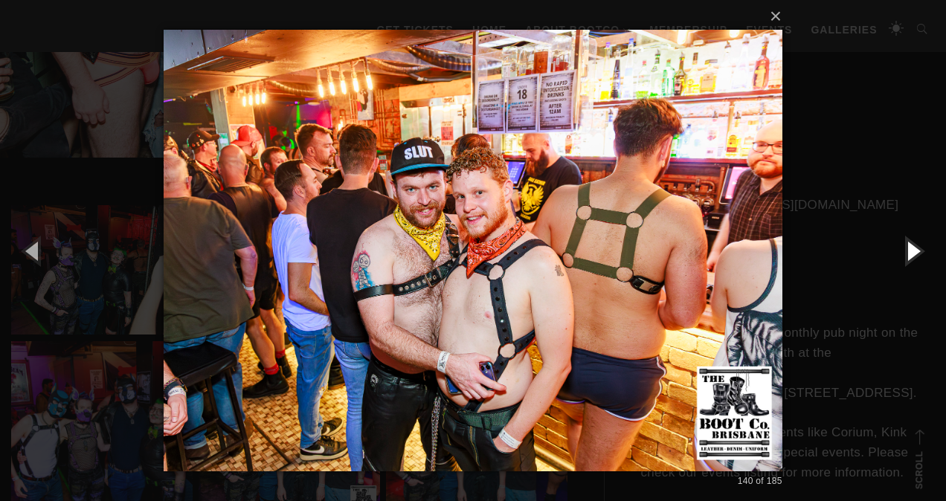
click at [903, 245] on button "button" at bounding box center [912, 251] width 67 height 82
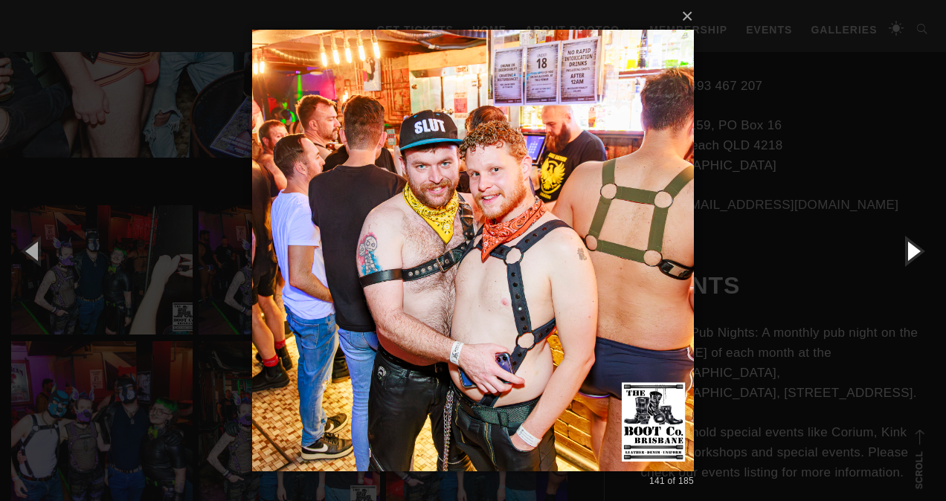
click at [903, 245] on button "button" at bounding box center [912, 251] width 67 height 82
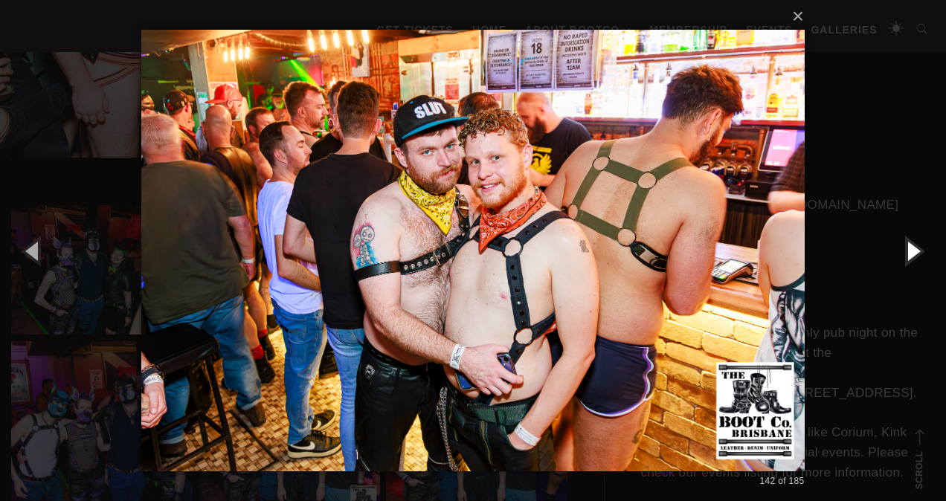
click at [903, 245] on button "button" at bounding box center [912, 251] width 67 height 82
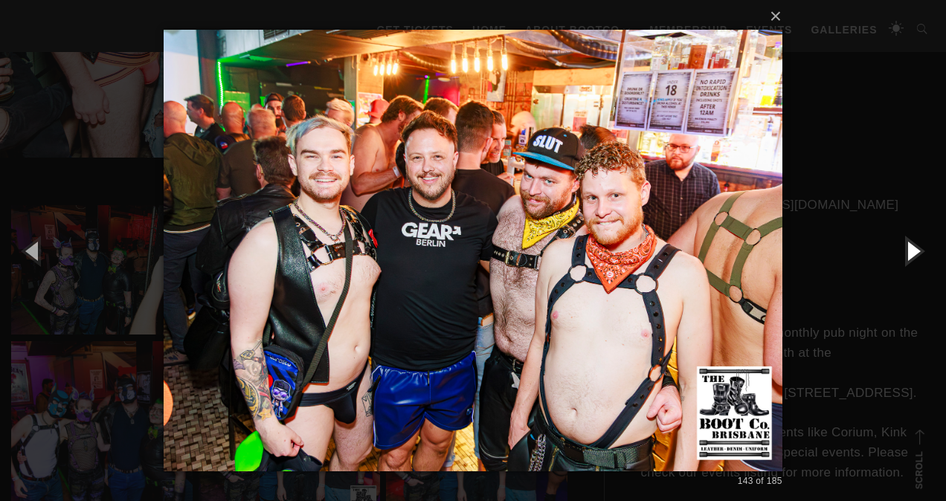
click at [903, 245] on button "button" at bounding box center [912, 251] width 67 height 82
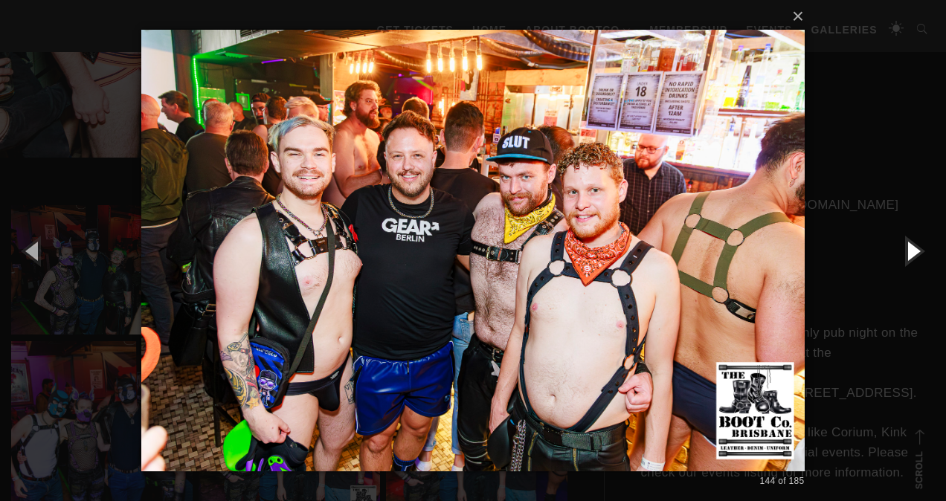
click at [903, 245] on button "button" at bounding box center [912, 251] width 67 height 82
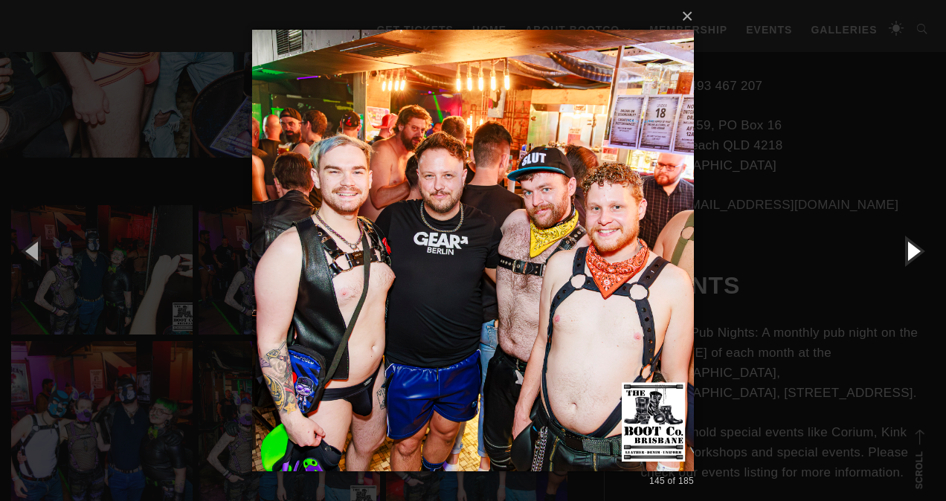
click at [903, 245] on button "button" at bounding box center [912, 251] width 67 height 82
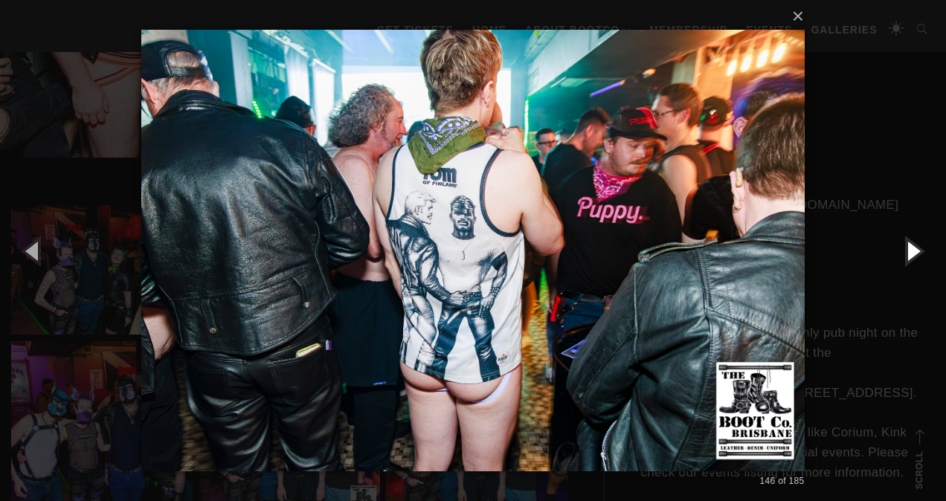
click at [903, 245] on button "button" at bounding box center [912, 251] width 67 height 82
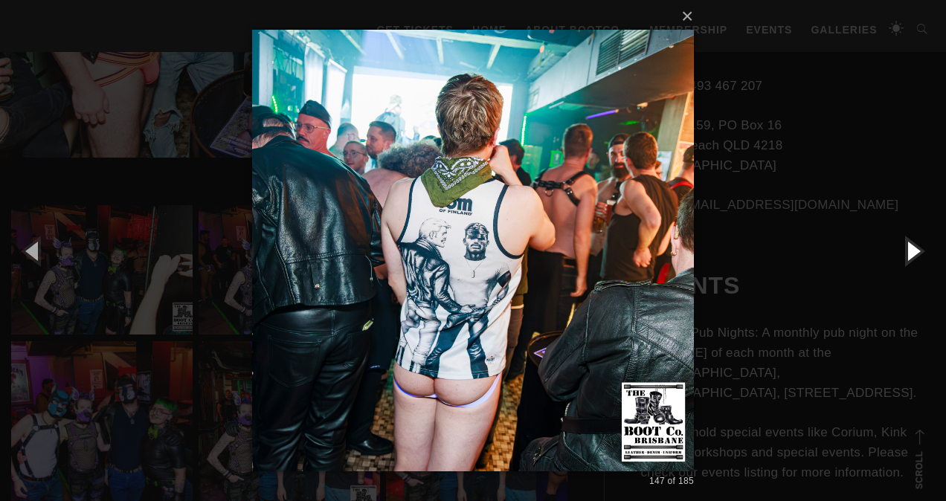
click at [903, 245] on button "button" at bounding box center [912, 251] width 67 height 82
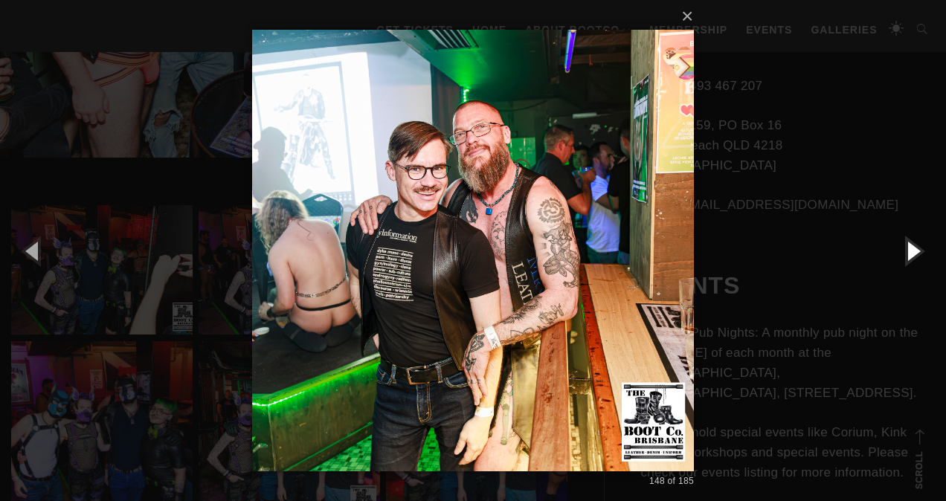
click at [903, 245] on button "button" at bounding box center [912, 251] width 67 height 82
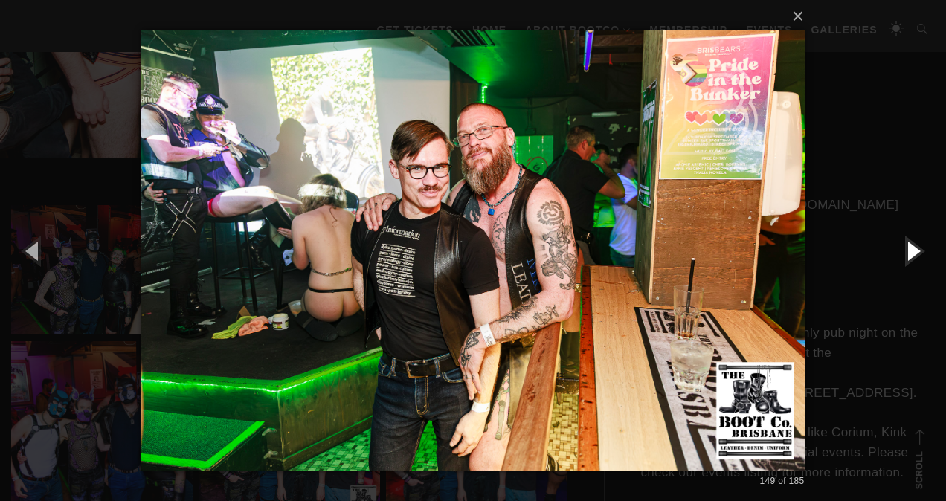
click at [903, 245] on button "button" at bounding box center [912, 251] width 67 height 82
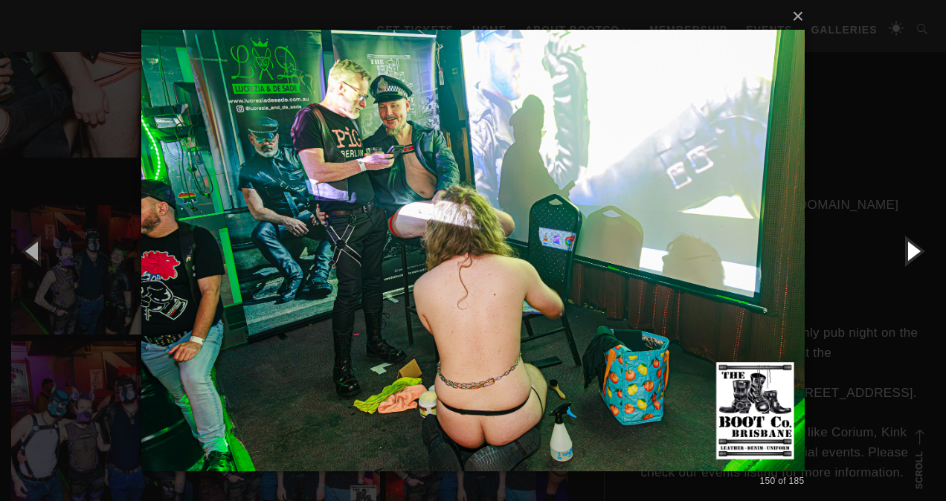
click at [903, 245] on button "button" at bounding box center [912, 251] width 67 height 82
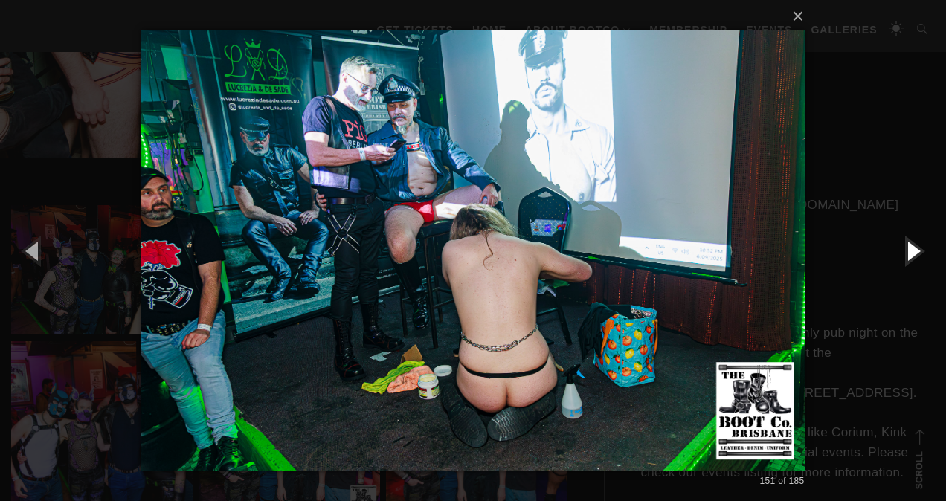
click at [903, 245] on button "button" at bounding box center [912, 251] width 67 height 82
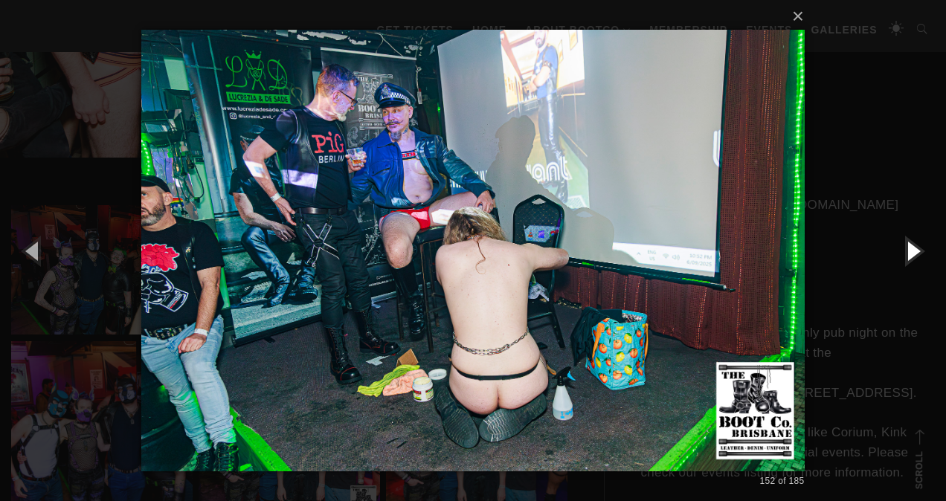
click at [903, 245] on button "button" at bounding box center [912, 251] width 67 height 82
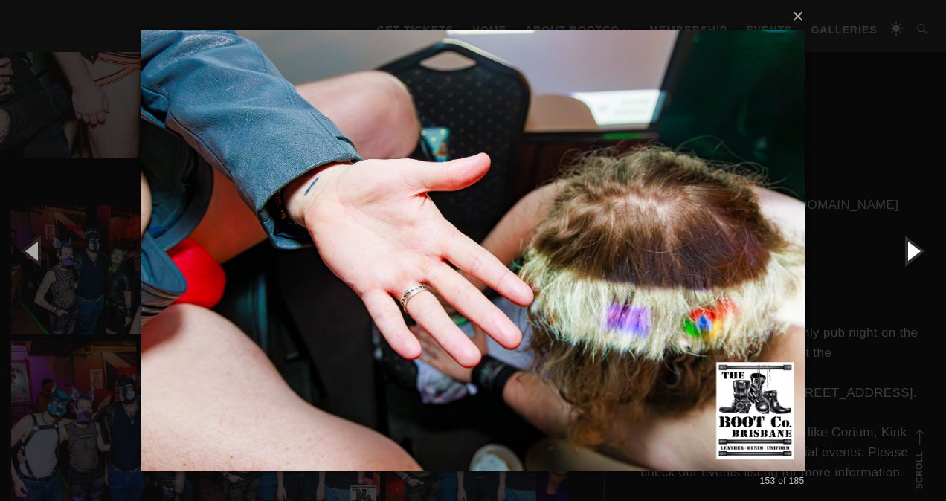
click at [903, 245] on button "button" at bounding box center [912, 251] width 67 height 82
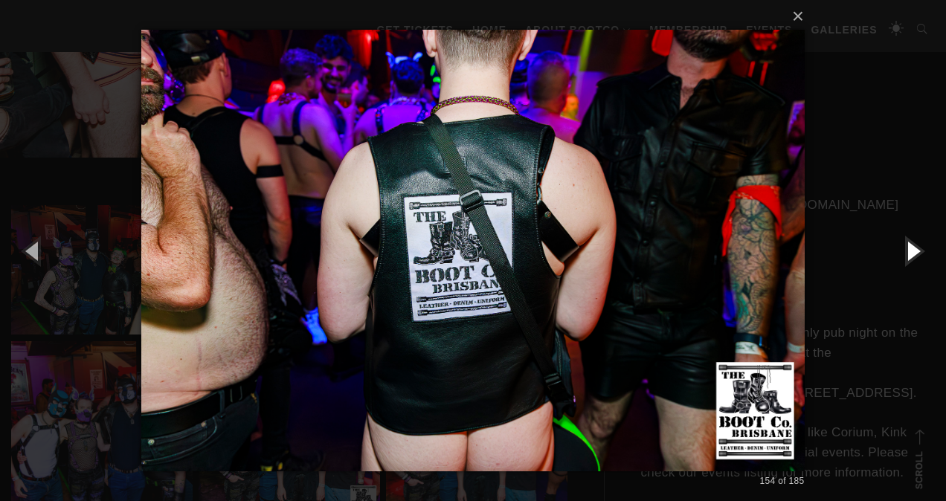
click at [903, 245] on button "button" at bounding box center [912, 251] width 67 height 82
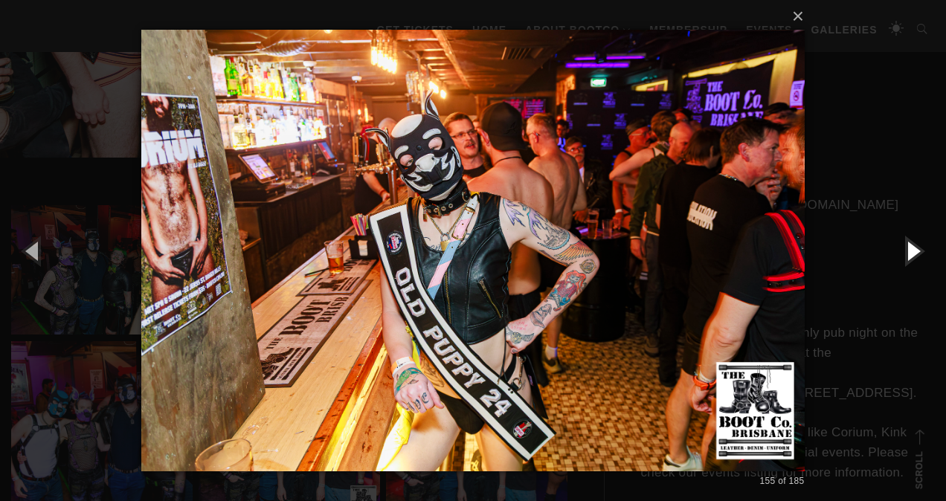
click at [902, 245] on button "button" at bounding box center [912, 251] width 67 height 82
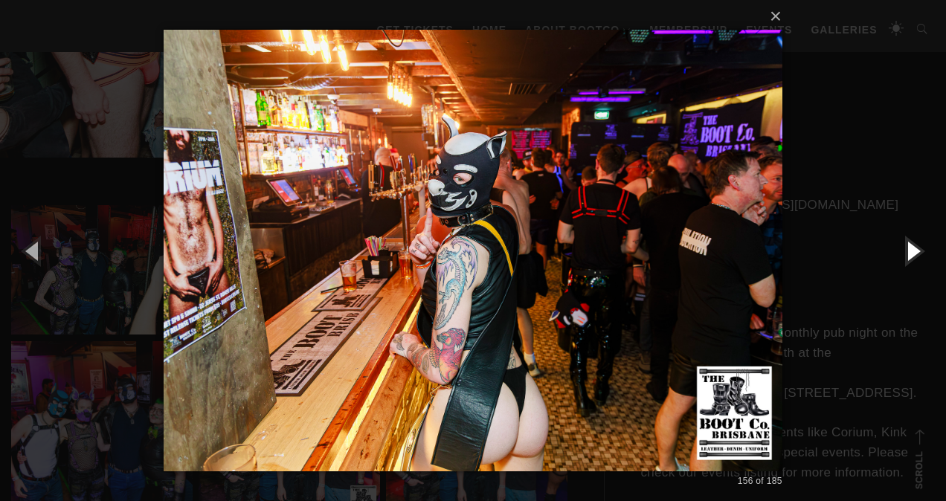
click at [902, 245] on button "button" at bounding box center [912, 251] width 67 height 82
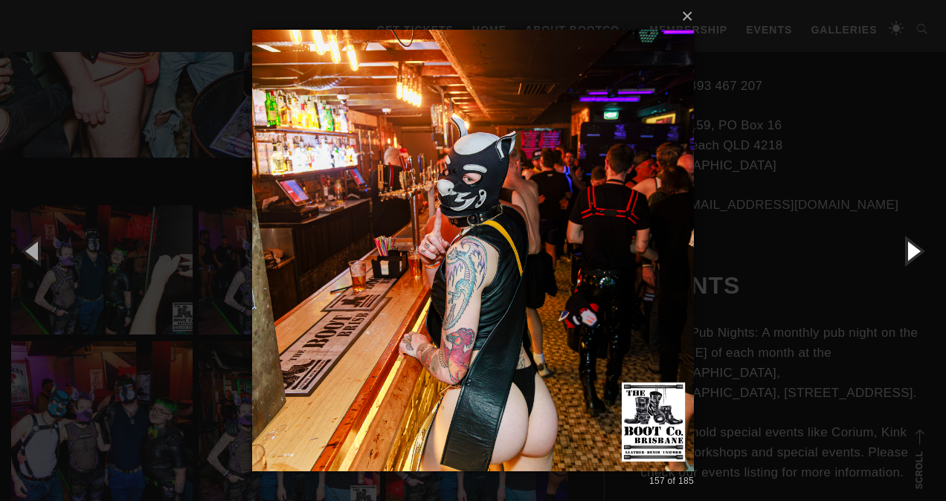
click at [902, 245] on button "button" at bounding box center [912, 251] width 67 height 82
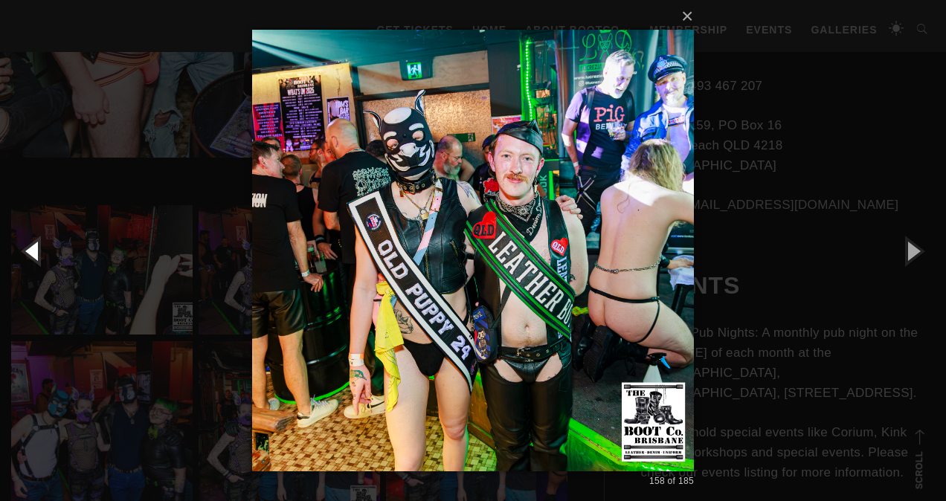
click at [34, 256] on button "button" at bounding box center [33, 251] width 67 height 82
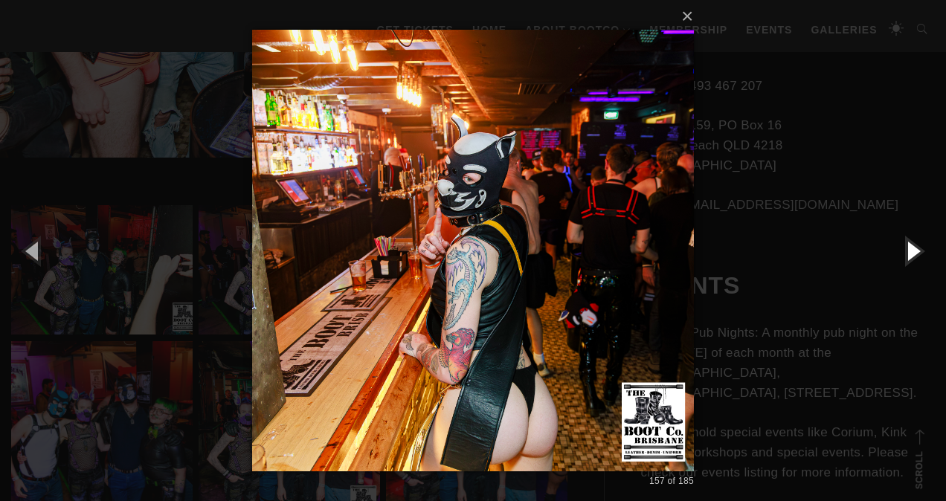
click at [906, 251] on button "button" at bounding box center [912, 251] width 67 height 82
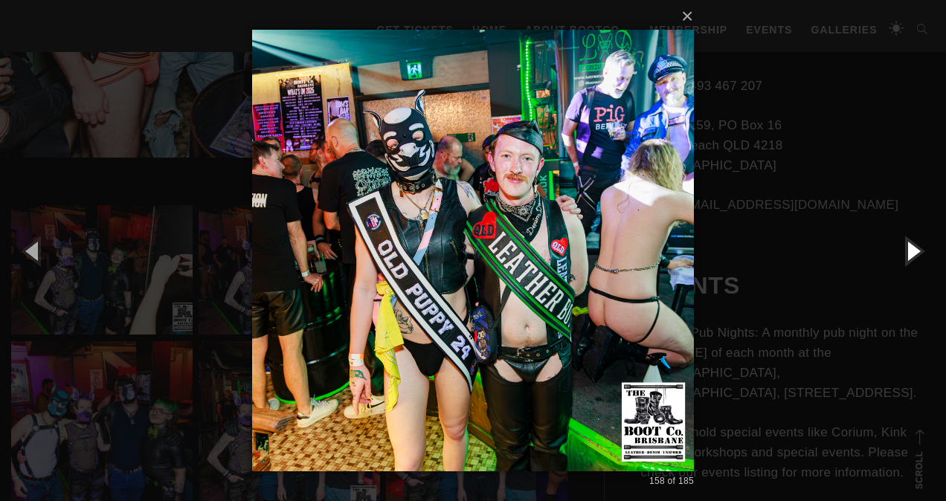
click at [906, 251] on button "button" at bounding box center [912, 251] width 67 height 82
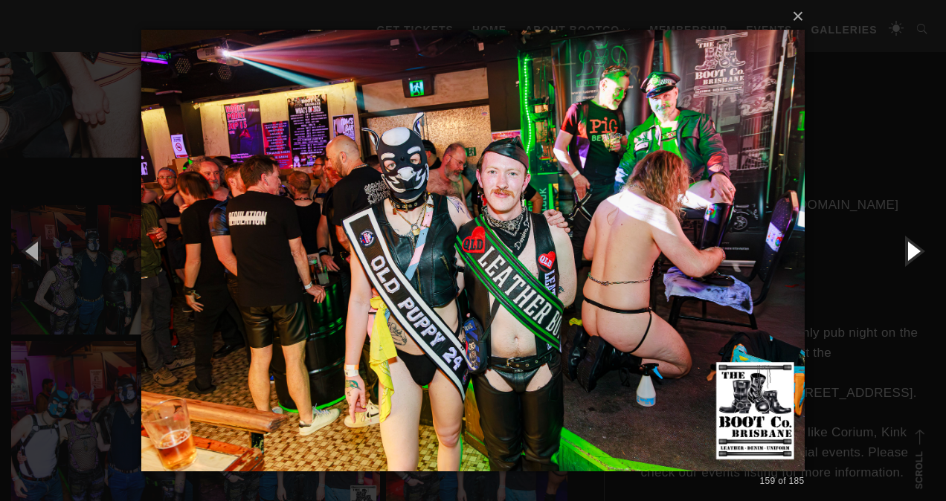
click at [906, 248] on button "button" at bounding box center [912, 251] width 67 height 82
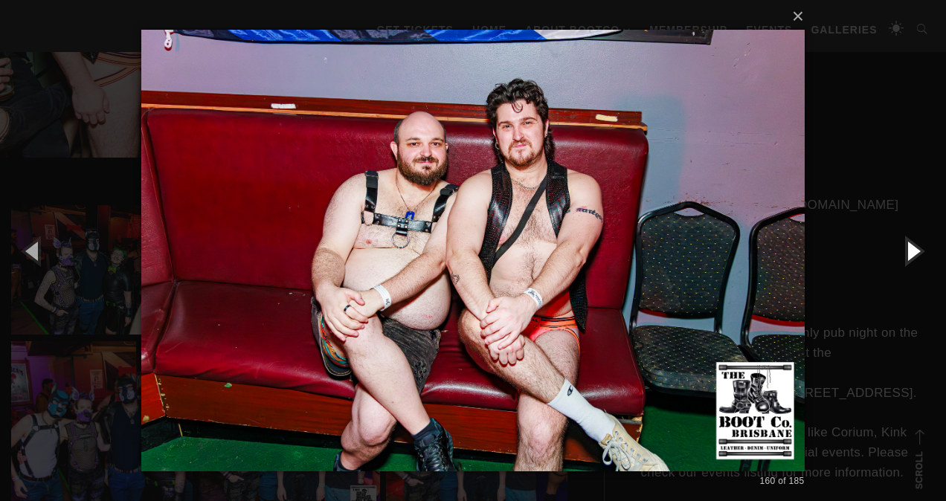
click at [905, 248] on button "button" at bounding box center [912, 251] width 67 height 82
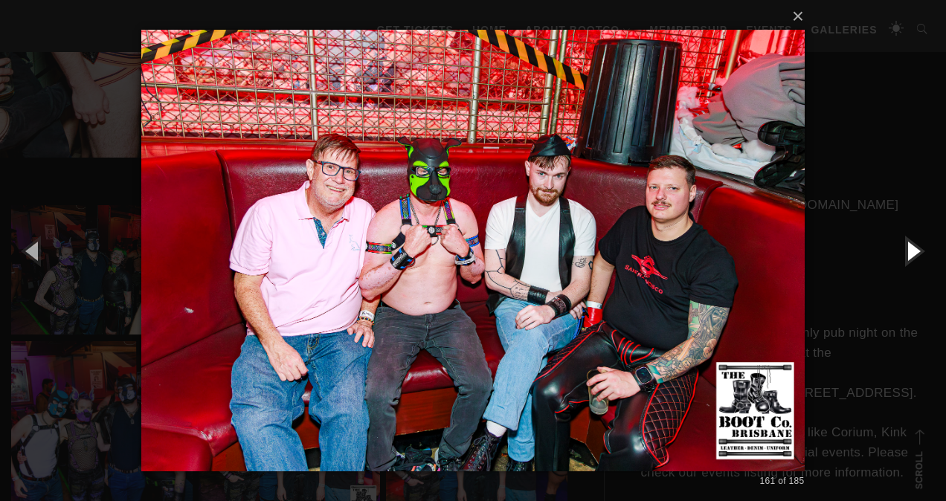
click at [905, 248] on button "button" at bounding box center [912, 251] width 67 height 82
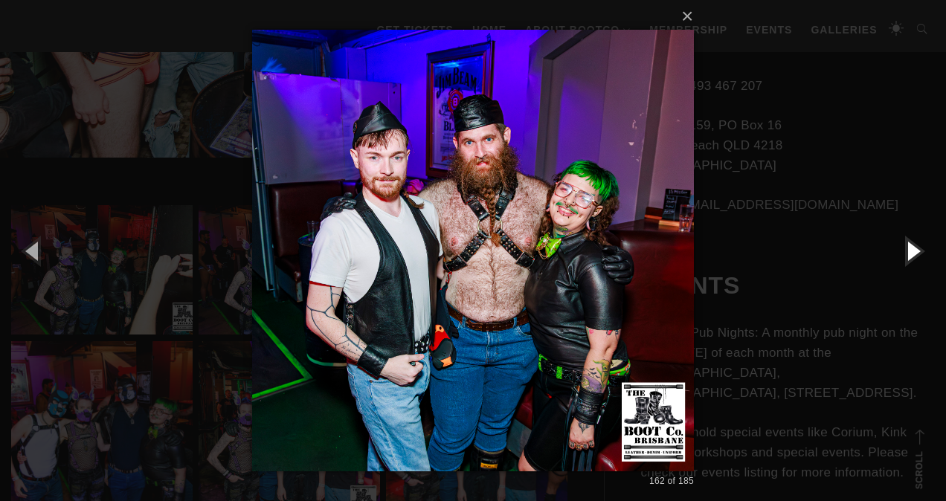
click at [905, 248] on button "button" at bounding box center [912, 251] width 67 height 82
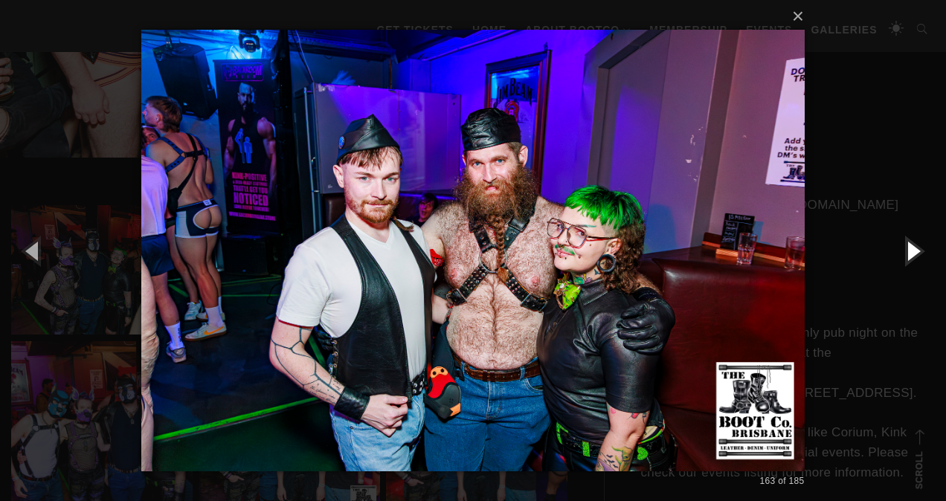
click at [904, 248] on button "button" at bounding box center [912, 251] width 67 height 82
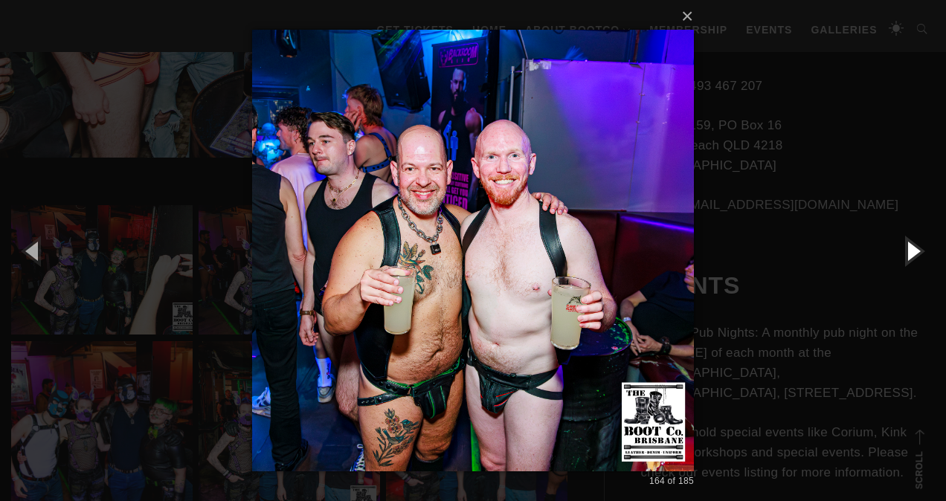
click at [904, 248] on button "button" at bounding box center [912, 251] width 67 height 82
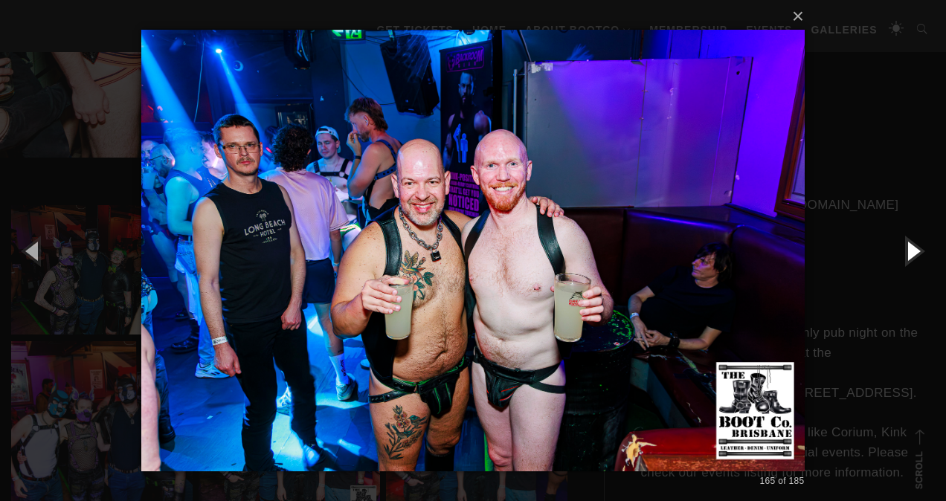
click at [904, 248] on button "button" at bounding box center [912, 251] width 67 height 82
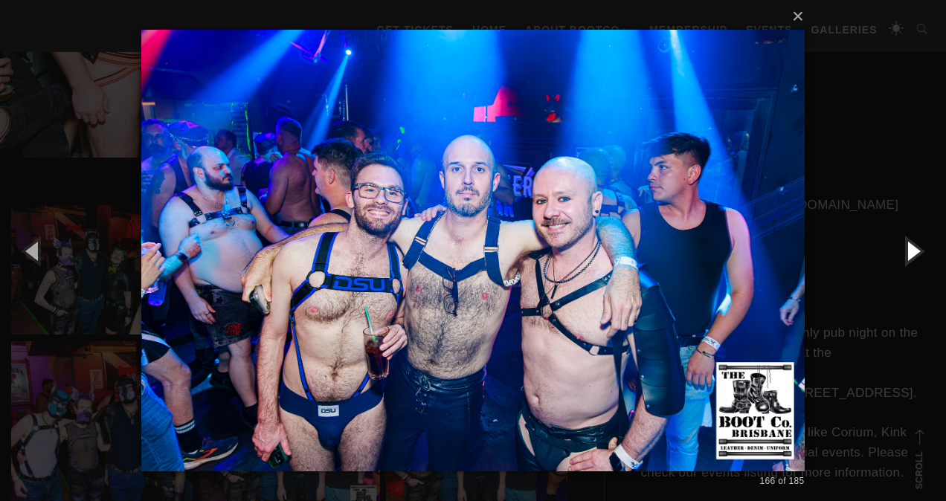
click at [902, 246] on button "button" at bounding box center [912, 251] width 67 height 82
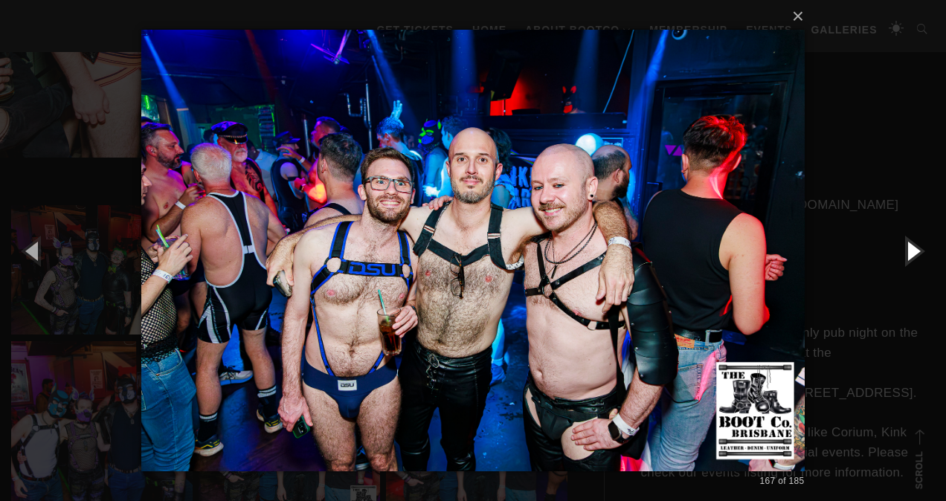
click at [902, 249] on button "button" at bounding box center [912, 251] width 67 height 82
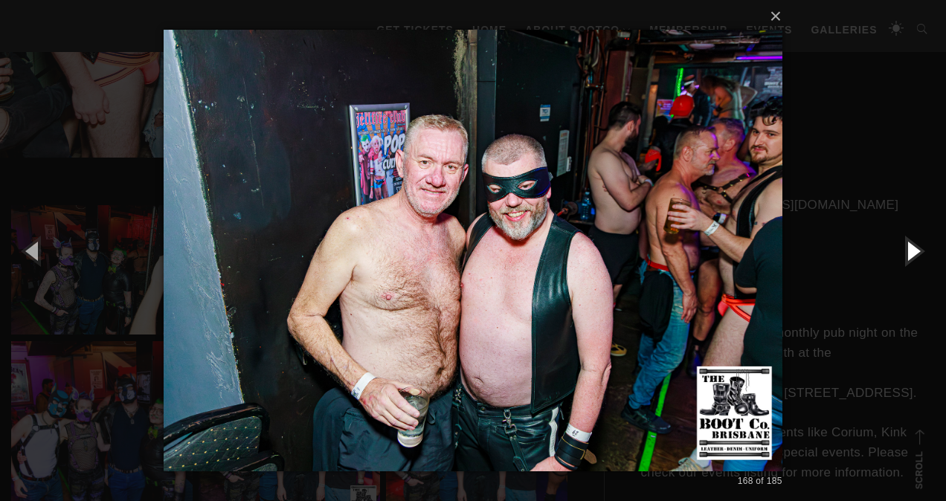
click at [902, 249] on button "button" at bounding box center [912, 251] width 67 height 82
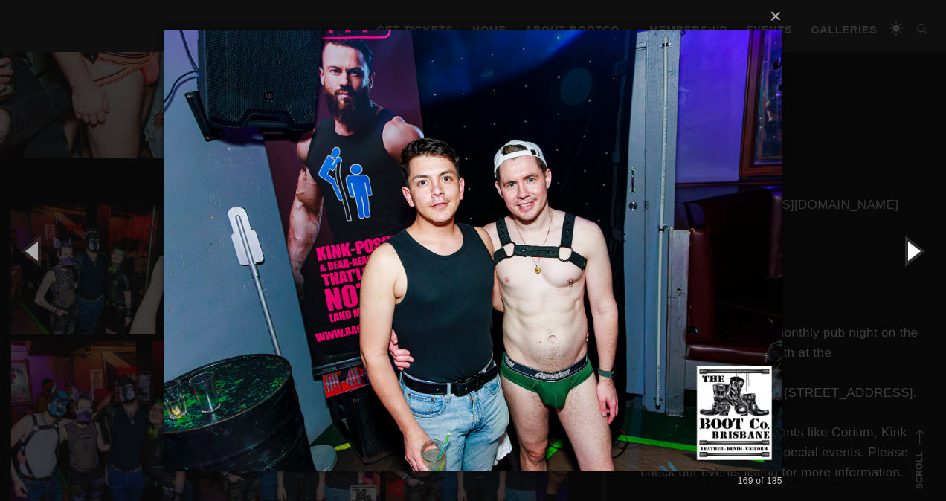
click at [902, 249] on button "button" at bounding box center [912, 251] width 67 height 82
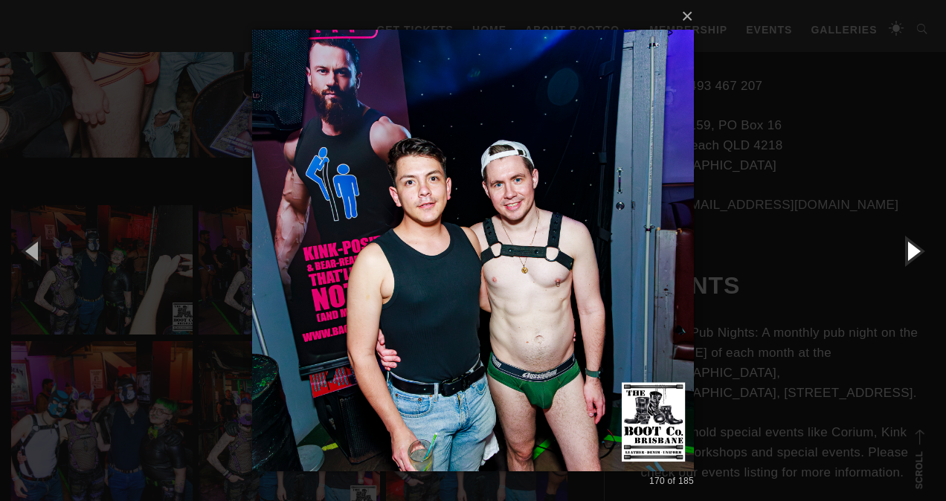
click at [902, 249] on button "button" at bounding box center [912, 251] width 67 height 82
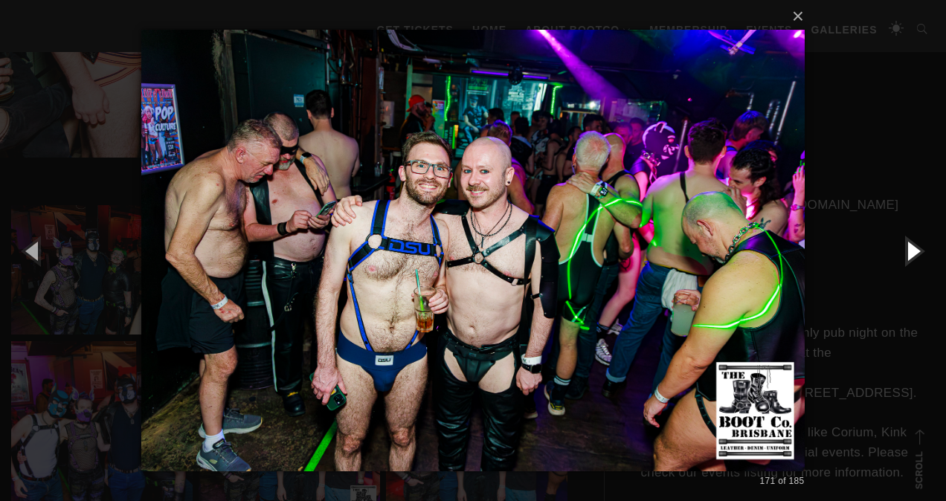
click at [901, 250] on button "button" at bounding box center [912, 251] width 67 height 82
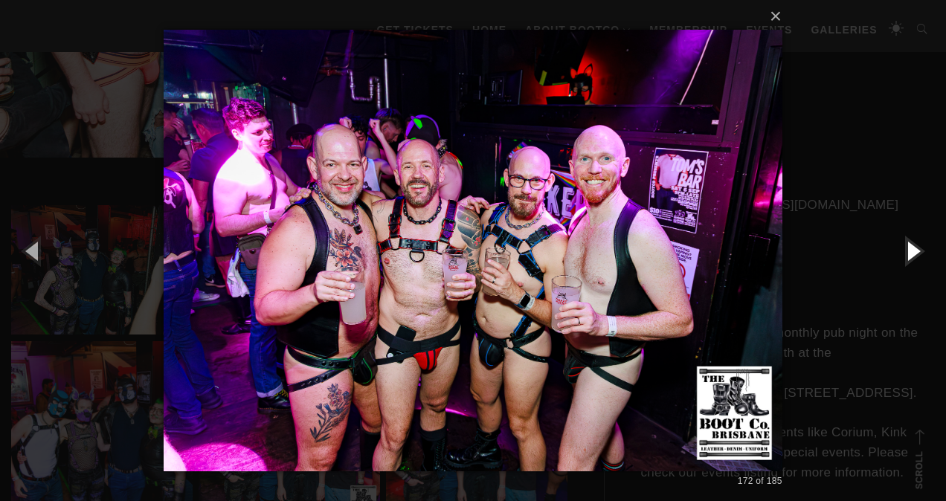
click at [901, 250] on button "button" at bounding box center [912, 251] width 67 height 82
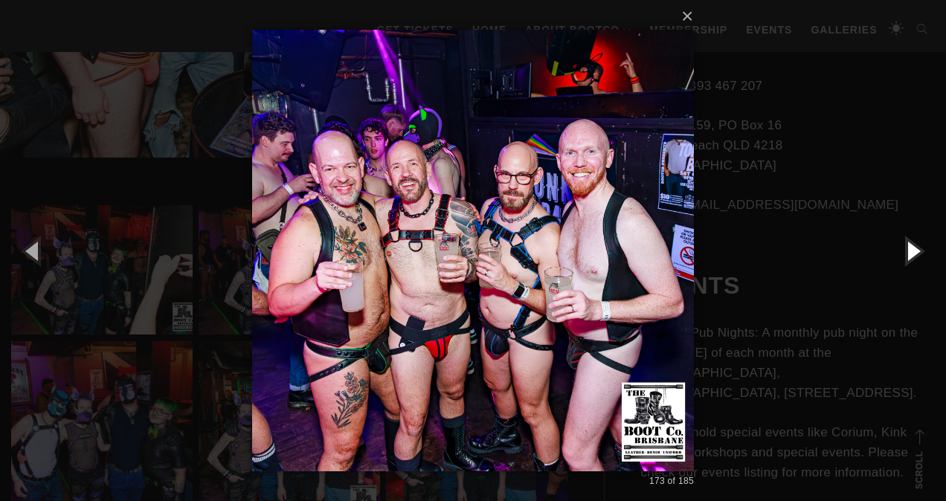
click at [901, 250] on button "button" at bounding box center [912, 251] width 67 height 82
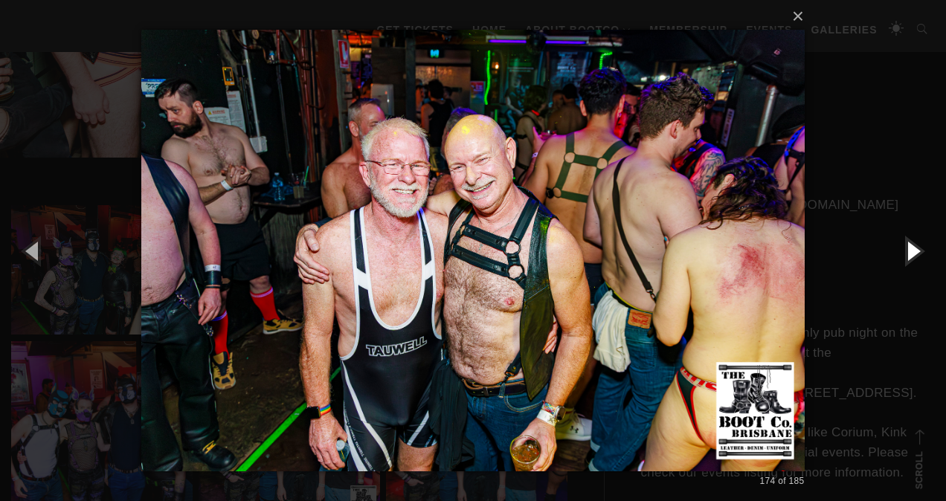
click at [901, 250] on button "button" at bounding box center [912, 251] width 67 height 82
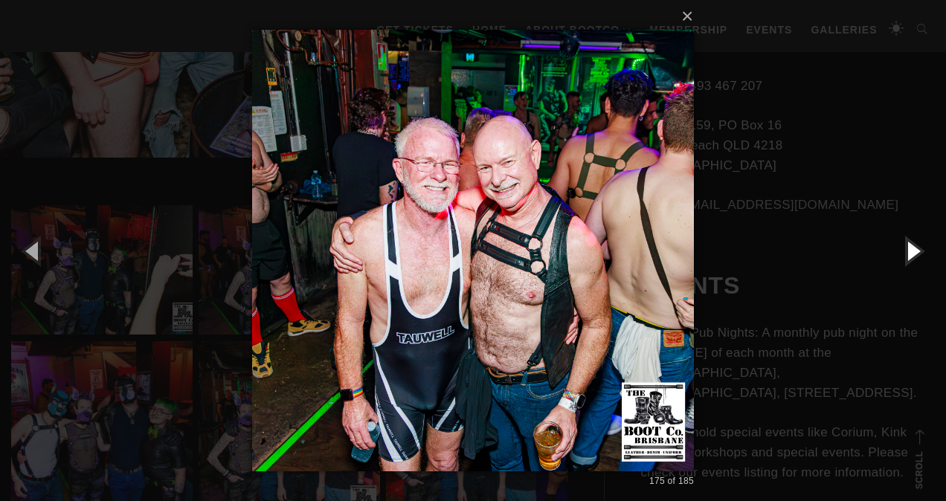
click at [900, 250] on button "button" at bounding box center [912, 251] width 67 height 82
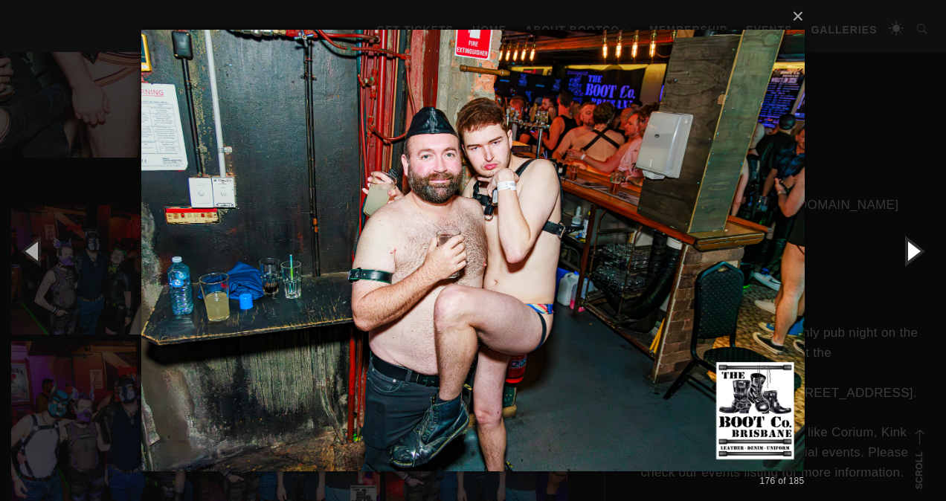
click at [900, 250] on button "button" at bounding box center [912, 251] width 67 height 82
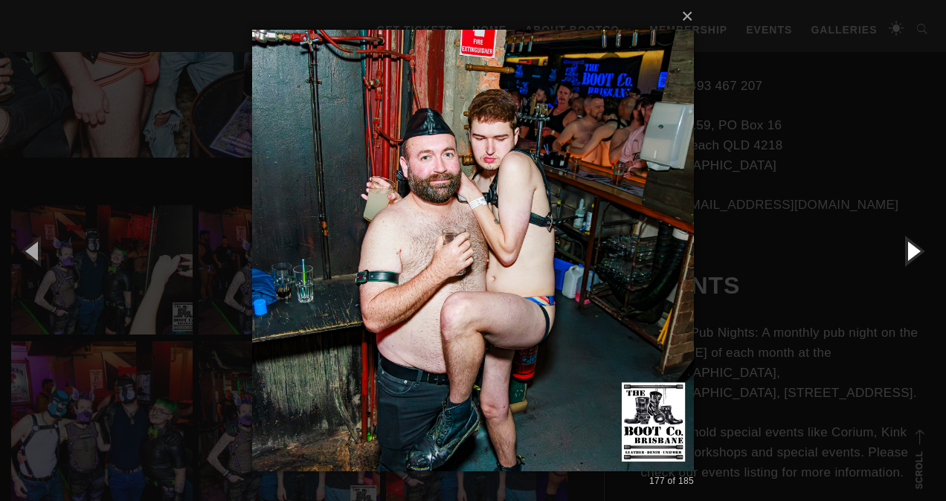
click at [900, 250] on button "button" at bounding box center [912, 251] width 67 height 82
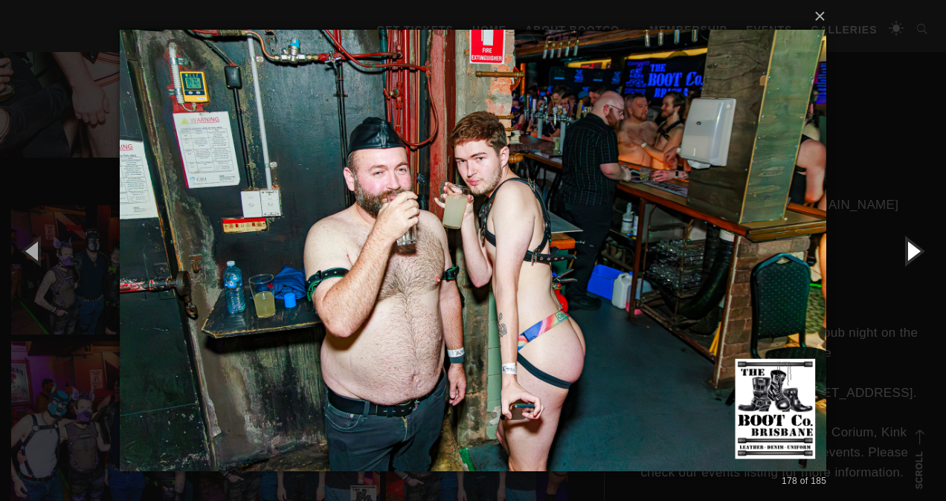
click at [900, 251] on button "button" at bounding box center [912, 251] width 67 height 82
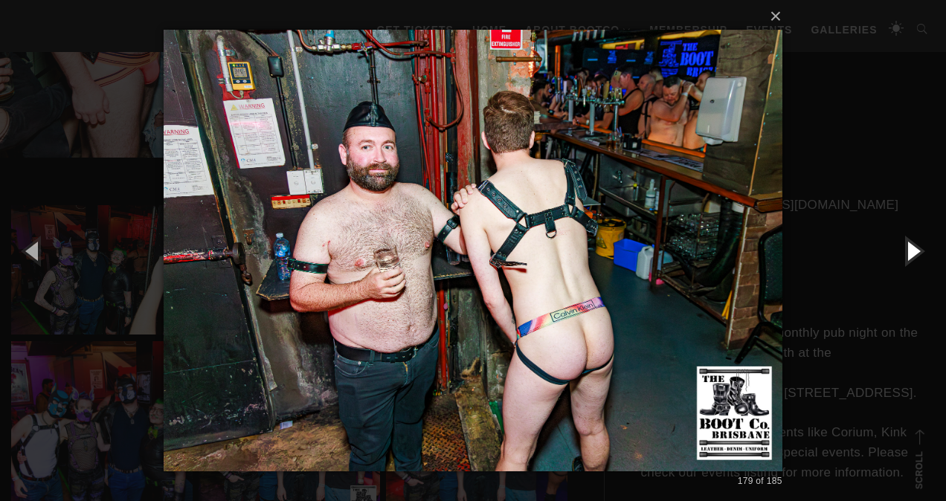
click at [900, 251] on button "button" at bounding box center [912, 251] width 67 height 82
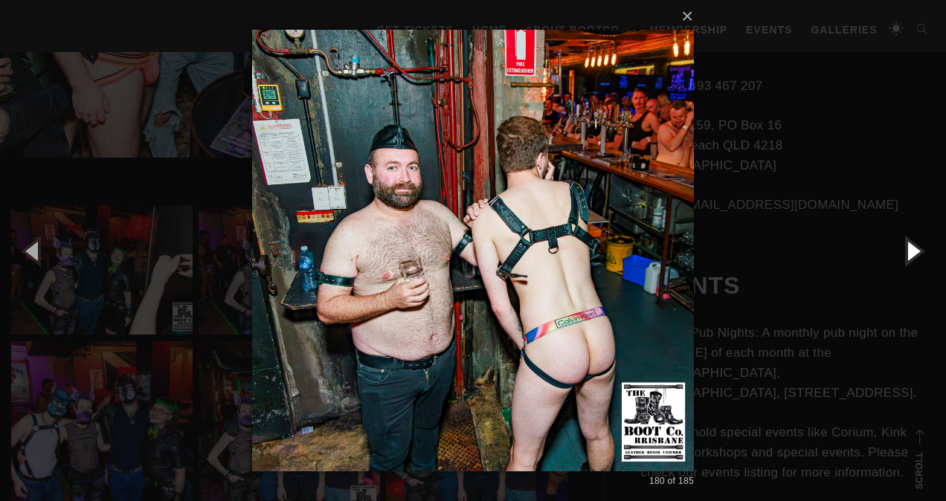
click at [900, 251] on button "button" at bounding box center [912, 251] width 67 height 82
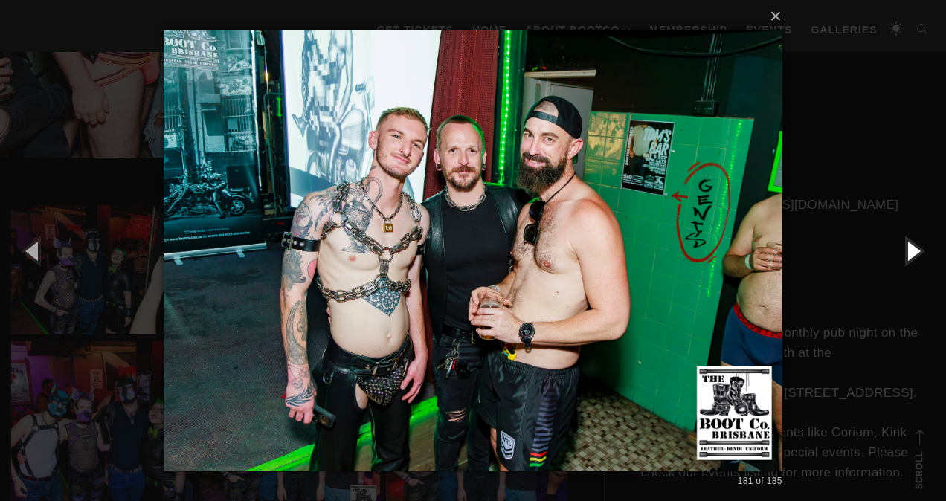
click at [899, 250] on button "button" at bounding box center [912, 251] width 67 height 82
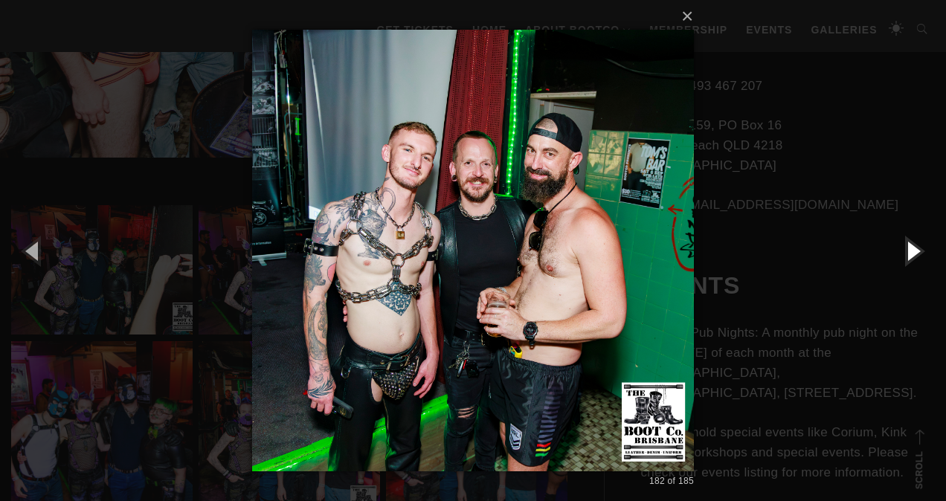
click at [899, 250] on button "button" at bounding box center [912, 251] width 67 height 82
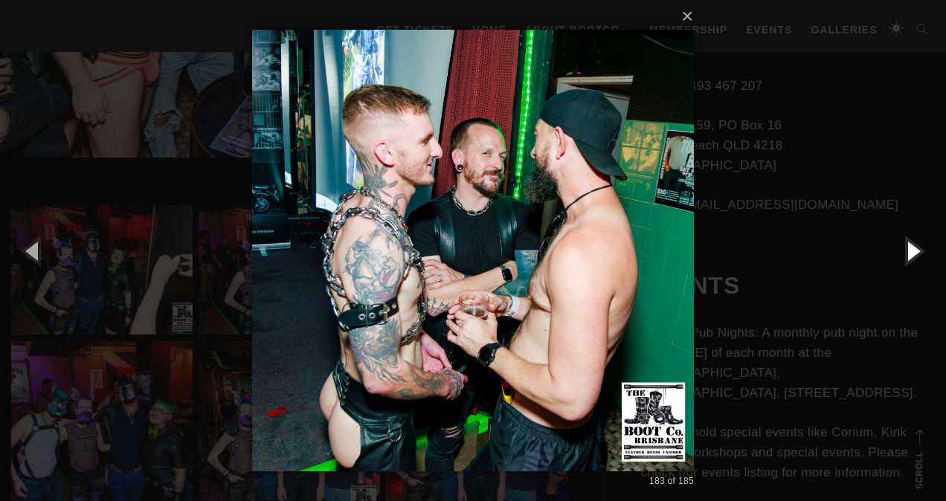
click at [899, 250] on button "button" at bounding box center [912, 251] width 67 height 82
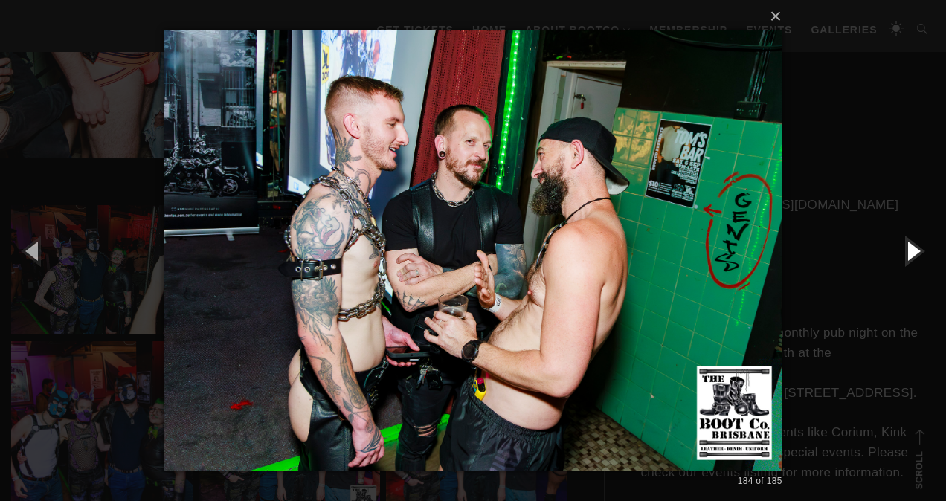
click at [899, 250] on button "button" at bounding box center [912, 251] width 67 height 82
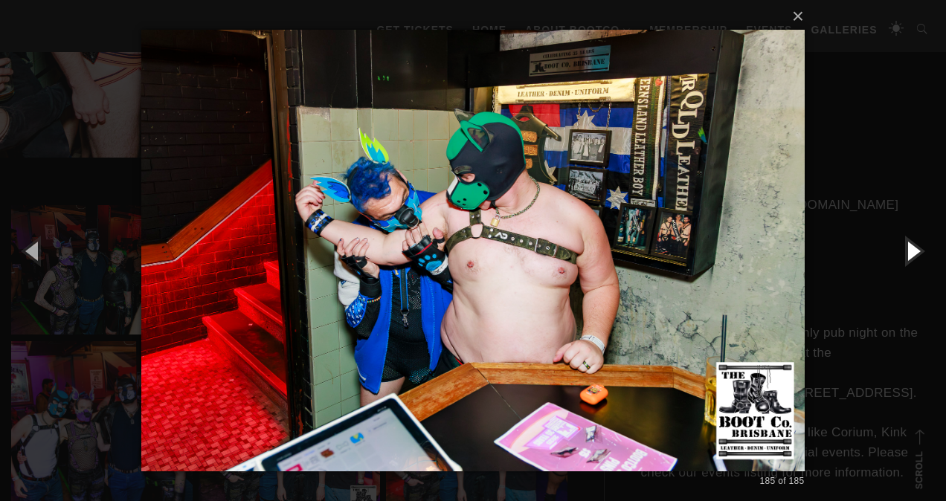
click at [898, 250] on button "button" at bounding box center [912, 251] width 67 height 82
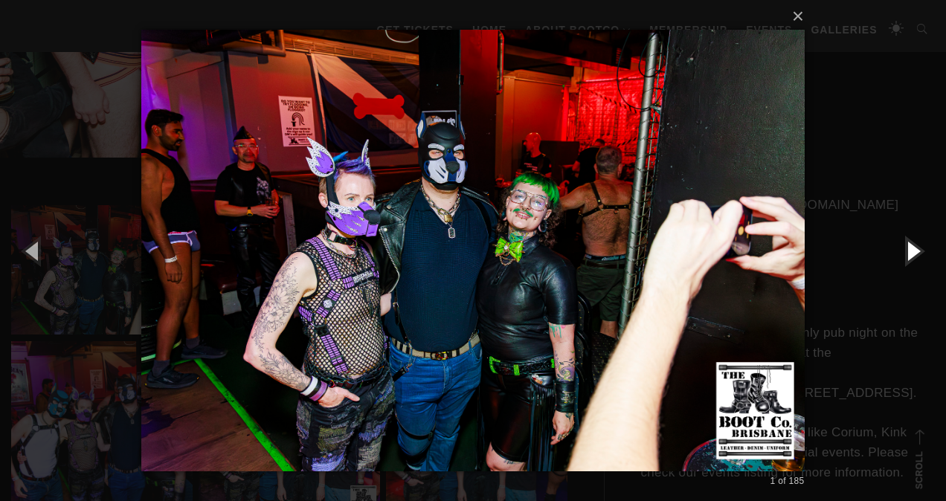
click at [906, 251] on button "button" at bounding box center [912, 251] width 67 height 82
